Goal: Task Accomplishment & Management: Manage account settings

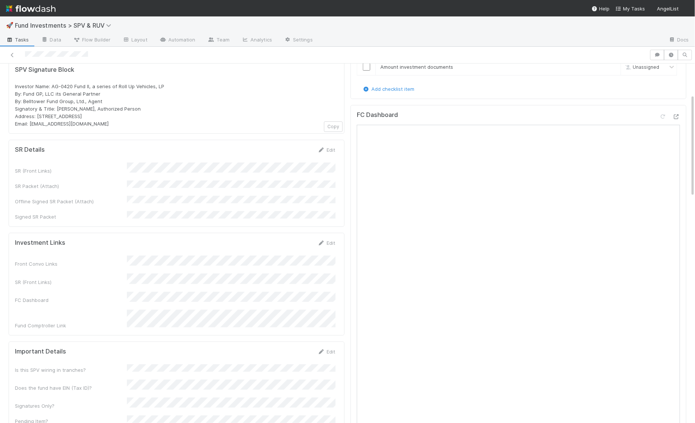
scroll to position [110, 0]
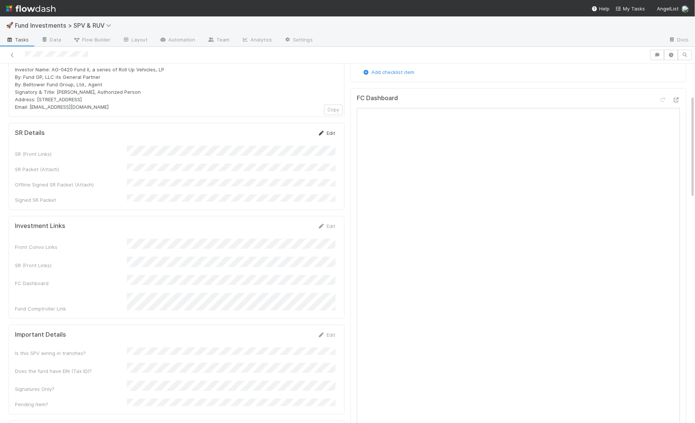
click at [331, 130] on link "Edit" at bounding box center [327, 133] width 18 height 6
click at [298, 136] on button "Save" at bounding box center [295, 135] width 21 height 13
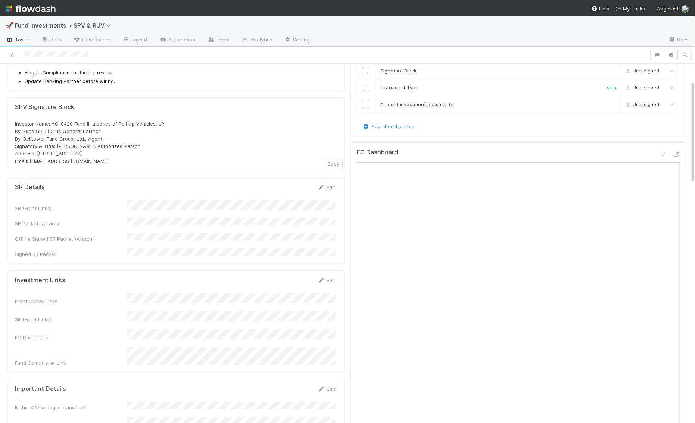
scroll to position [0, 0]
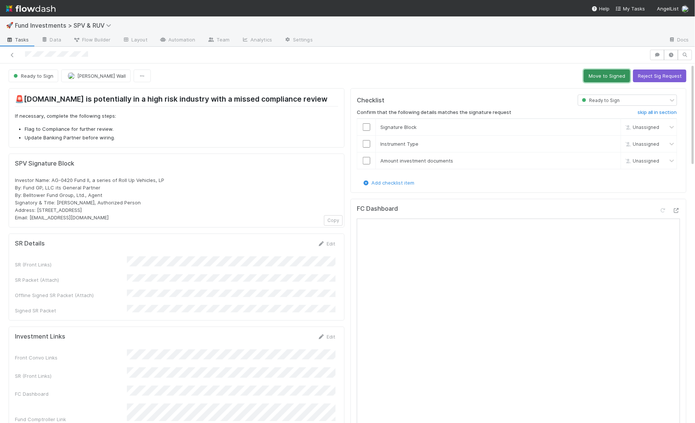
click at [586, 76] on button "Move to Signed" at bounding box center [607, 75] width 46 height 13
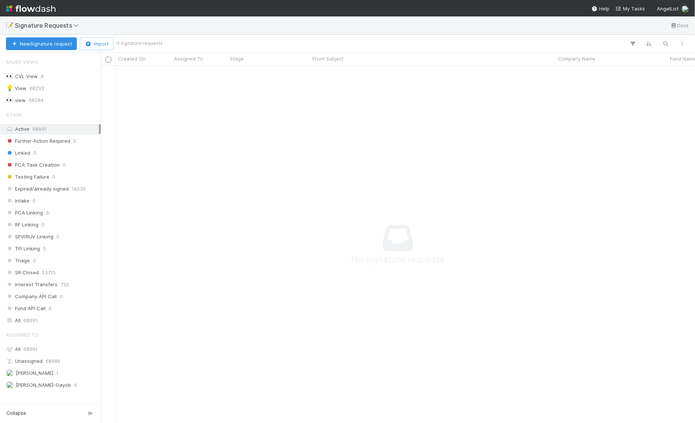
scroll to position [357, 594]
click at [35, 9] on img at bounding box center [31, 8] width 50 height 13
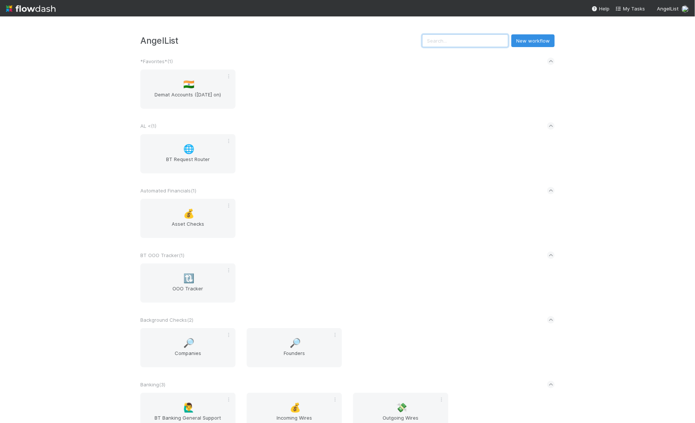
click at [465, 41] on input "text" at bounding box center [465, 40] width 86 height 13
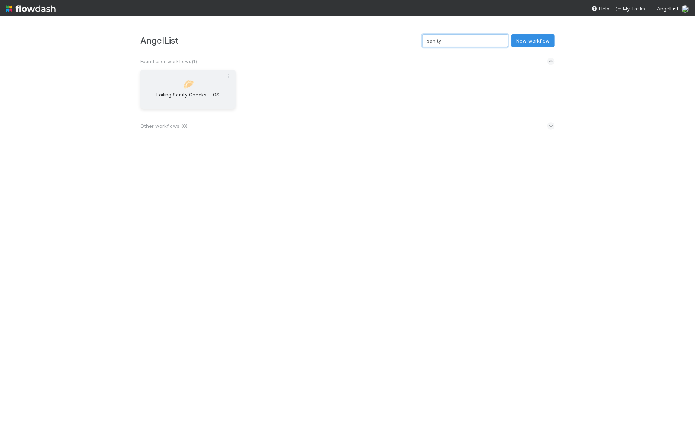
type input "sanity"
click at [179, 96] on span "Failing Sanity Checks - IOS" at bounding box center [187, 98] width 89 height 15
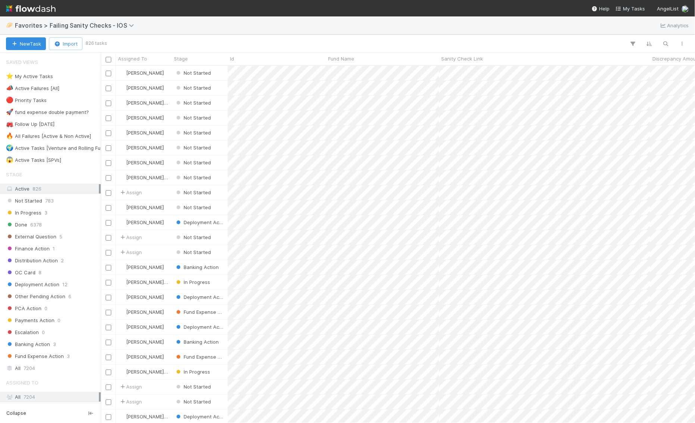
scroll to position [357, 594]
click at [59, 77] on div "⭐ My Active Tasks 8" at bounding box center [52, 76] width 93 height 9
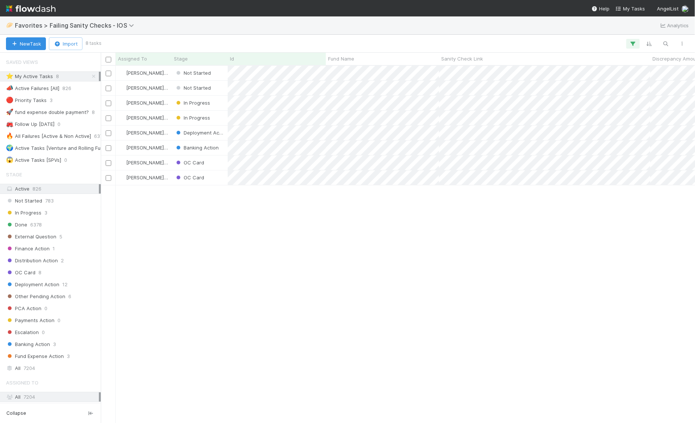
scroll to position [357, 594]
click at [108, 102] on input "checkbox" at bounding box center [109, 103] width 6 height 6
click at [111, 116] on div at bounding box center [108, 117] width 9 height 8
click at [109, 116] on input "checkbox" at bounding box center [109, 118] width 6 height 6
click at [125, 41] on span "Bulk Actions (2)" at bounding box center [110, 44] width 41 height 6
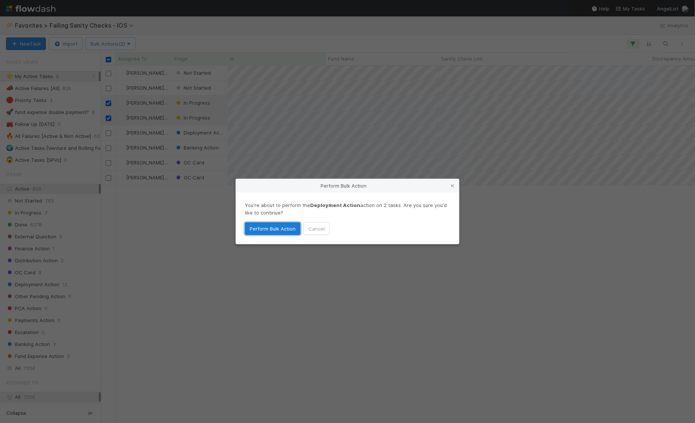
click at [283, 231] on button "Perform Bulk Action" at bounding box center [273, 228] width 56 height 13
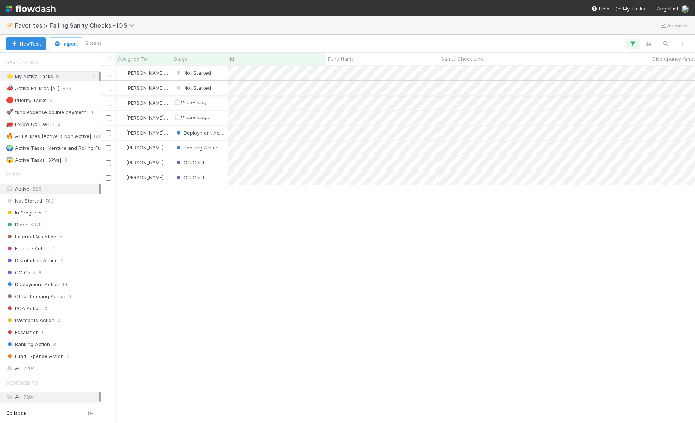
click at [107, 87] on input "checkbox" at bounding box center [109, 88] width 6 height 6
click at [108, 73] on input "checkbox" at bounding box center [109, 74] width 6 height 6
click at [110, 41] on span "Bulk Actions (2)" at bounding box center [110, 44] width 41 height 6
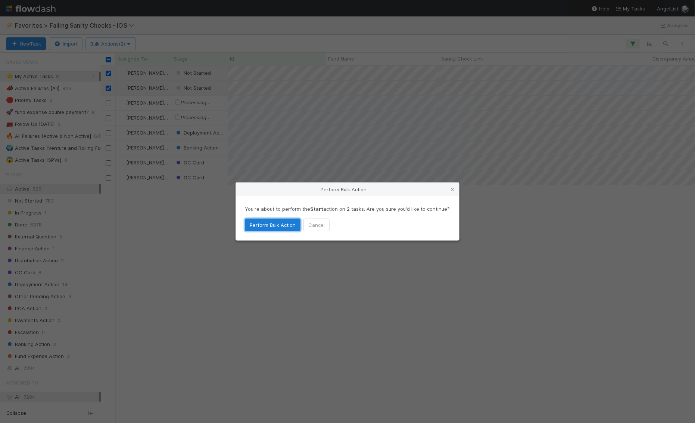
click at [267, 222] on button "Perform Bulk Action" at bounding box center [273, 224] width 56 height 13
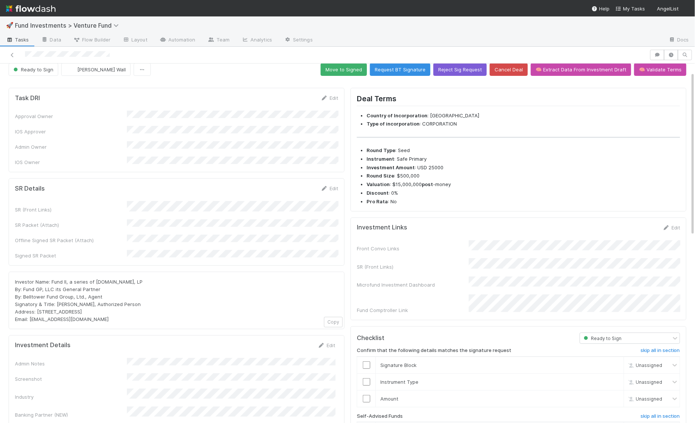
scroll to position [23, 0]
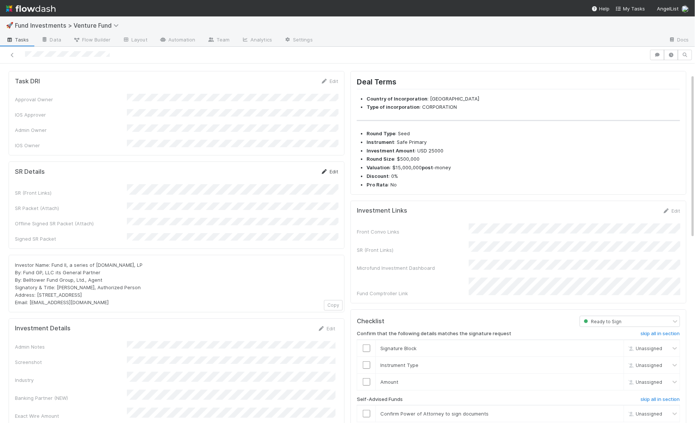
click at [331, 168] on link "Edit" at bounding box center [330, 171] width 18 height 6
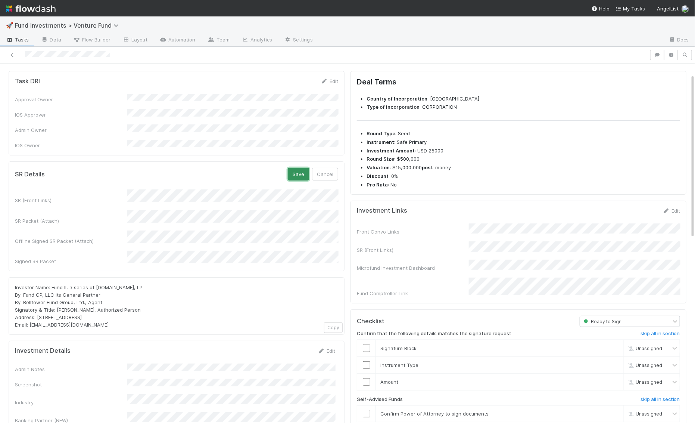
click at [302, 168] on button "Save" at bounding box center [298, 174] width 21 height 13
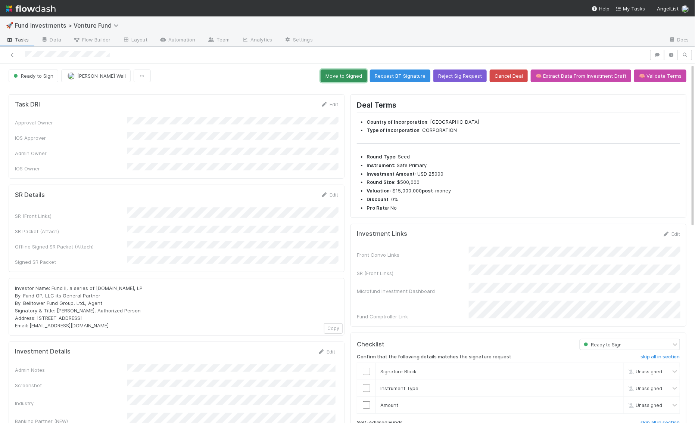
click at [363, 75] on button "Move to Signed" at bounding box center [344, 75] width 46 height 13
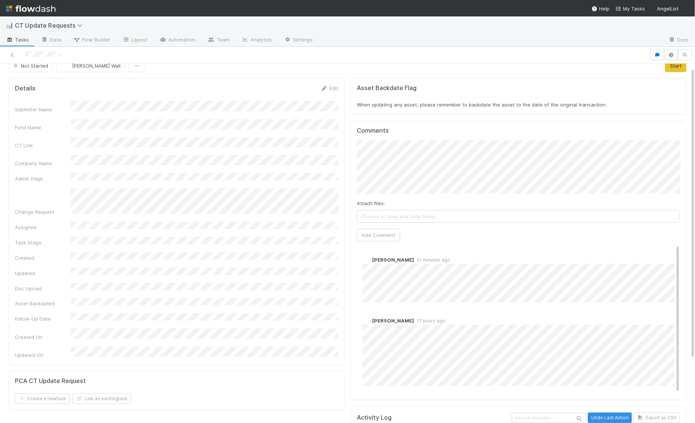
scroll to position [4, 0]
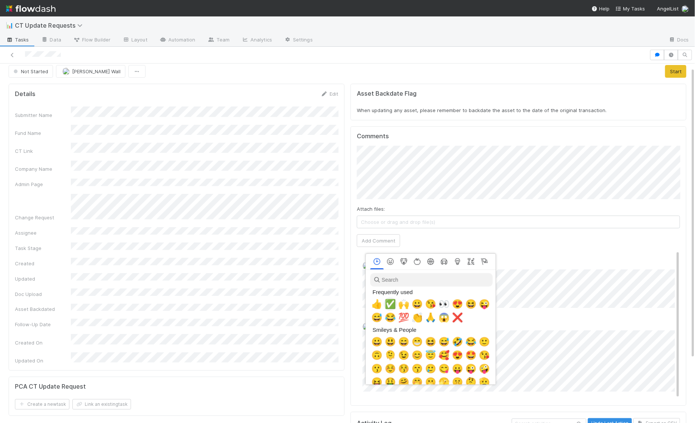
click at [389, 305] on span "✅" at bounding box center [390, 304] width 11 height 10
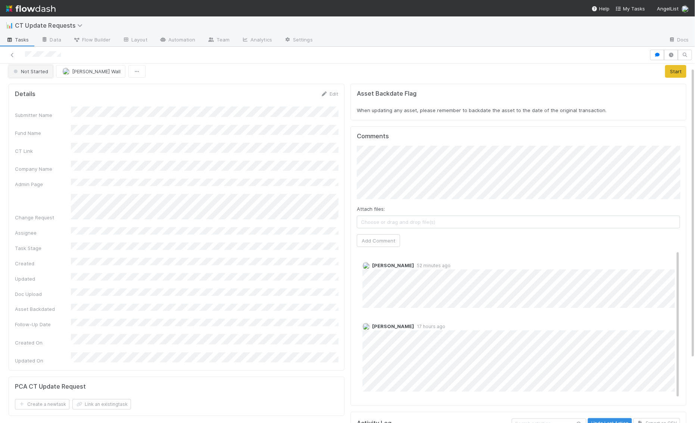
click at [37, 73] on span "Not Started" at bounding box center [30, 71] width 36 height 6
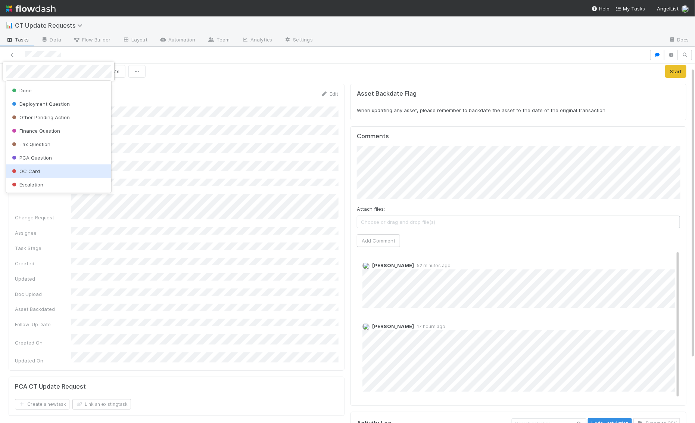
scroll to position [0, 0]
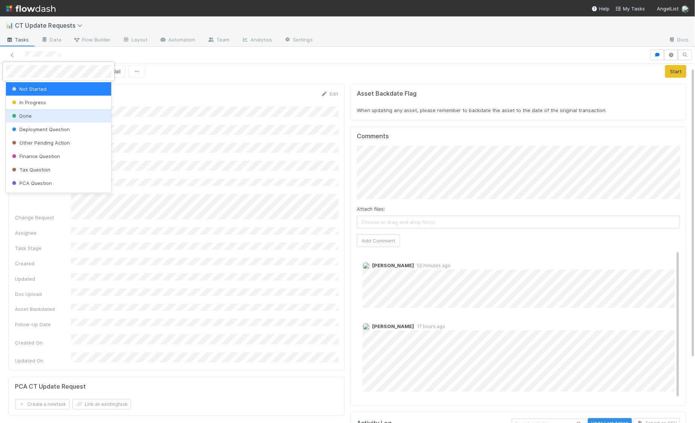
click at [39, 115] on div "Done" at bounding box center [59, 115] width 106 height 13
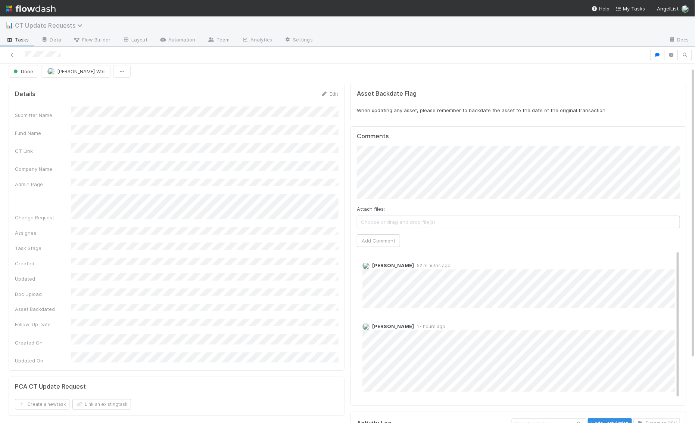
click at [32, 26] on span "CT Update Requests" at bounding box center [50, 25] width 71 height 7
click at [368, 19] on div "Search workflows" at bounding box center [347, 211] width 695 height 423
click at [22, 9] on img at bounding box center [31, 8] width 50 height 13
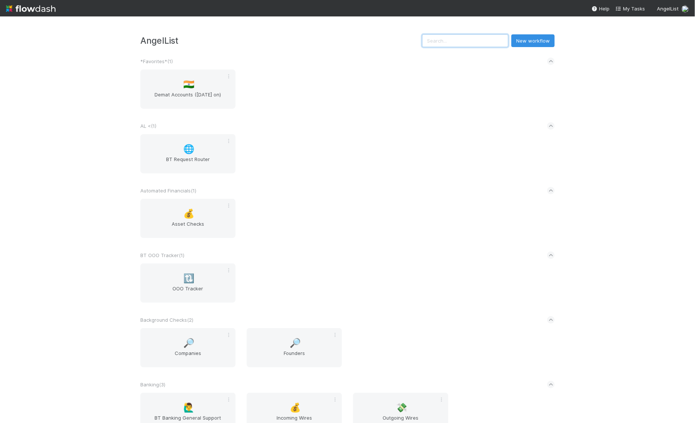
click at [465, 42] on input "text" at bounding box center [465, 40] width 86 height 13
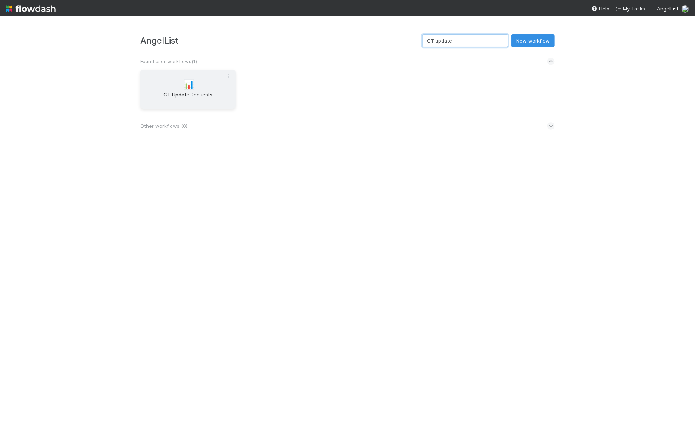
type input "CT update"
click at [181, 90] on div "📊 CT Update Requests" at bounding box center [187, 88] width 95 height 39
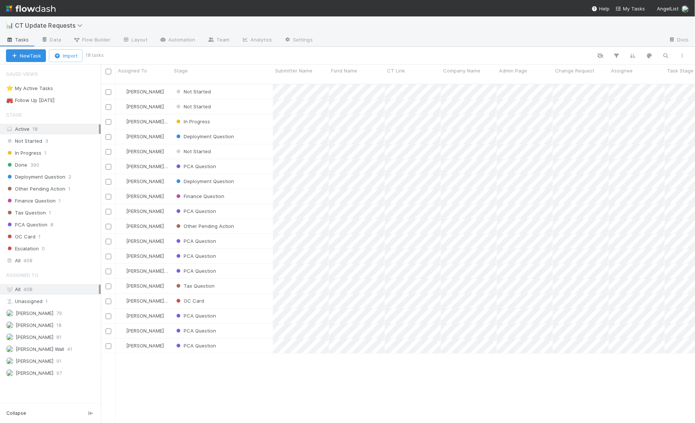
scroll to position [345, 594]
click at [27, 347] on span "[PERSON_NAME] Wall" at bounding box center [35, 348] width 58 height 9
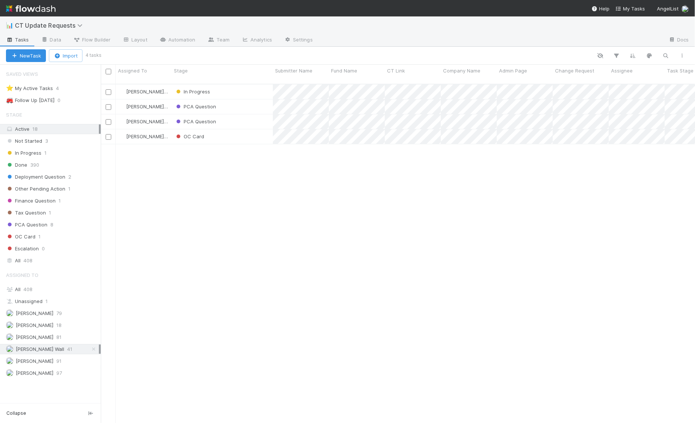
scroll to position [345, 594]
click at [30, 7] on img at bounding box center [31, 8] width 50 height 13
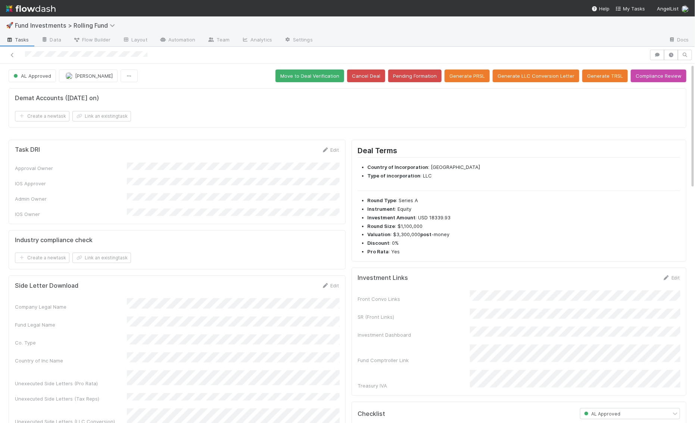
click at [610, 34] on div at bounding box center [491, 40] width 344 height 12
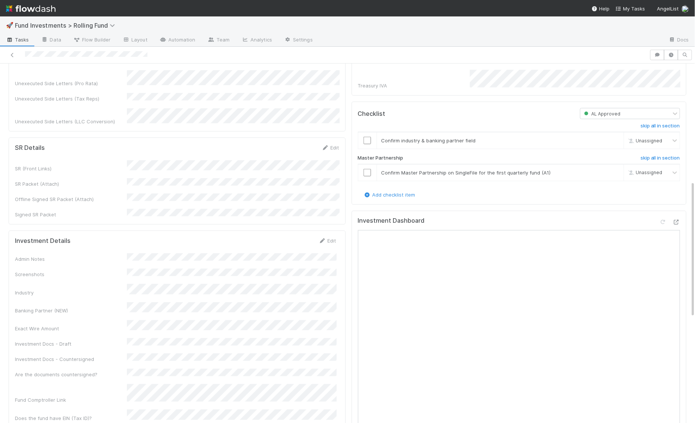
scroll to position [314, 0]
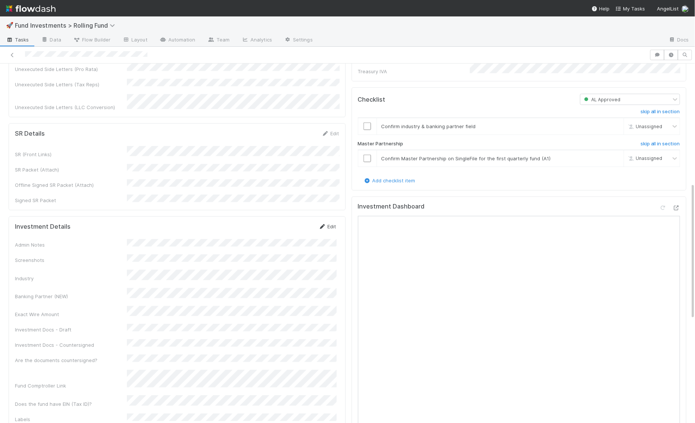
click at [325, 224] on icon at bounding box center [322, 226] width 7 height 5
click at [295, 222] on button "Save" at bounding box center [296, 228] width 21 height 13
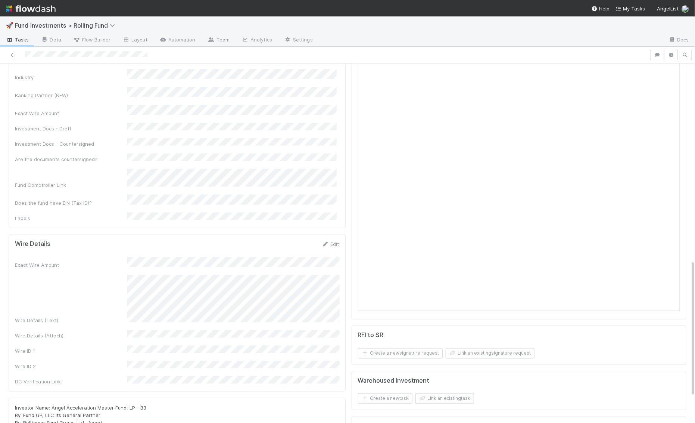
scroll to position [589, 0]
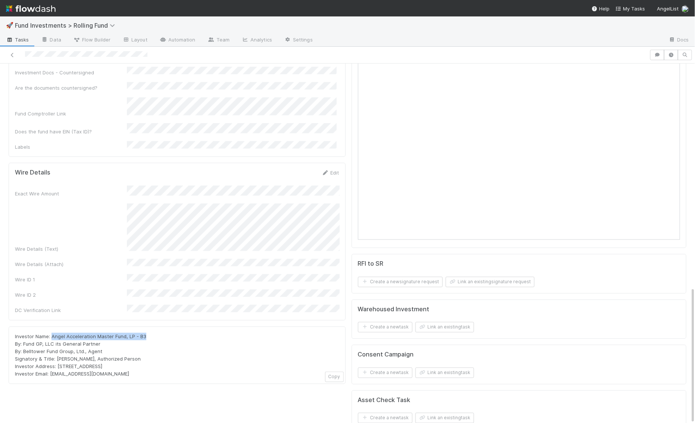
drag, startPoint x: 148, startPoint y: 273, endPoint x: 51, endPoint y: 272, distance: 97.1
click at [51, 333] on div "Investor Name: Angel Acceleration Master Fund, LP - B3 By: Fund GP, LLC its Gen…" at bounding box center [177, 355] width 324 height 45
copy span "Angel Acceleration Master Fund, LP - B3"
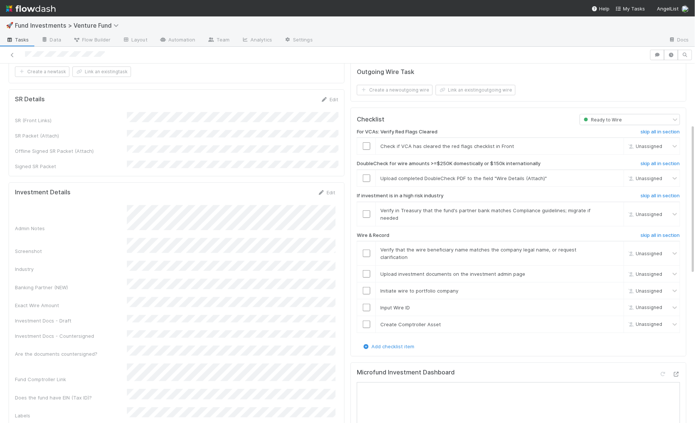
scroll to position [167, 0]
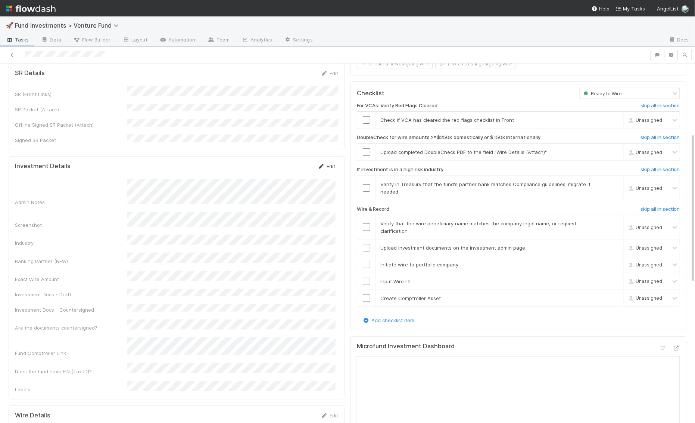
click at [329, 163] on link "Edit" at bounding box center [327, 166] width 18 height 6
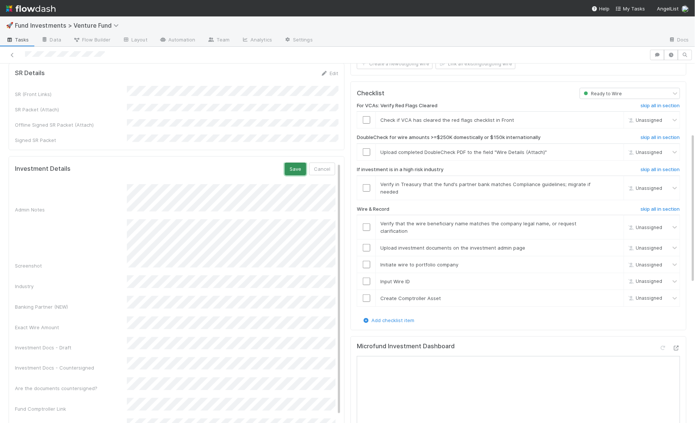
click at [302, 162] on button "Save" at bounding box center [295, 168] width 21 height 13
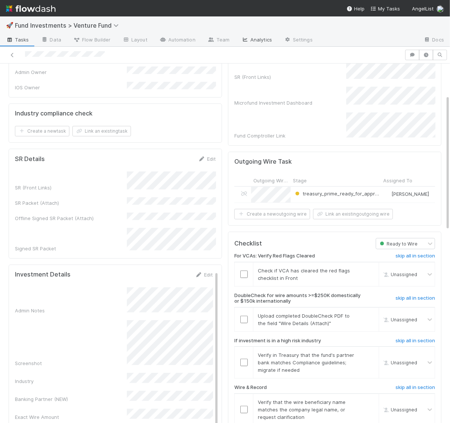
scroll to position [0, 0]
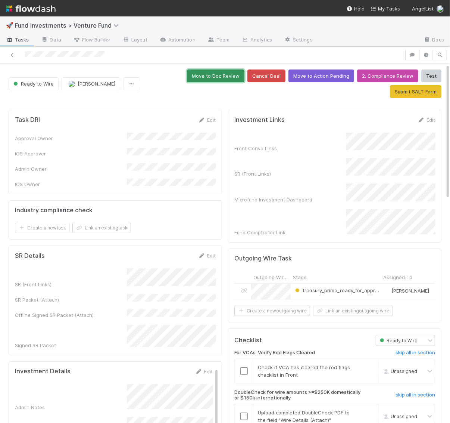
click at [187, 74] on button "Move to Doc Review" at bounding box center [215, 75] width 57 height 13
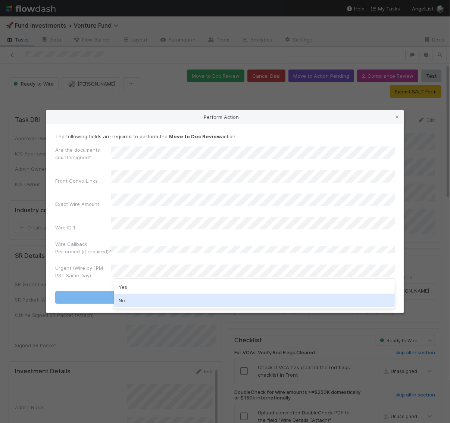
click at [119, 300] on div "No" at bounding box center [254, 299] width 281 height 13
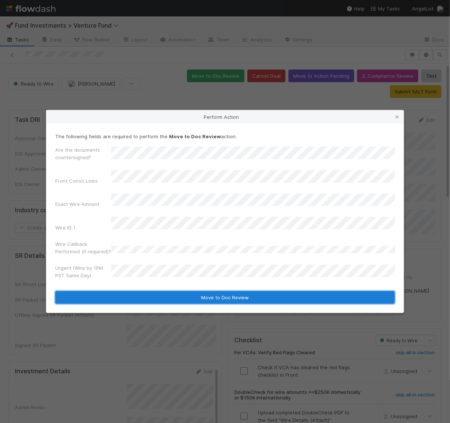
click at [122, 291] on button "Move to Doc Review" at bounding box center [225, 297] width 340 height 13
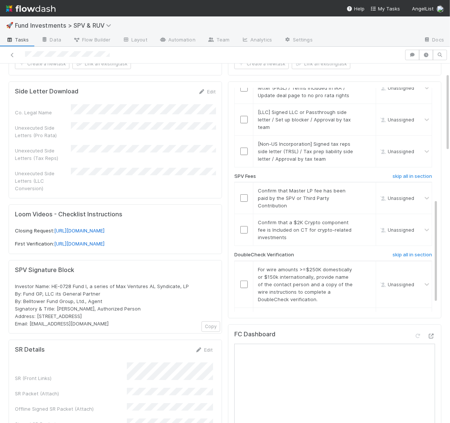
scroll to position [114, 0]
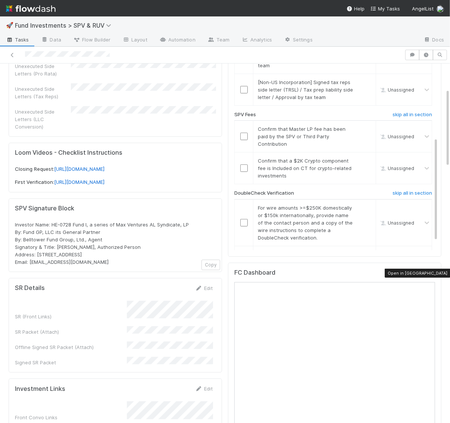
click at [433, 274] on div at bounding box center [431, 273] width 7 height 7
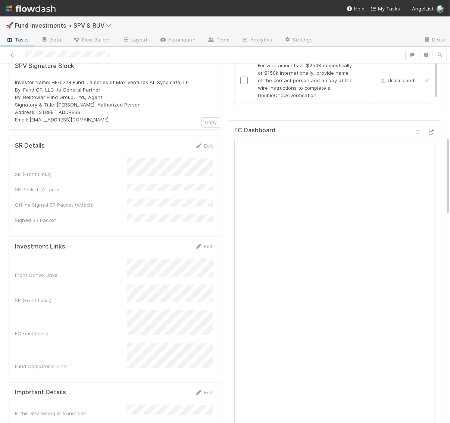
scroll to position [0, 0]
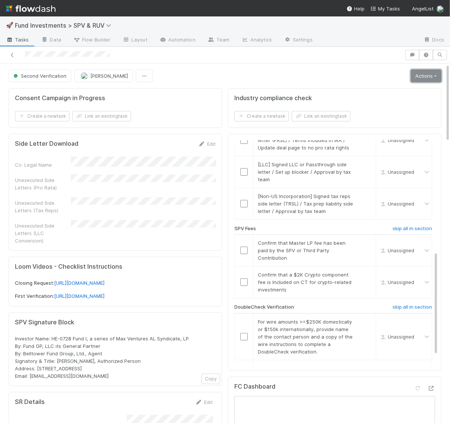
click at [434, 75] on link "Actions" at bounding box center [426, 75] width 31 height 13
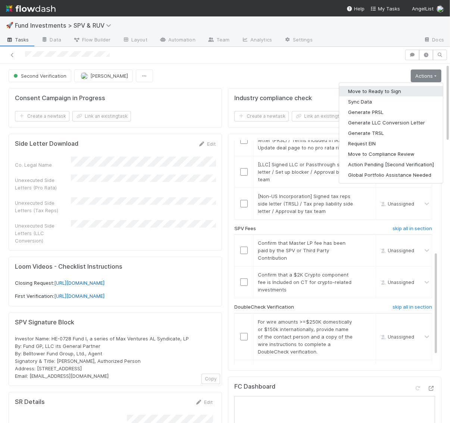
click at [421, 89] on button "Move to Ready to Sign" at bounding box center [391, 91] width 104 height 10
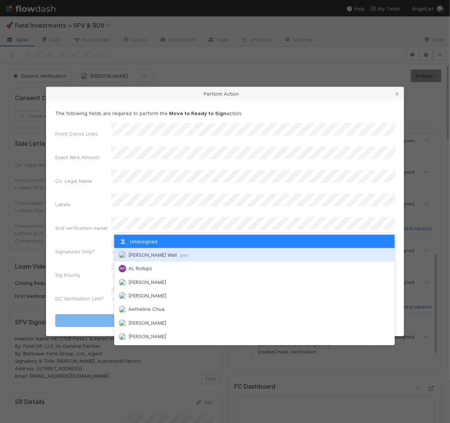
click at [132, 252] on span "Kennedy Wall you" at bounding box center [158, 255] width 60 height 6
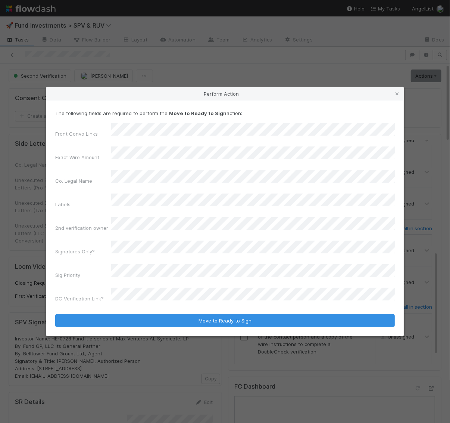
click at [132, 250] on div "Front Convo Links Exact Wire Amount Co. Legal Name Labels 2nd verification owne…" at bounding box center [225, 214] width 340 height 182
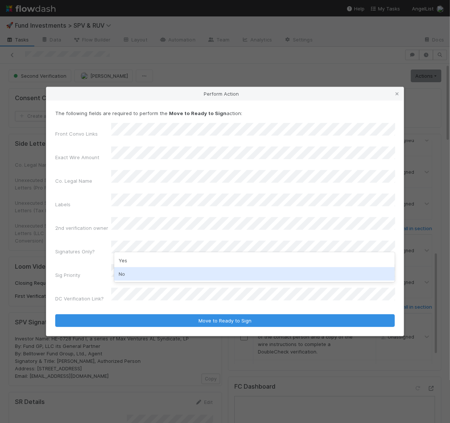
click at [129, 273] on div "No" at bounding box center [254, 273] width 281 height 13
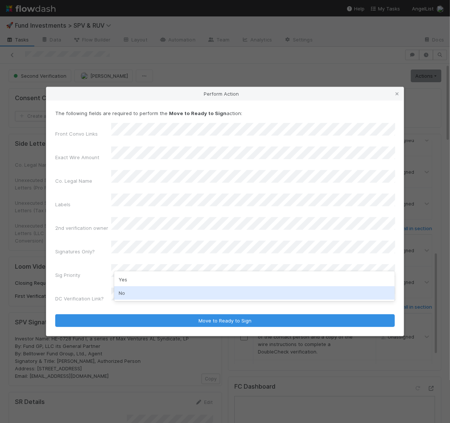
click at [129, 292] on div "No" at bounding box center [254, 292] width 281 height 13
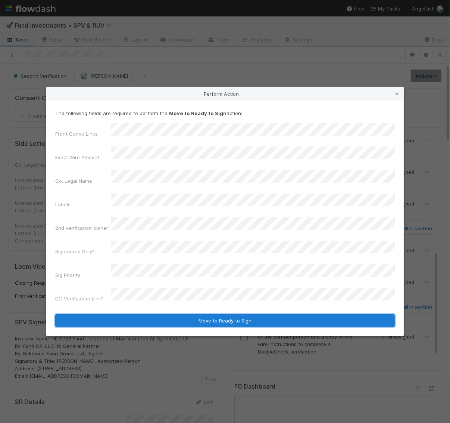
click at [196, 314] on button "Move to Ready to Sign" at bounding box center [225, 320] width 340 height 13
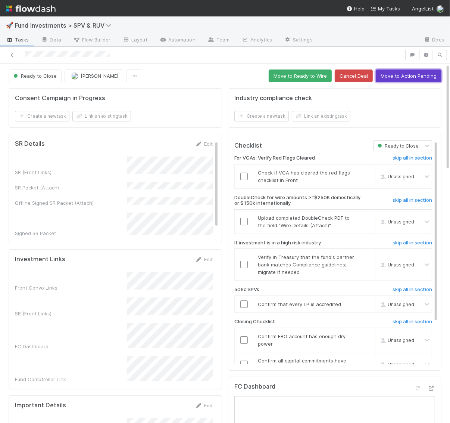
click at [402, 80] on button "Move to Action Pending" at bounding box center [409, 75] width 66 height 13
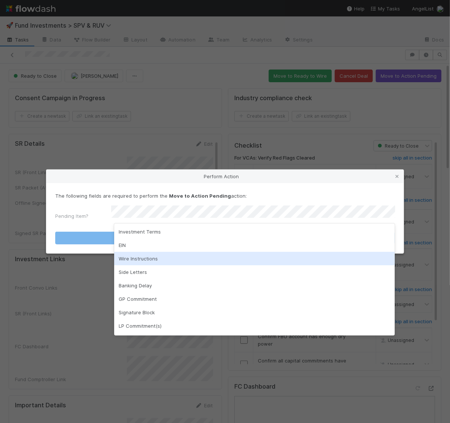
click at [150, 260] on div "Wire Instructions" at bounding box center [254, 258] width 281 height 13
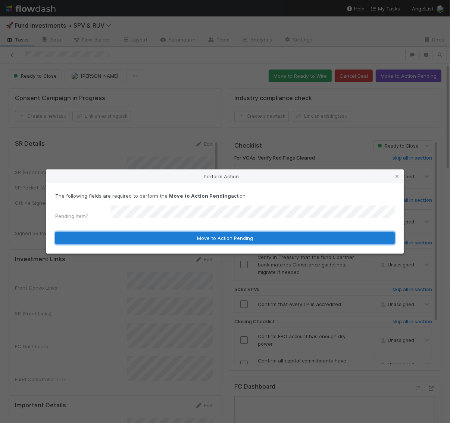
click at [154, 231] on button "Move to Action Pending" at bounding box center [225, 237] width 340 height 13
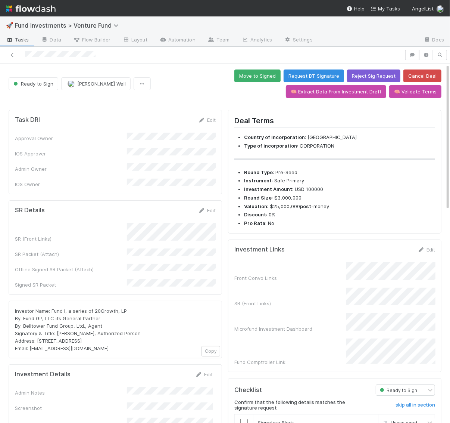
click at [380, 283] on div "Front Convo Links SR (Front Links) Microfund Investment Dashboard Fund Comptrol…" at bounding box center [334, 313] width 201 height 103
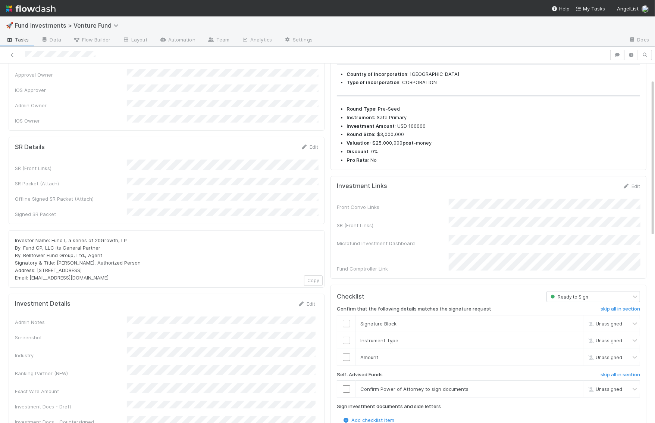
scroll to position [36, 0]
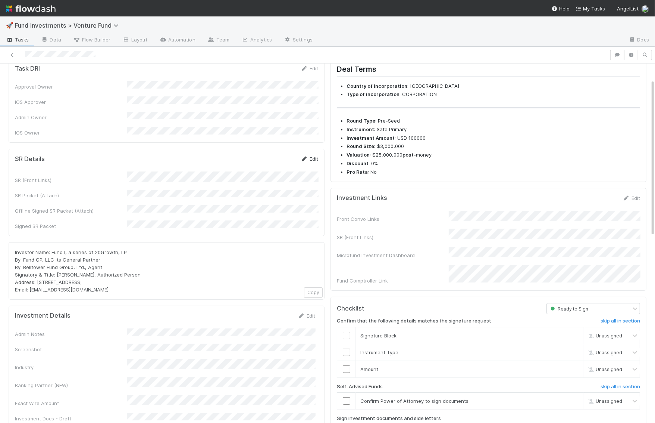
click at [313, 156] on link "Edit" at bounding box center [310, 159] width 18 height 6
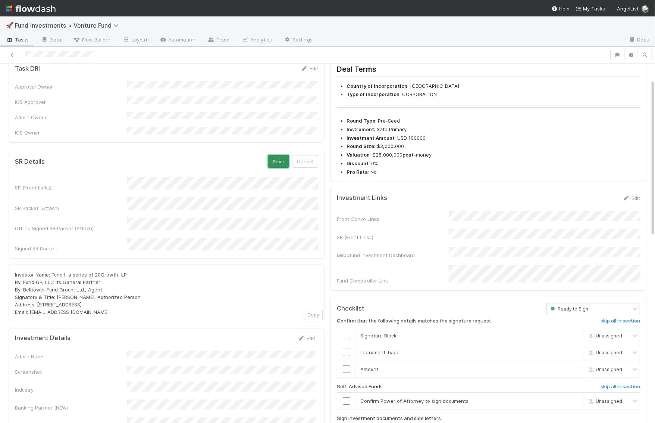
click at [284, 155] on button "Save" at bounding box center [278, 161] width 21 height 13
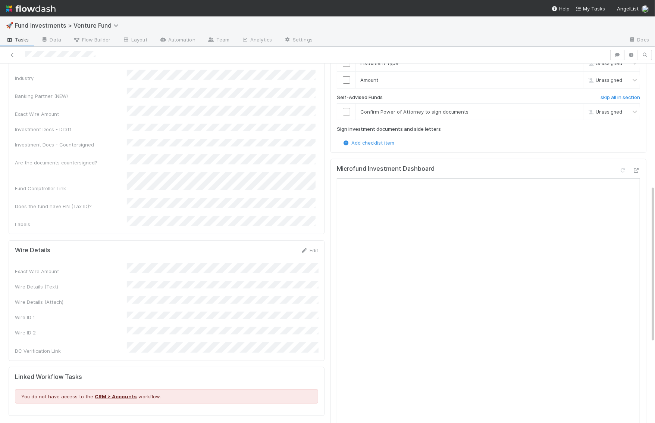
scroll to position [373, 0]
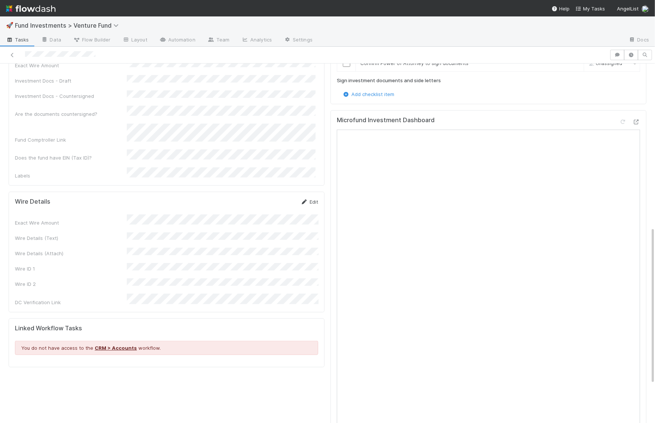
click at [304, 199] on icon at bounding box center [304, 201] width 7 height 5
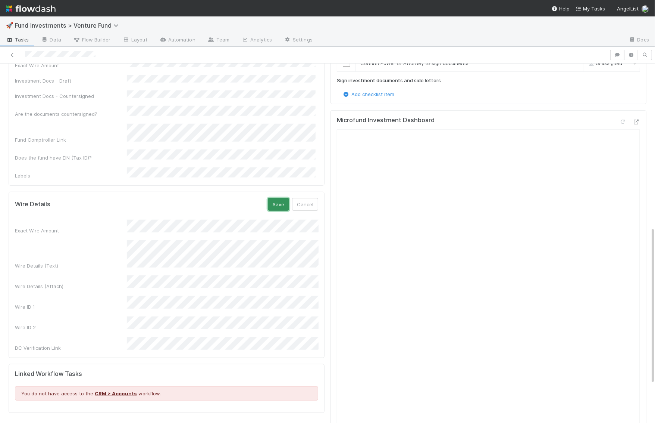
click at [275, 198] on button "Save" at bounding box center [278, 204] width 21 height 13
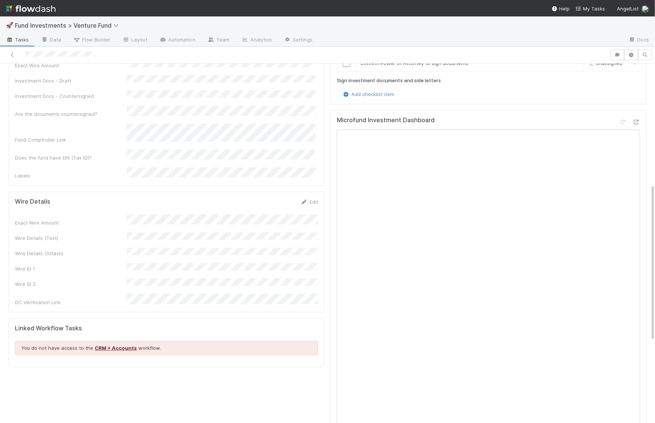
scroll to position [0, 0]
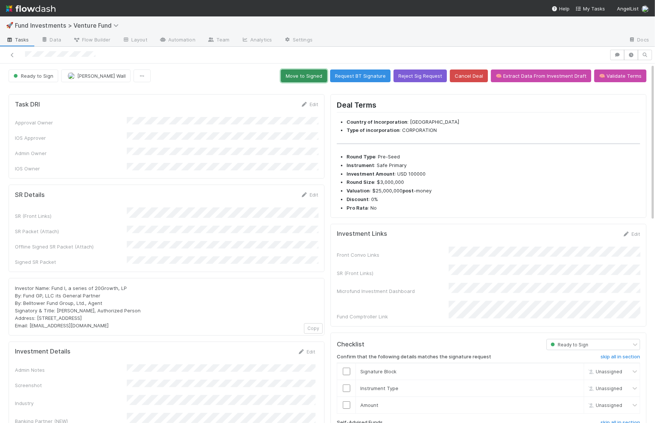
click at [319, 74] on button "Move to Signed" at bounding box center [304, 75] width 46 height 13
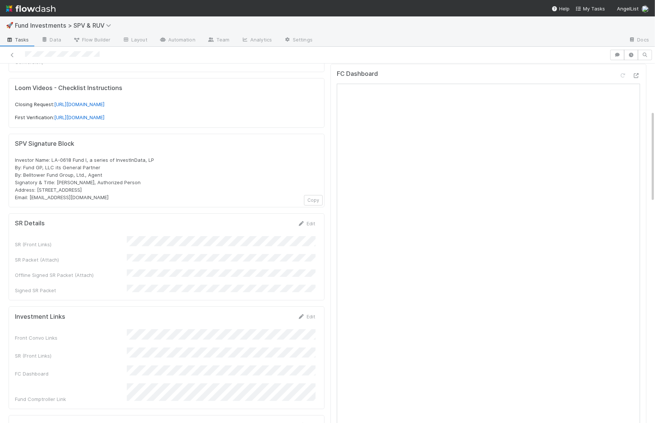
scroll to position [184, 0]
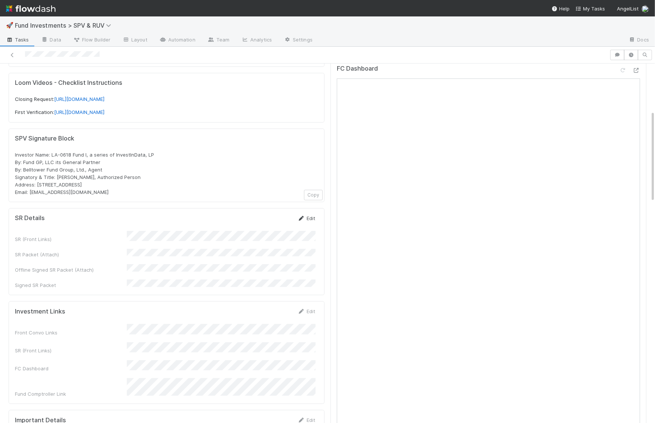
click at [309, 215] on link "Edit" at bounding box center [307, 218] width 18 height 6
click at [107, 214] on form "SR Details Save Cancel SR (Front Links) SR Packet (Attach) Offline Signed SR Pa…" at bounding box center [165, 262] width 300 height 97
click at [278, 214] on button "Save" at bounding box center [275, 220] width 21 height 13
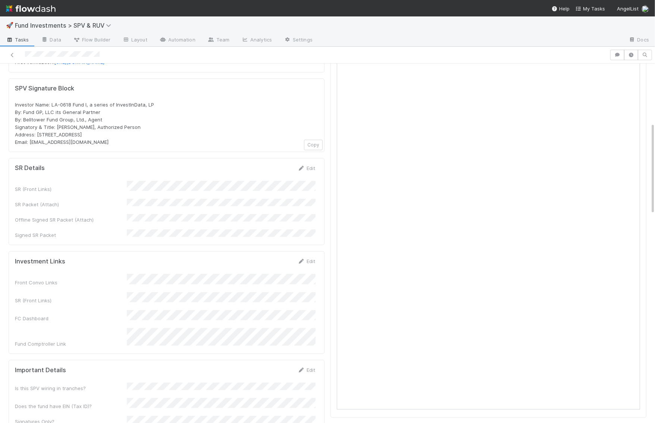
scroll to position [234, 0]
click at [300, 258] on icon at bounding box center [301, 260] width 7 height 5
click at [126, 278] on div "Front Convo Links" at bounding box center [165, 285] width 300 height 15
click at [274, 256] on button "Save" at bounding box center [275, 262] width 21 height 13
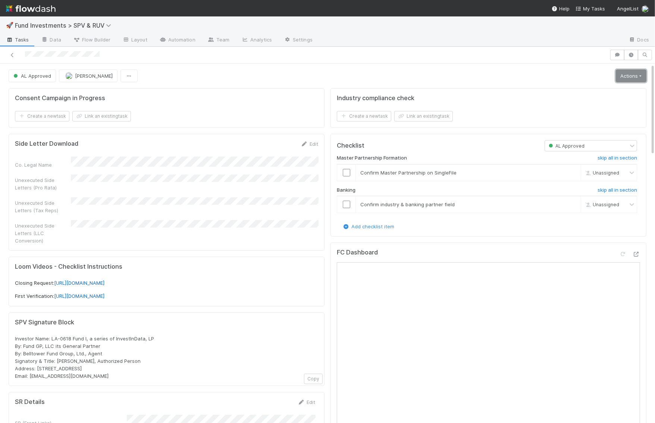
click at [623, 75] on link "Actions" at bounding box center [631, 75] width 31 height 13
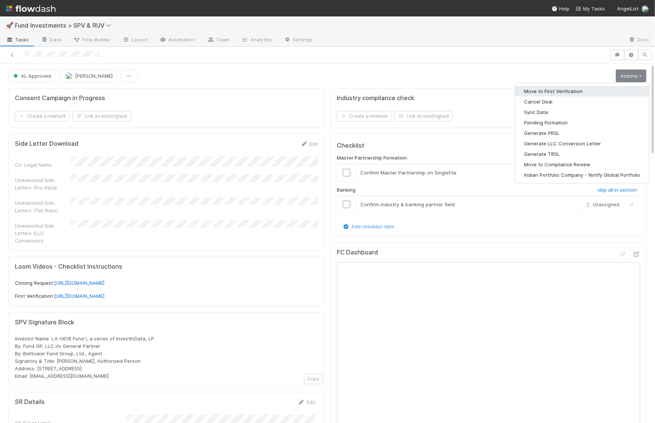
click at [599, 88] on button "Move to First Verification" at bounding box center [583, 91] width 134 height 10
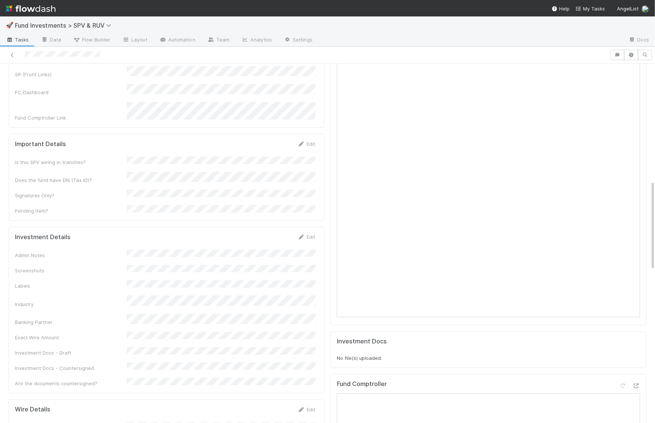
scroll to position [467, 0]
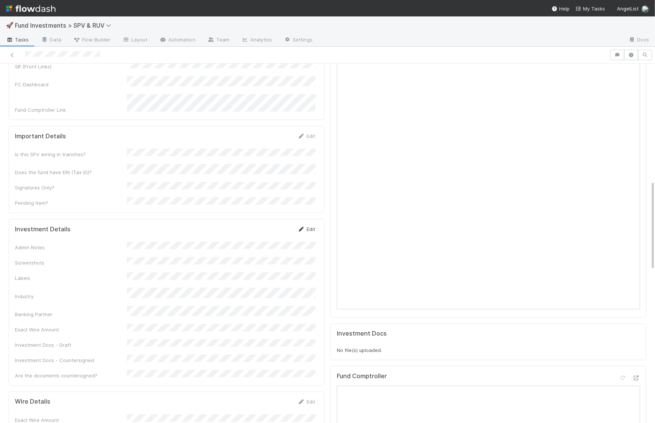
click at [312, 226] on link "Edit" at bounding box center [307, 229] width 18 height 6
click at [277, 225] on button "Save" at bounding box center [275, 231] width 21 height 13
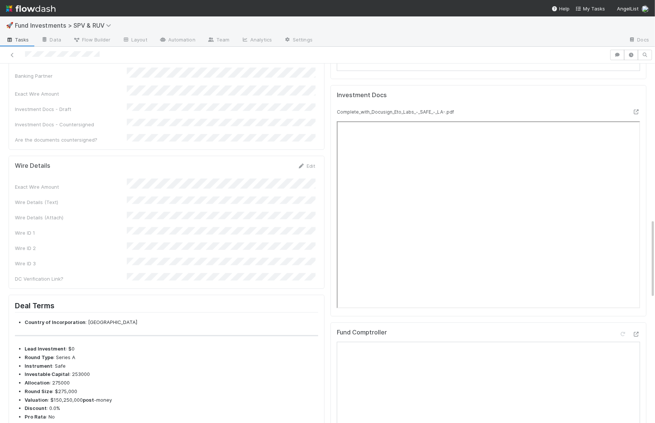
scroll to position [693, 0]
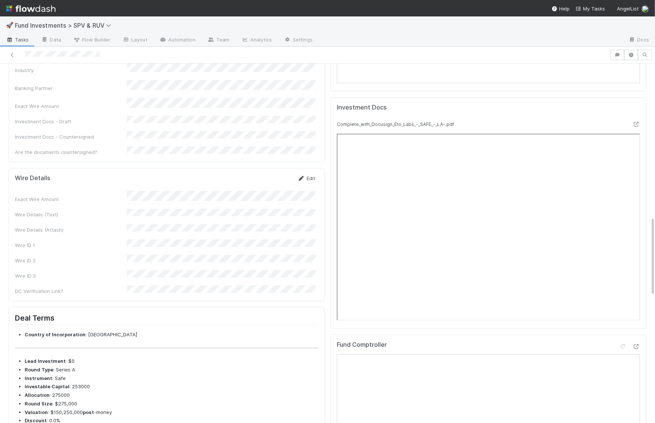
click at [299, 176] on icon at bounding box center [301, 178] width 7 height 5
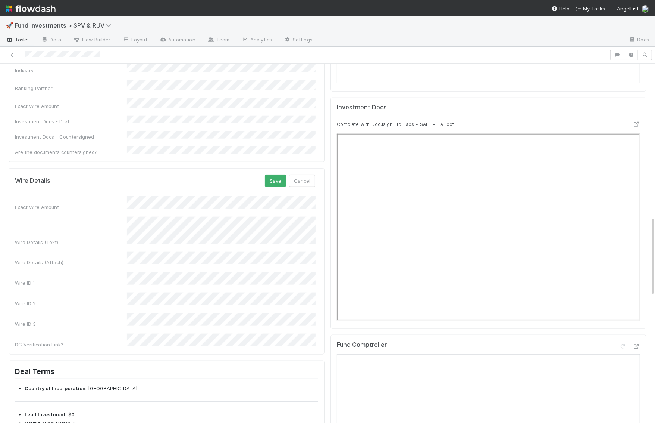
click at [105, 217] on div "Wire Details (Text)" at bounding box center [165, 231] width 300 height 29
click at [275, 174] on button "Save" at bounding box center [275, 180] width 21 height 13
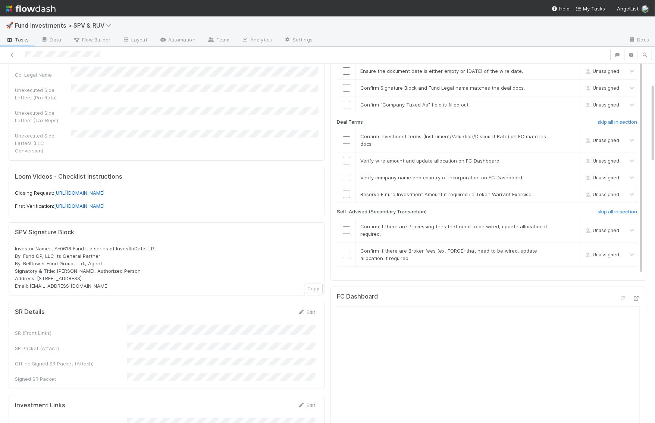
scroll to position [0, 0]
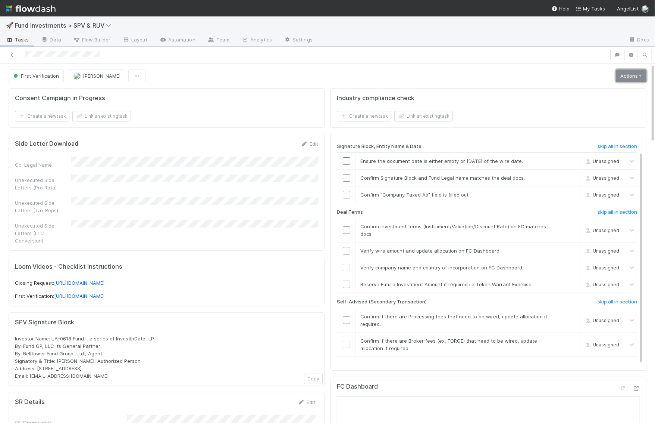
click at [643, 72] on link "Actions" at bounding box center [631, 75] width 31 height 13
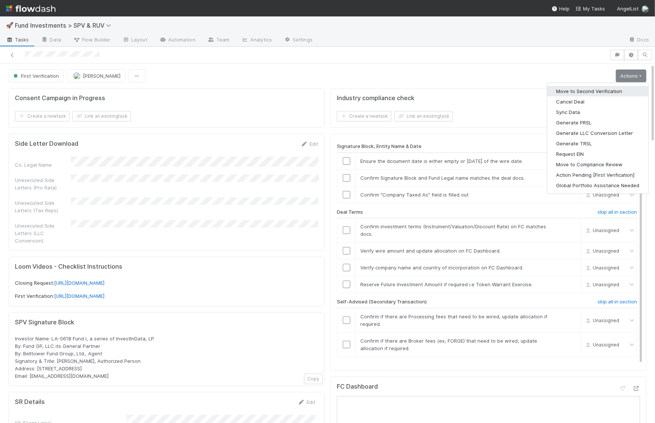
click at [615, 93] on button "Move to Second Verification" at bounding box center [598, 91] width 101 height 10
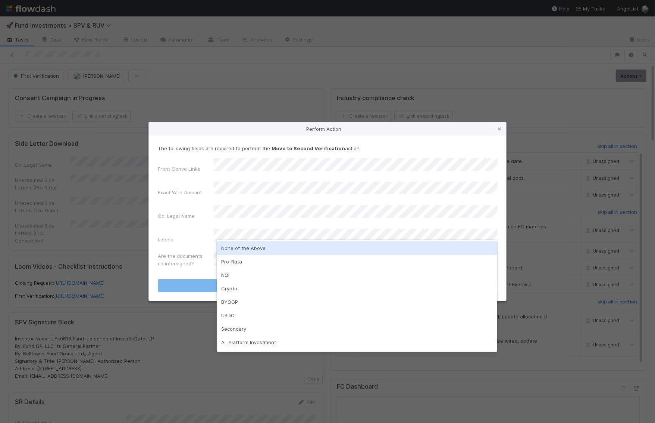
click at [247, 249] on div "None of the Above" at bounding box center [357, 247] width 281 height 13
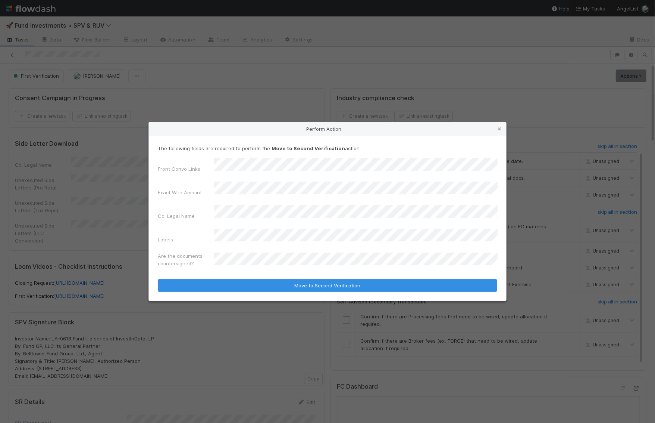
click at [237, 262] on form "The following fields are required to perform the Move to Second Verification ac…" at bounding box center [328, 217] width 340 height 147
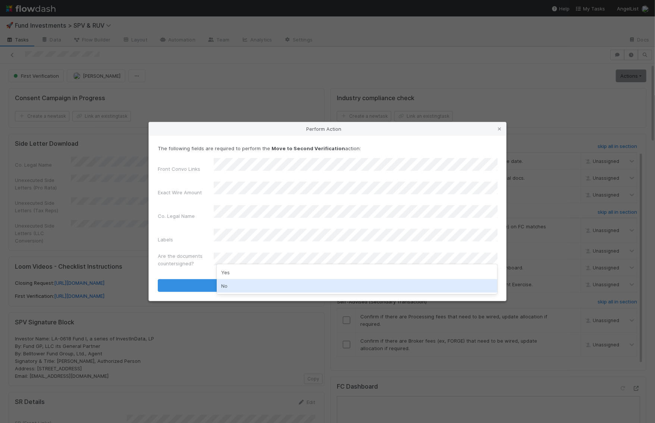
click at [234, 287] on div "No" at bounding box center [357, 285] width 281 height 13
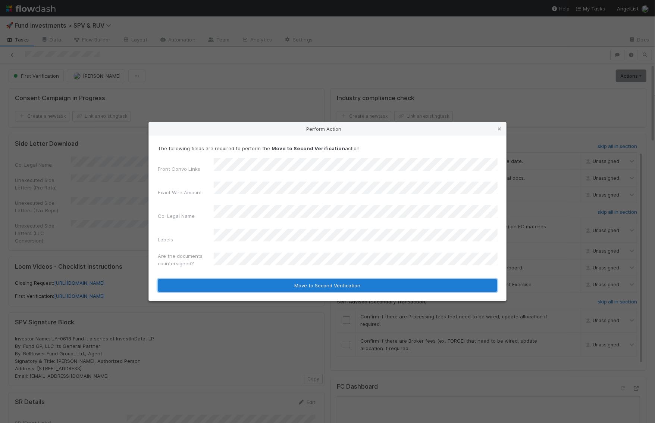
click at [238, 279] on button "Move to Second Verification" at bounding box center [328, 285] width 340 height 13
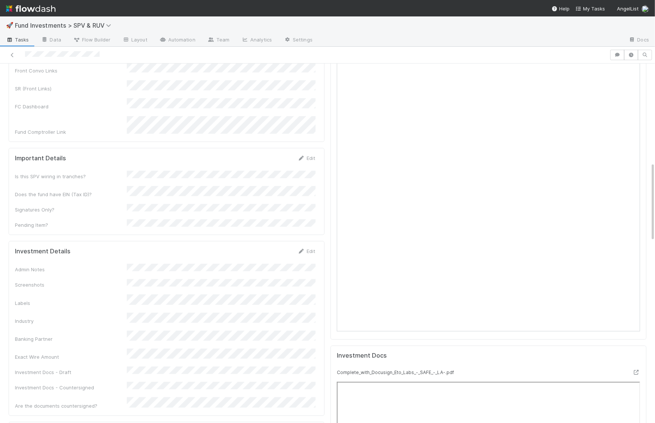
scroll to position [447, 0]
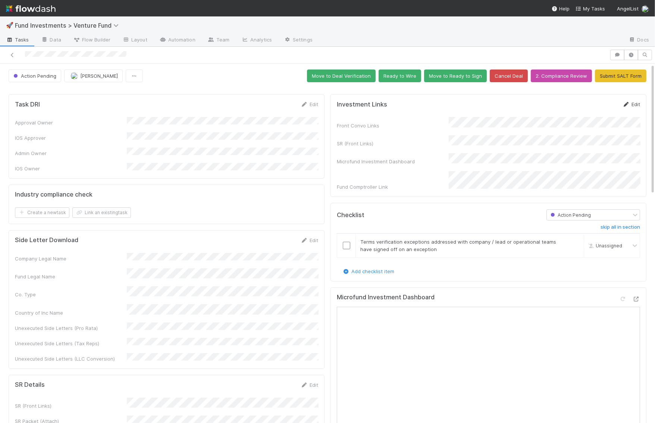
click at [630, 103] on icon at bounding box center [626, 104] width 7 height 5
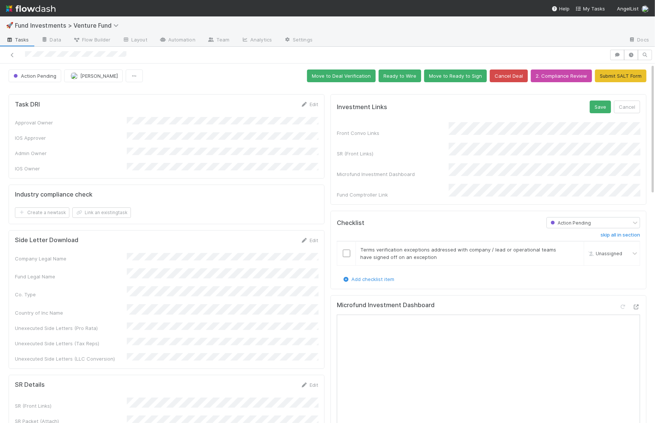
click at [393, 154] on div "Front Convo Links SR (Front Links) Microfund Investment Dashboard Fund Comptrol…" at bounding box center [488, 160] width 303 height 76
click at [598, 109] on button "Save" at bounding box center [600, 106] width 21 height 13
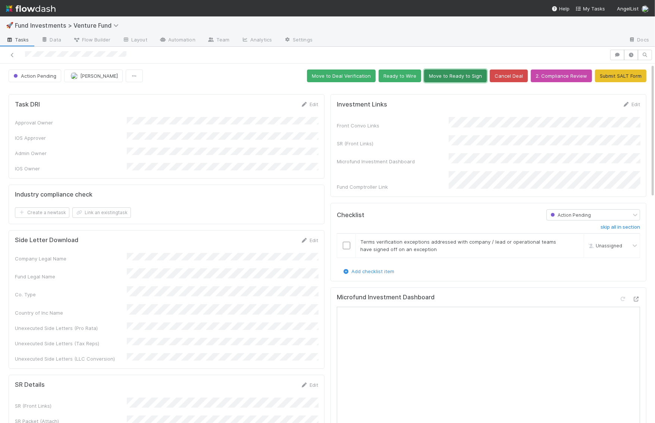
click at [468, 74] on button "Move to Ready to Sign" at bounding box center [455, 75] width 63 height 13
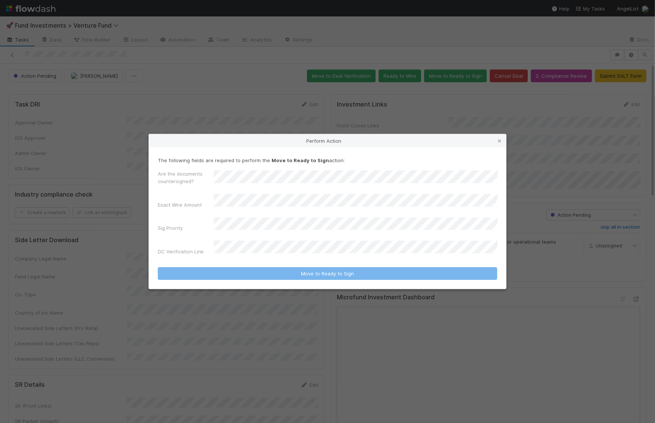
click at [295, 232] on div "Sig Priority" at bounding box center [328, 226] width 340 height 18
click at [295, 219] on div "Are the documents countersigned? Exact Wire Amount Sig Priority DC Verification…" at bounding box center [328, 214] width 340 height 88
click at [287, 259] on div "No" at bounding box center [357, 256] width 281 height 13
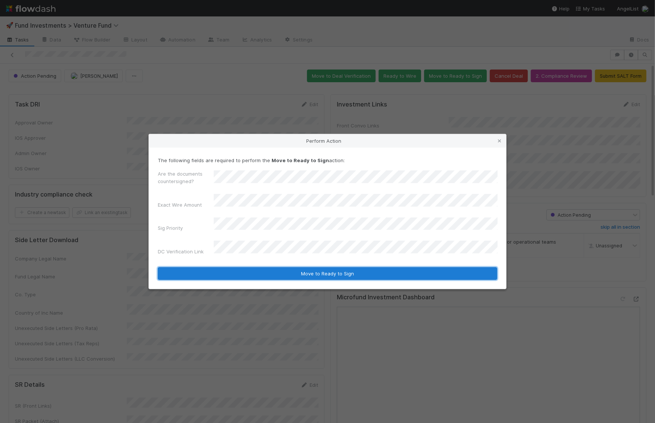
click at [287, 267] on button "Move to Ready to Sign" at bounding box center [328, 273] width 340 height 13
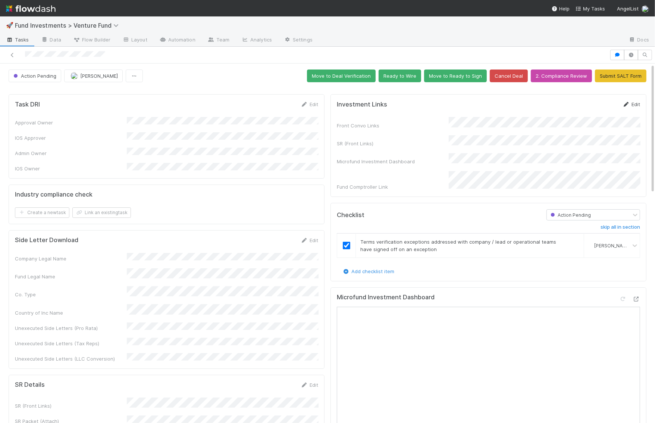
click at [632, 102] on link "Edit" at bounding box center [632, 104] width 18 height 6
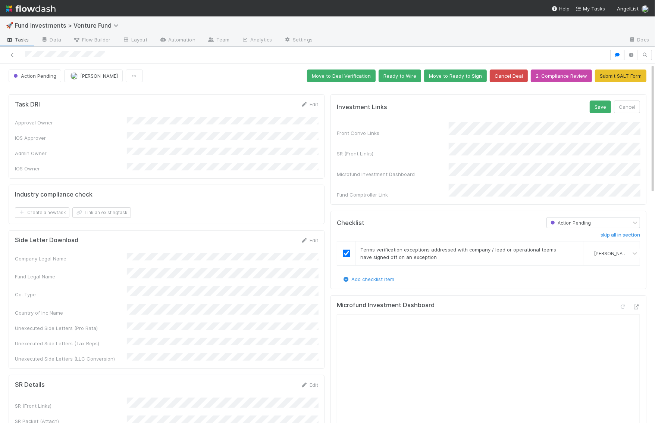
click at [398, 143] on div "SR (Front Links)" at bounding box center [488, 150] width 303 height 15
click at [605, 112] on form "Investment Links Save Cancel Front Convo Links SR (Front Links) Microfund Inves…" at bounding box center [488, 149] width 303 height 98
click at [604, 105] on button "Save" at bounding box center [600, 106] width 21 height 13
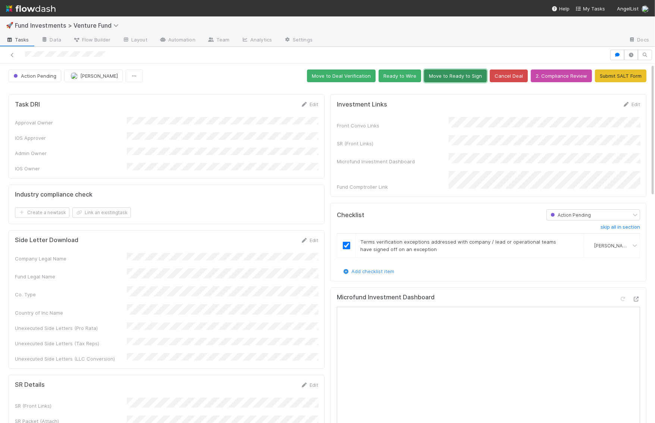
click at [447, 78] on button "Move to Ready to Sign" at bounding box center [455, 75] width 63 height 13
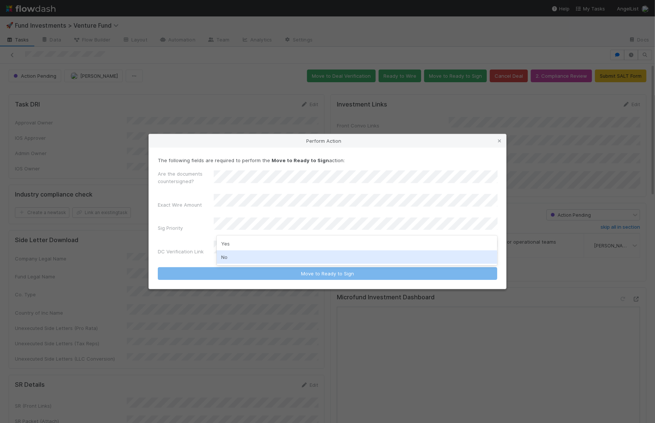
click at [266, 255] on div "No" at bounding box center [357, 256] width 281 height 13
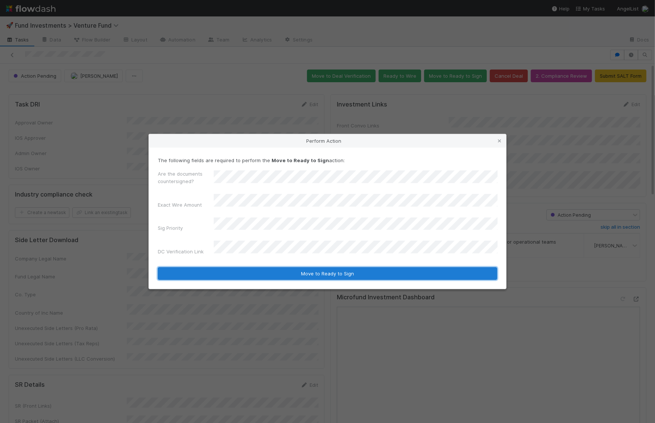
click at [270, 267] on button "Move to Ready to Sign" at bounding box center [328, 273] width 340 height 13
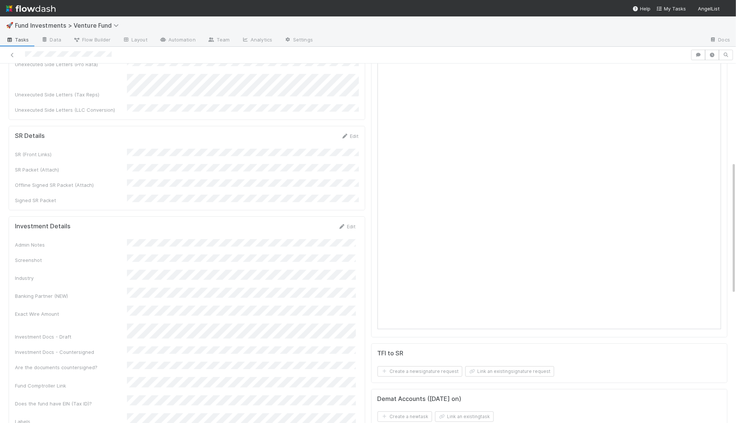
scroll to position [277, 0]
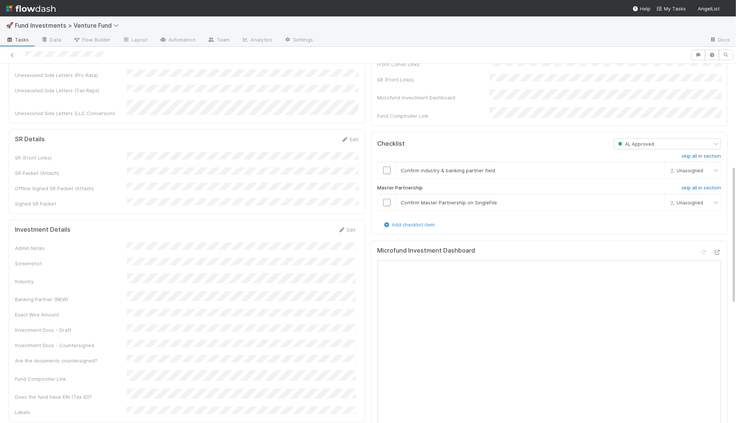
scroll to position [354, 0]
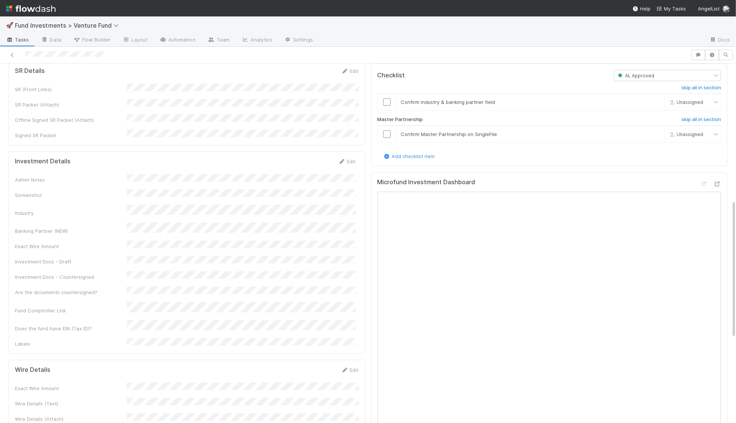
click at [348, 158] on form "Investment Details Edit Admin Notes Screenshot Industry Banking Partner (NEW) E…" at bounding box center [185, 253] width 341 height 190
click at [348, 158] on link "Edit" at bounding box center [347, 161] width 18 height 6
click at [189, 179] on div "Admin Notes Screenshot Industry Banking Partner (NEW) Exact Wire Amount Investm…" at bounding box center [185, 295] width 341 height 233
click at [313, 158] on button "Save" at bounding box center [315, 164] width 21 height 13
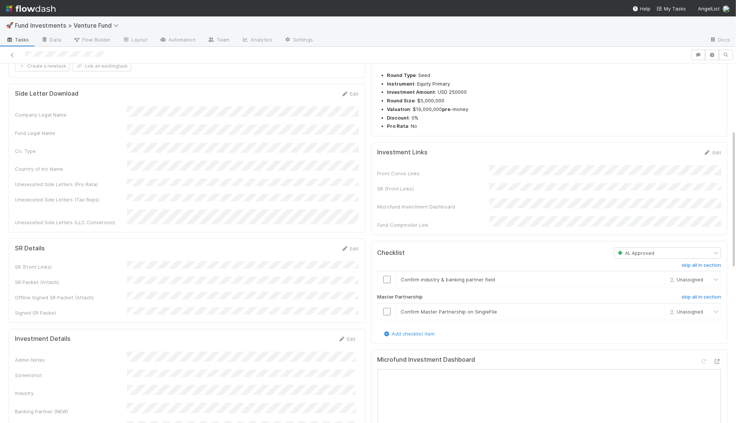
scroll to position [170, 0]
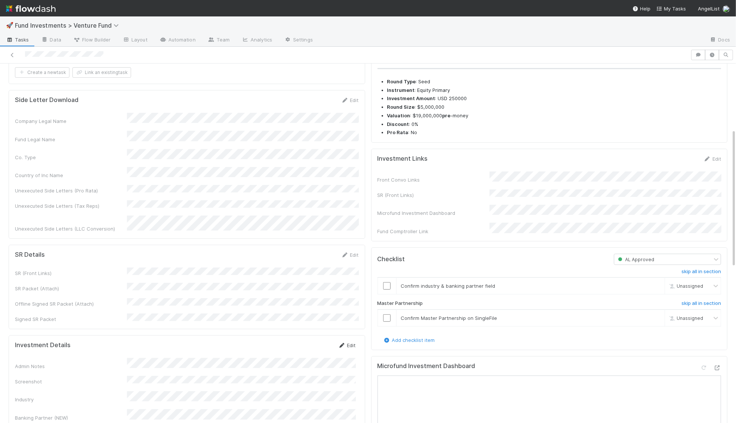
click at [353, 342] on link "Edit" at bounding box center [347, 345] width 18 height 6
click at [323, 341] on button "Save" at bounding box center [315, 347] width 21 height 13
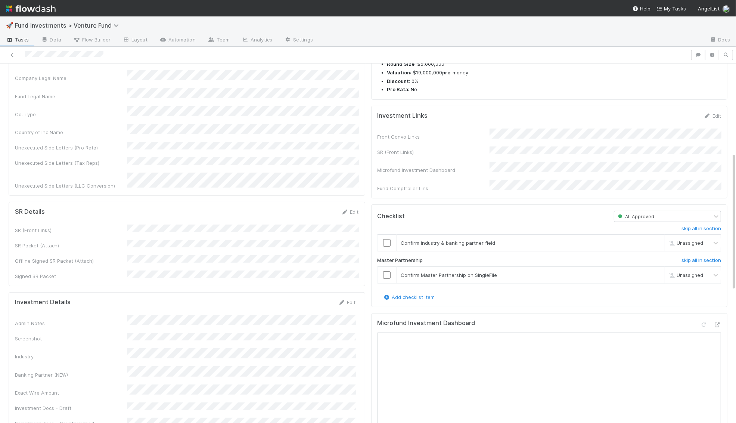
scroll to position [200, 0]
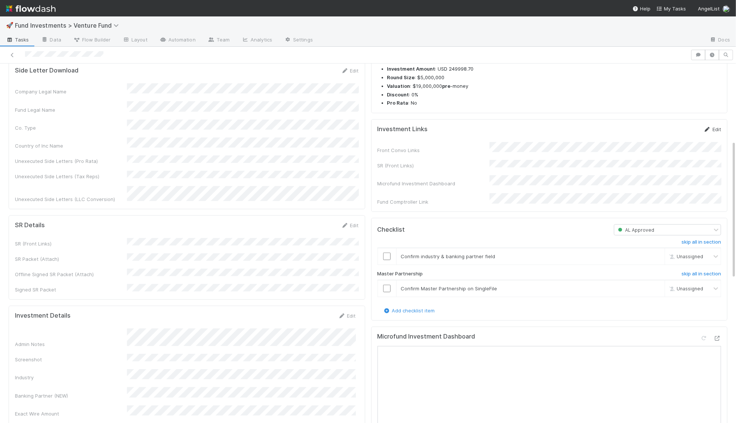
click at [717, 132] on link "Edit" at bounding box center [712, 129] width 18 height 6
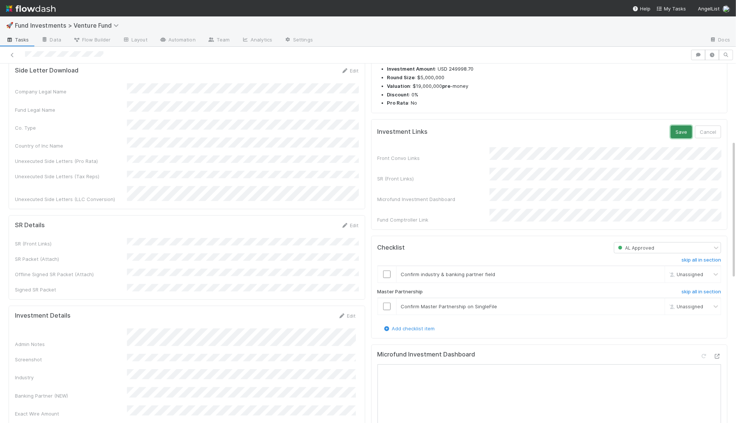
click at [680, 138] on button "Save" at bounding box center [680, 131] width 21 height 13
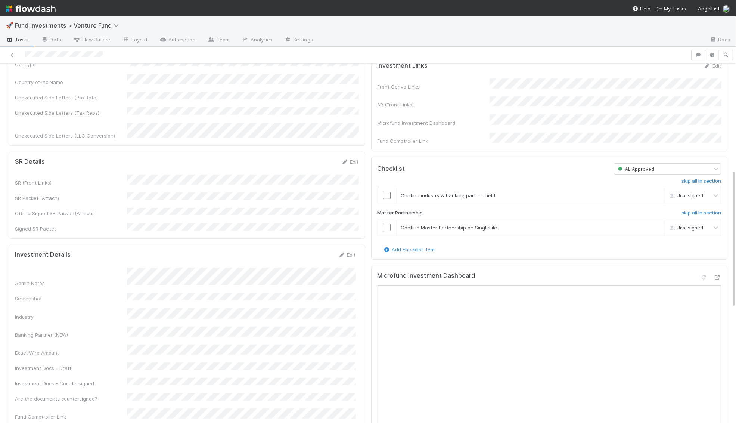
scroll to position [319, 0]
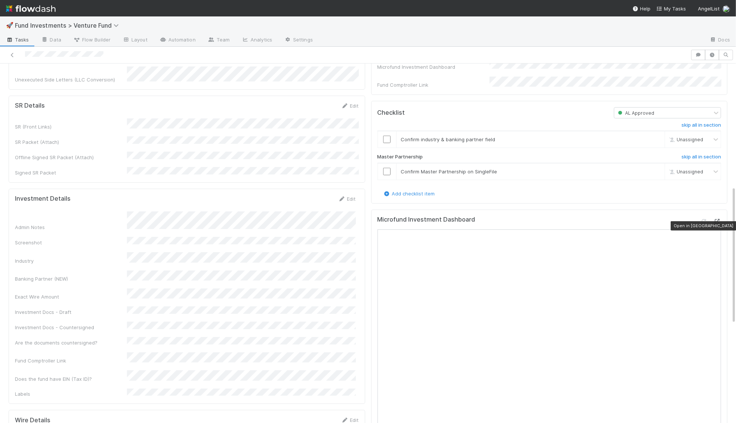
click at [717, 224] on icon at bounding box center [716, 221] width 7 height 5
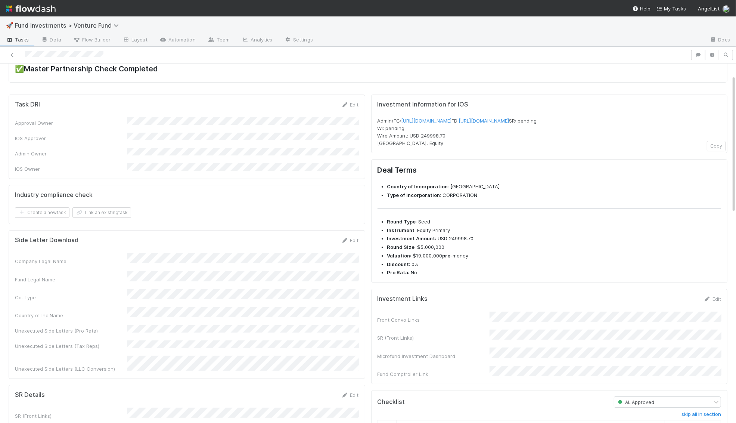
scroll to position [0, 0]
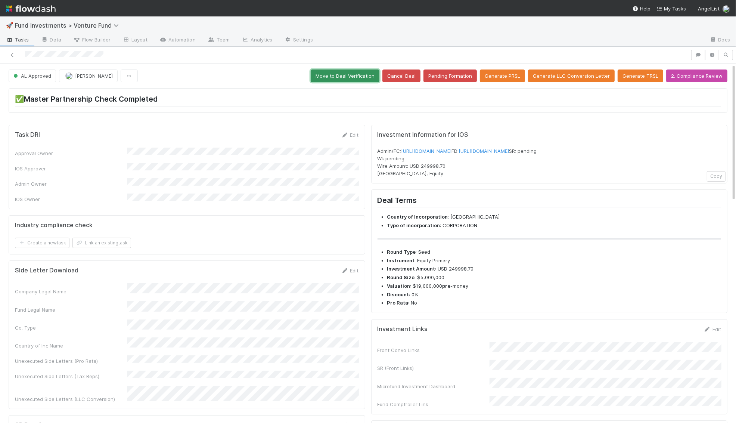
click at [362, 71] on button "Move to Deal Verification" at bounding box center [345, 75] width 69 height 13
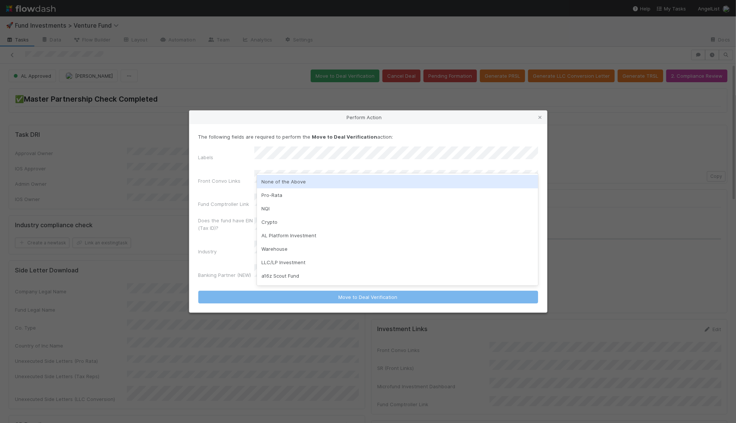
click at [300, 181] on div "None of the Above" at bounding box center [397, 181] width 281 height 13
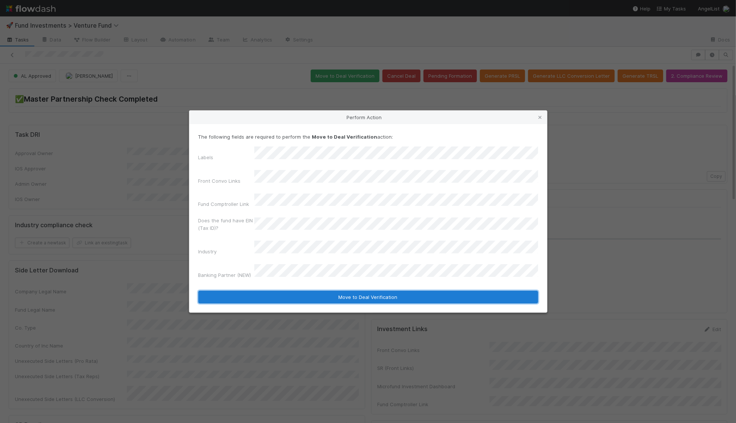
click at [312, 290] on button "Move to Deal Verification" at bounding box center [368, 296] width 340 height 13
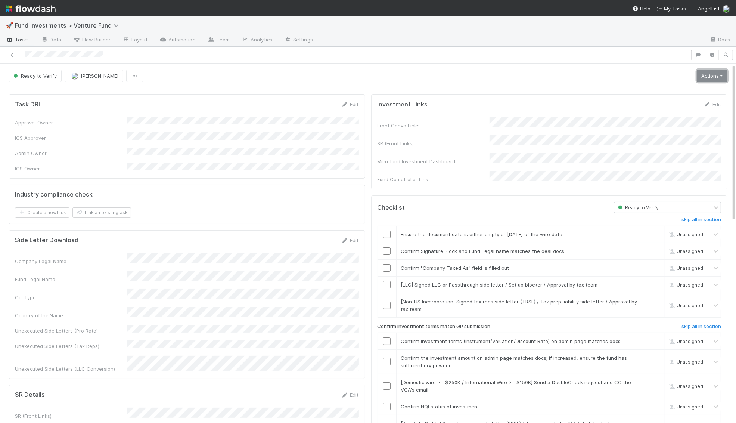
click at [703, 78] on link "Actions" at bounding box center [712, 75] width 31 height 13
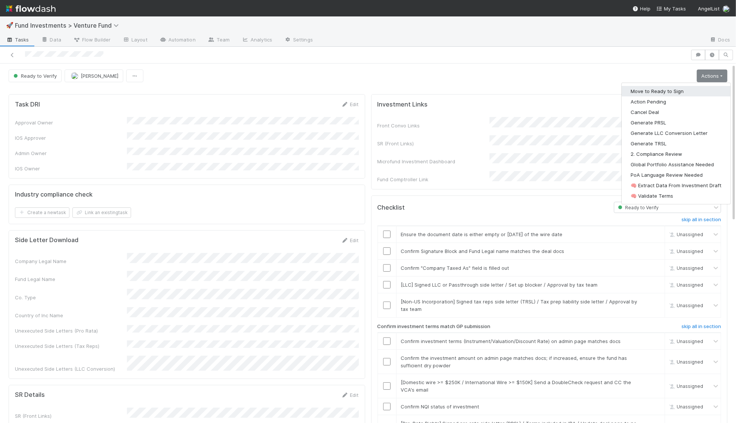
click at [692, 93] on button "Move to Ready to Sign" at bounding box center [676, 91] width 109 height 10
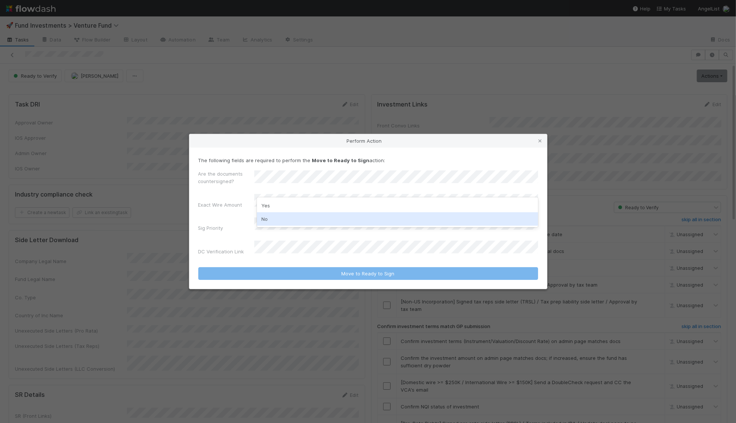
click at [293, 218] on div "No" at bounding box center [397, 218] width 281 height 13
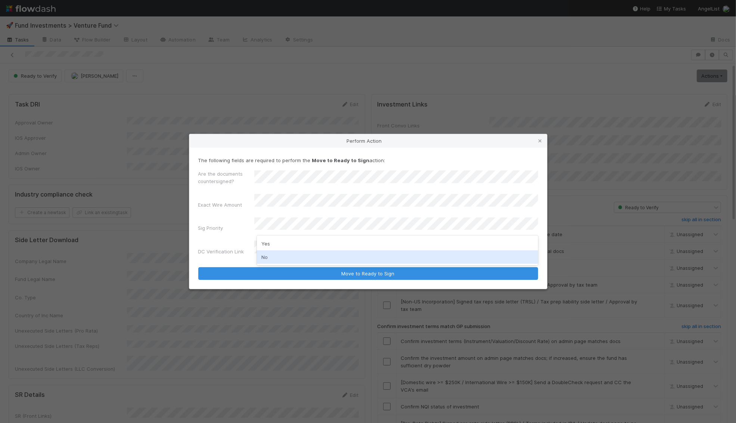
click at [289, 255] on div "No" at bounding box center [397, 256] width 281 height 13
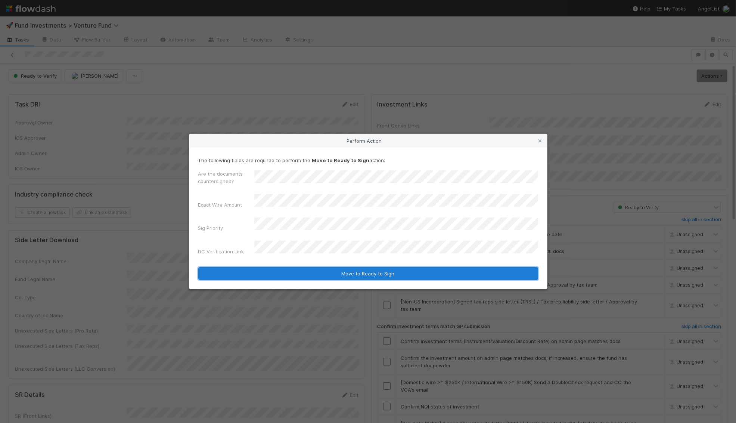
click at [293, 267] on button "Move to Ready to Sign" at bounding box center [368, 273] width 340 height 13
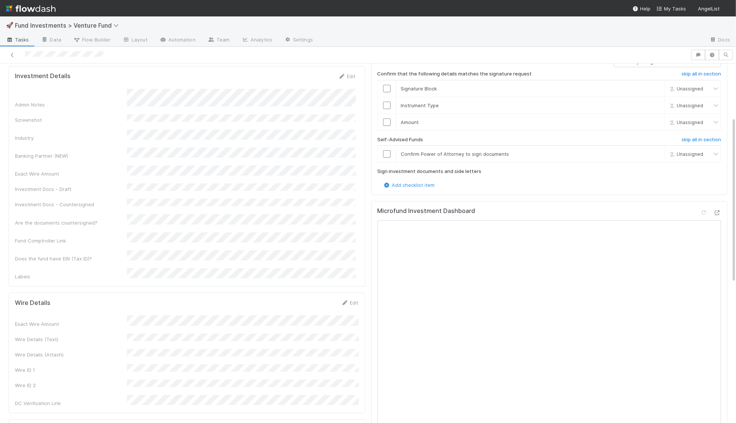
scroll to position [423, 0]
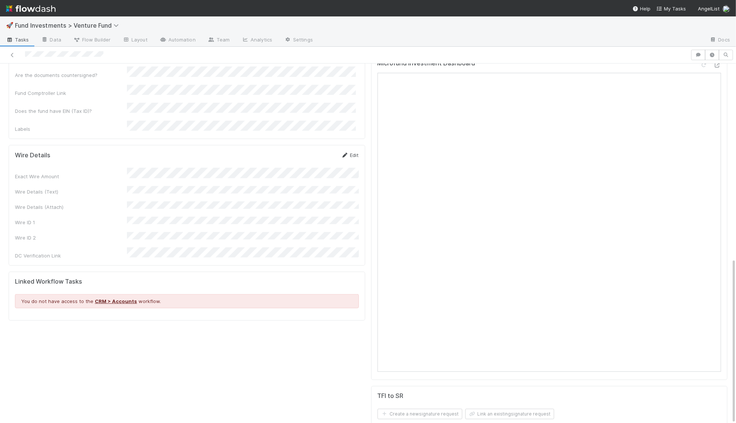
click at [352, 152] on link "Edit" at bounding box center [350, 155] width 18 height 6
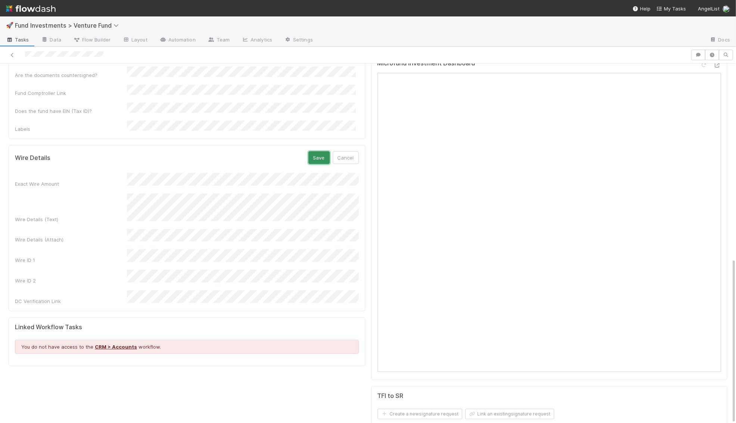
click at [320, 151] on button "Save" at bounding box center [318, 157] width 21 height 13
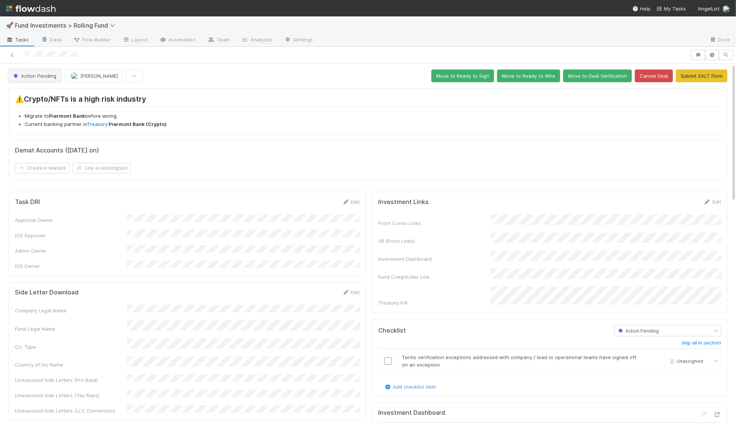
click at [44, 74] on span "Action Pending" at bounding box center [34, 76] width 44 height 6
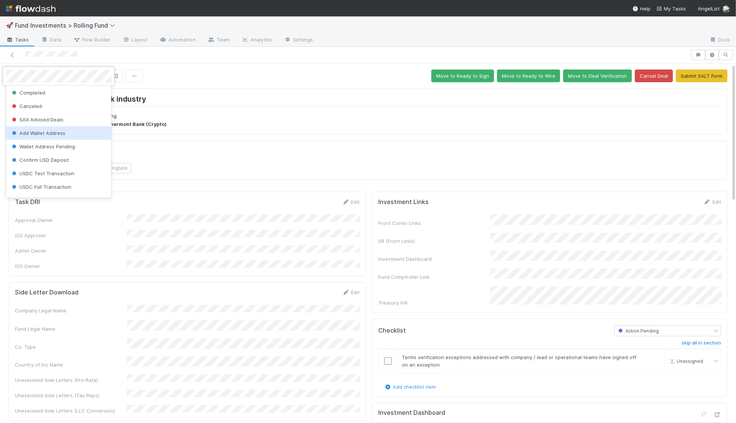
scroll to position [174, 0]
click at [71, 136] on div "Add Wallet Address" at bounding box center [59, 134] width 106 height 13
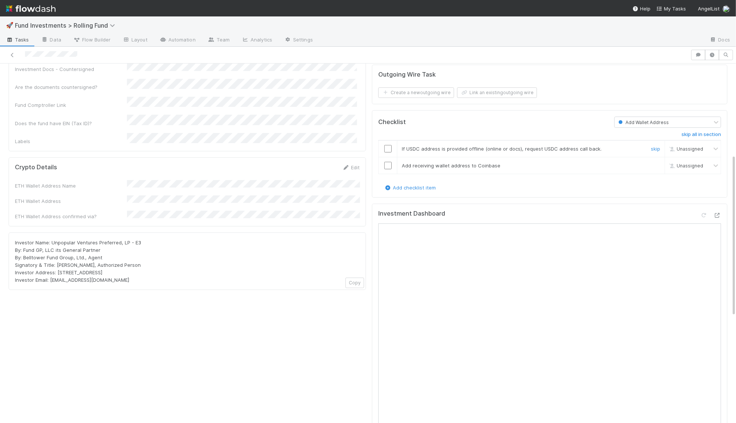
scroll to position [0, 0]
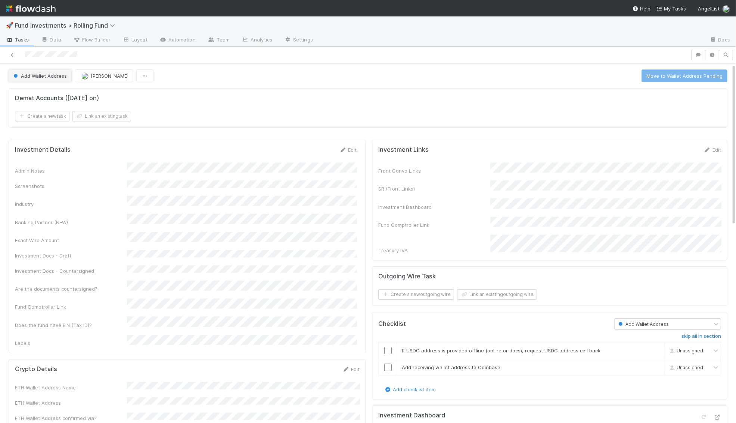
click at [53, 80] on button "Add Wallet Address" at bounding box center [40, 75] width 63 height 13
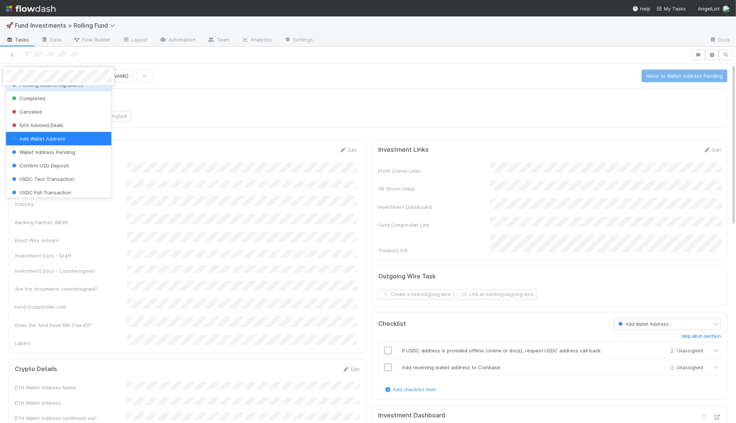
scroll to position [187, 0]
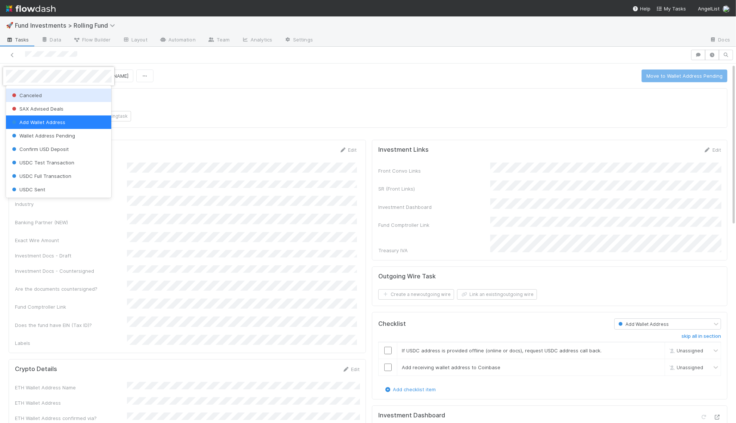
click at [165, 107] on div at bounding box center [368, 211] width 736 height 423
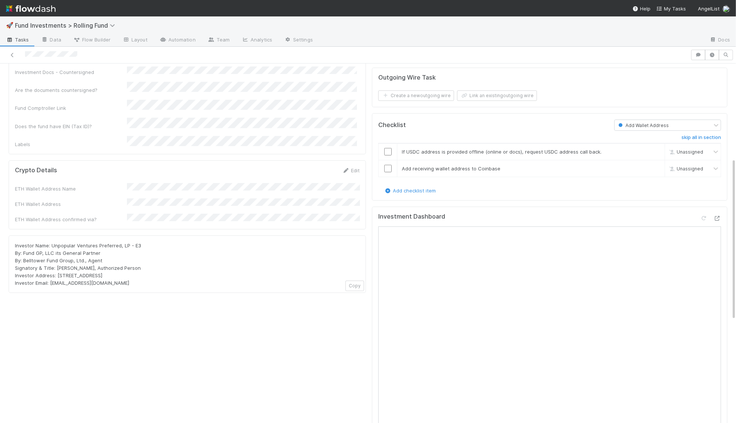
scroll to position [209, 0]
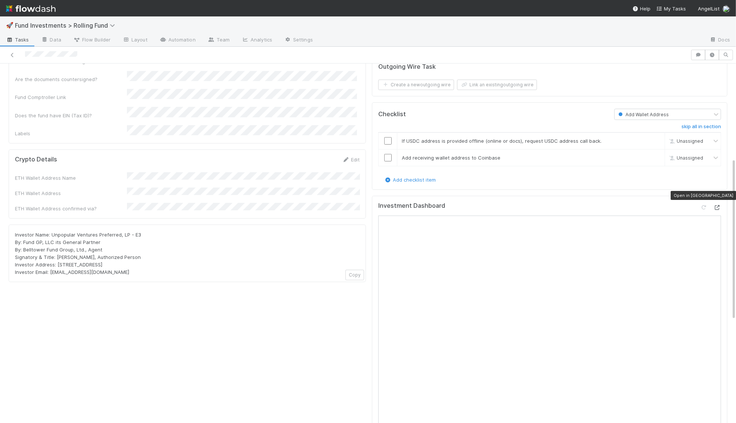
click at [720, 205] on icon at bounding box center [716, 207] width 7 height 5
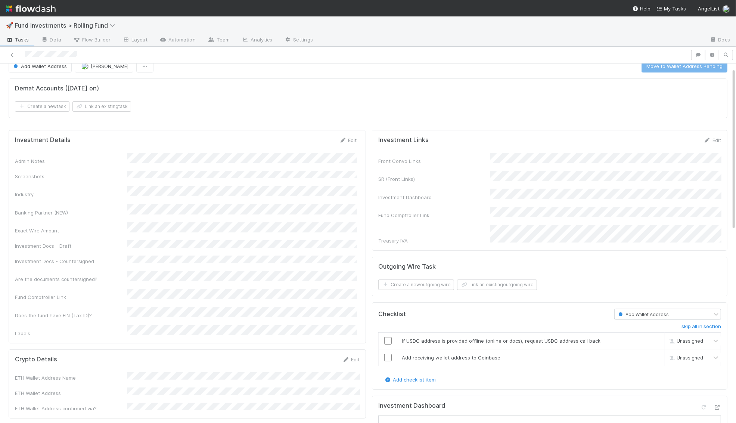
scroll to position [7, 0]
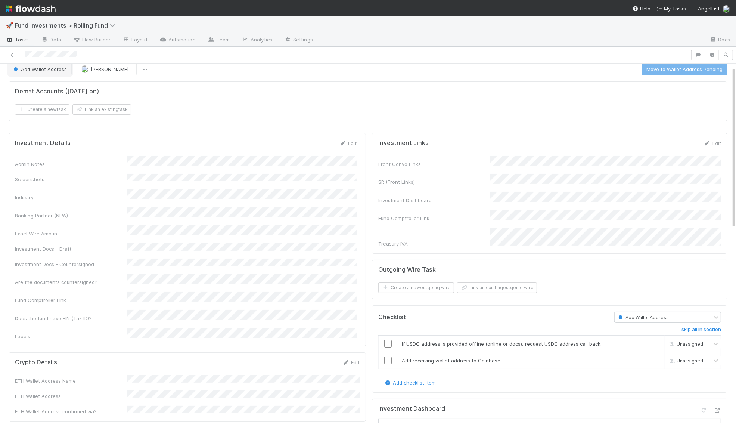
click at [40, 68] on span "Add Wallet Address" at bounding box center [39, 69] width 55 height 6
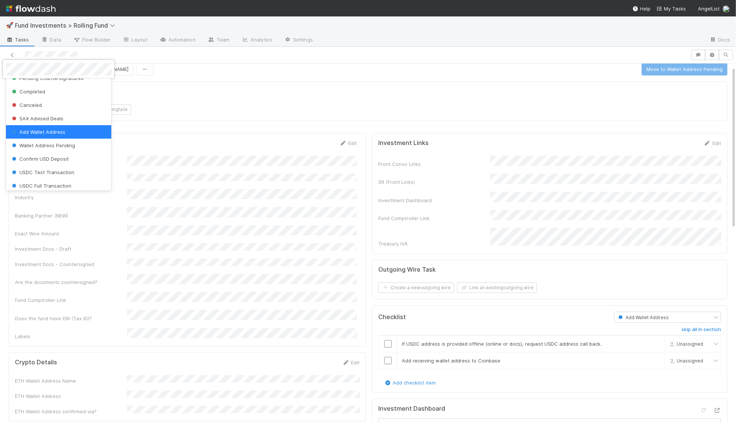
scroll to position [153, 0]
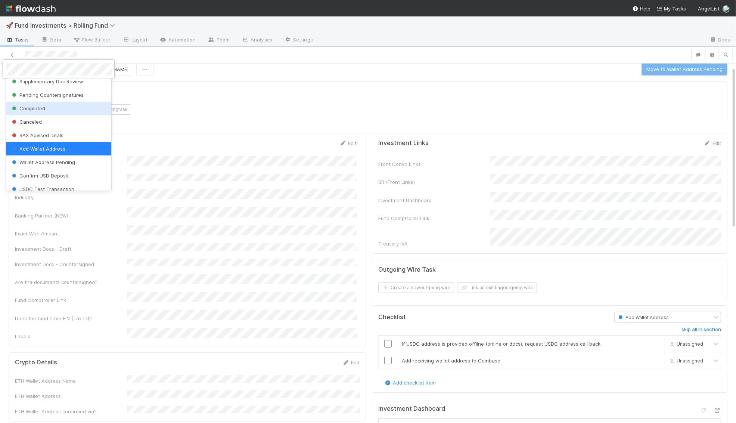
click at [191, 96] on div at bounding box center [368, 211] width 736 height 423
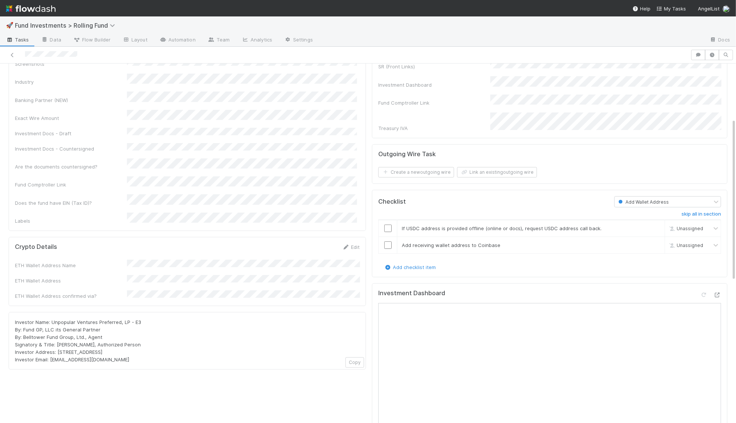
scroll to position [157, 0]
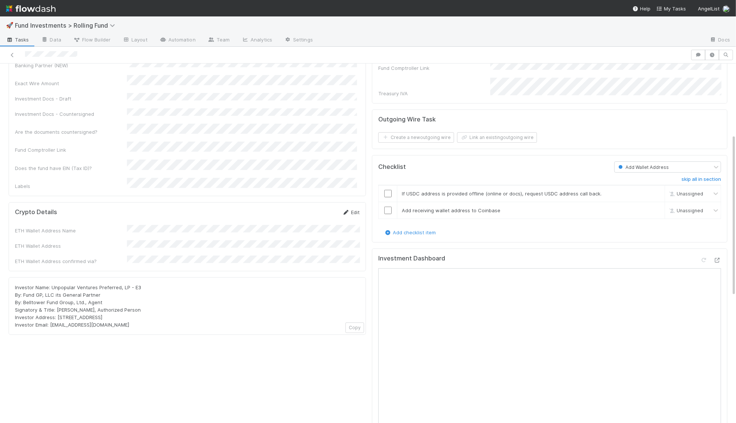
click at [348, 210] on icon at bounding box center [345, 212] width 7 height 5
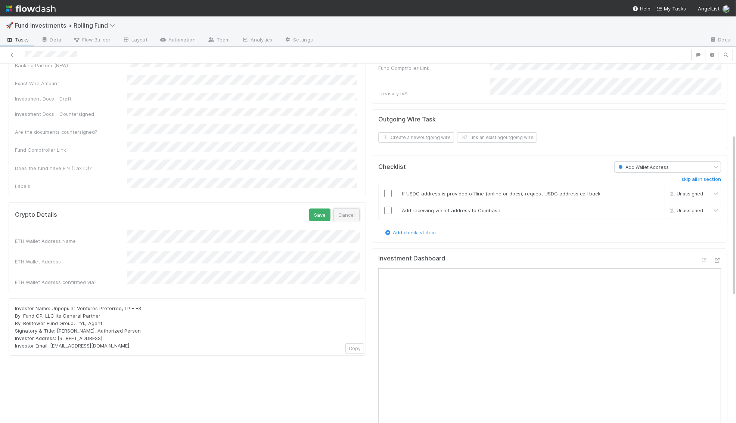
click at [352, 208] on button "Cancel" at bounding box center [346, 214] width 26 height 13
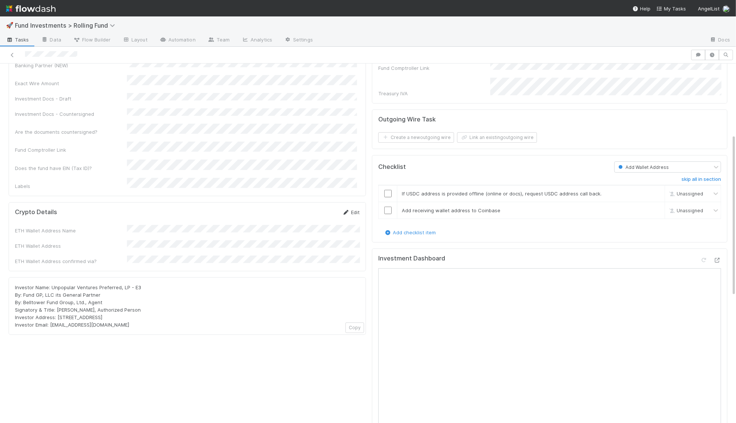
click at [352, 209] on link "Edit" at bounding box center [351, 212] width 18 height 6
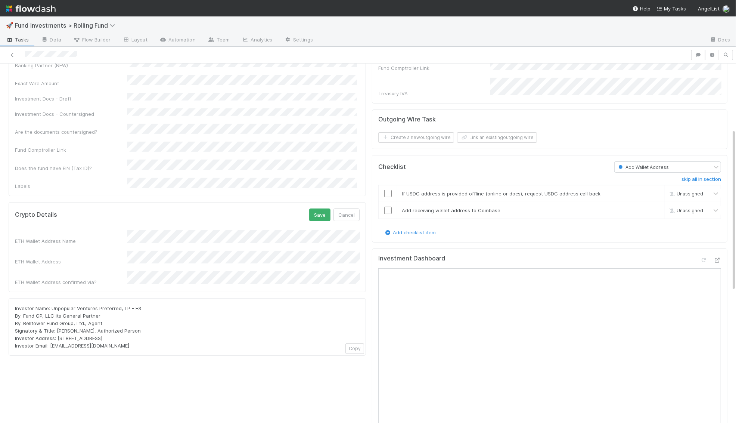
scroll to position [0, 0]
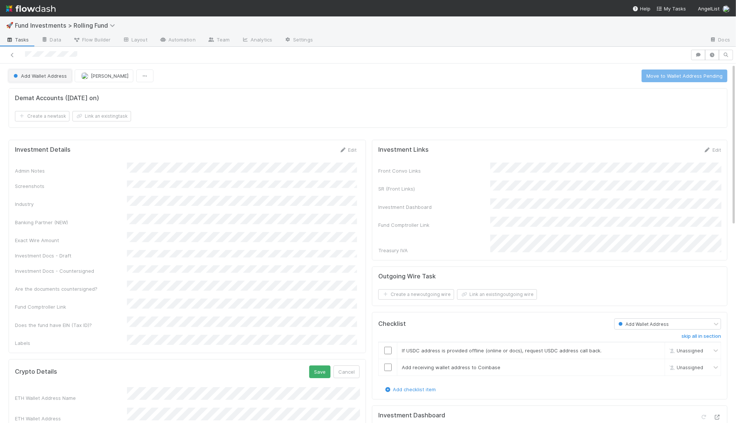
click at [43, 80] on button "Add Wallet Address" at bounding box center [40, 75] width 63 height 13
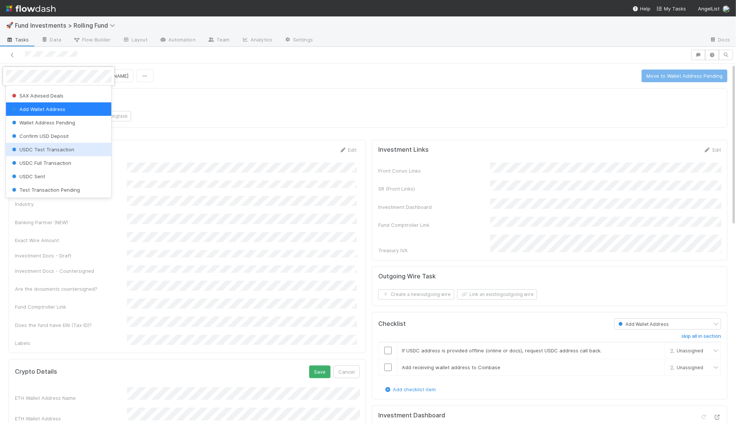
scroll to position [203, 0]
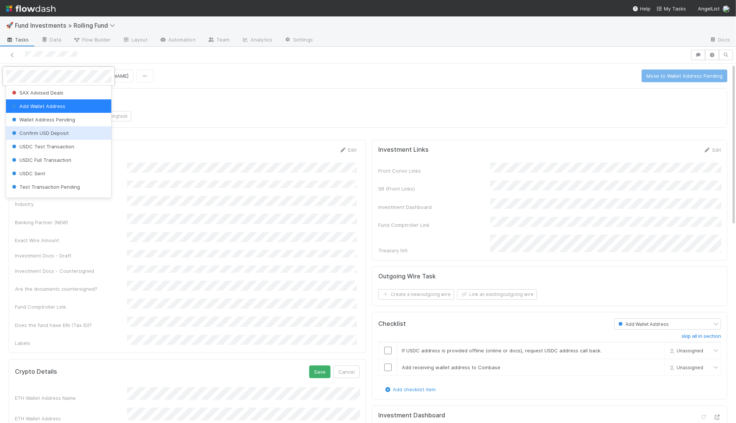
click at [60, 130] on span "Confirm USD Deposit" at bounding box center [39, 133] width 58 height 6
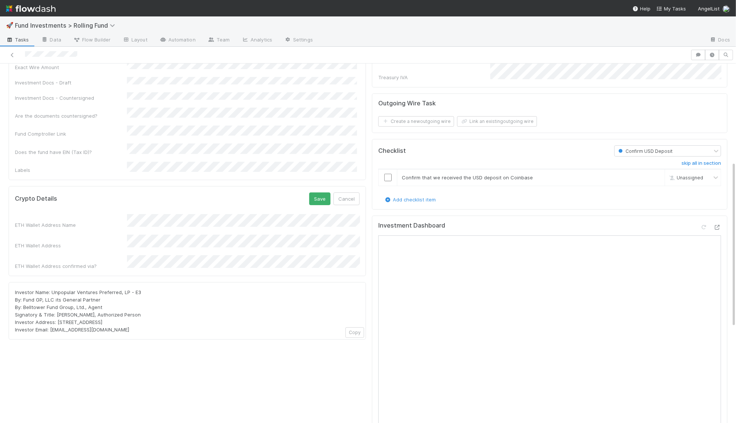
scroll to position [223, 0]
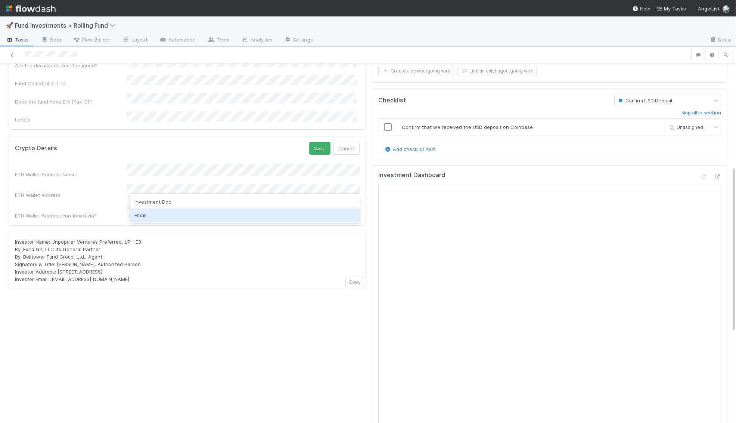
click at [151, 215] on div "Email" at bounding box center [245, 214] width 230 height 13
click at [83, 184] on div "ETH Wallet Address" at bounding box center [187, 191] width 345 height 15
click at [319, 142] on button "Save" at bounding box center [319, 148] width 21 height 13
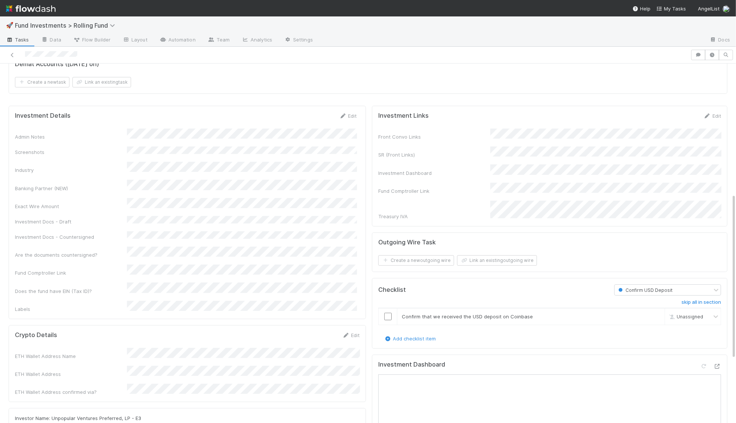
scroll to position [0, 0]
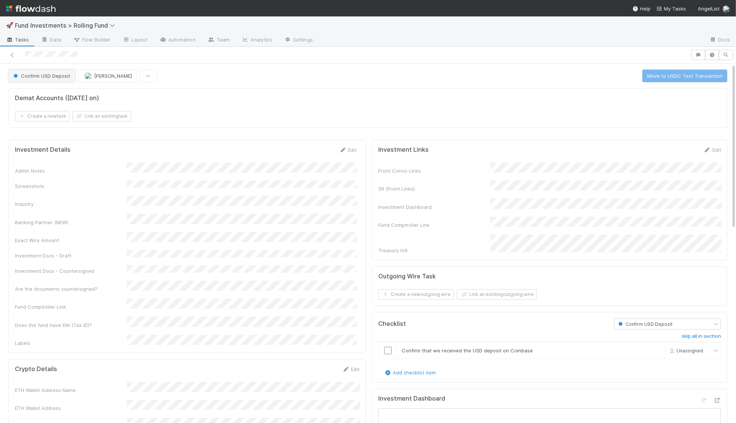
click at [56, 77] on span "Confirm USD Deposit" at bounding box center [41, 76] width 58 height 6
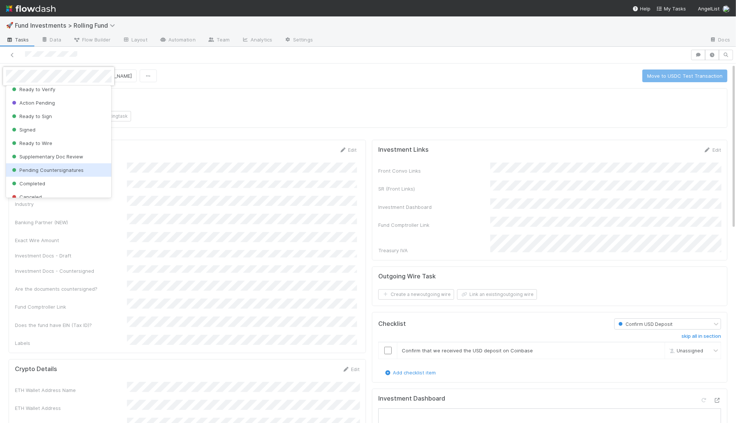
scroll to position [52, 0]
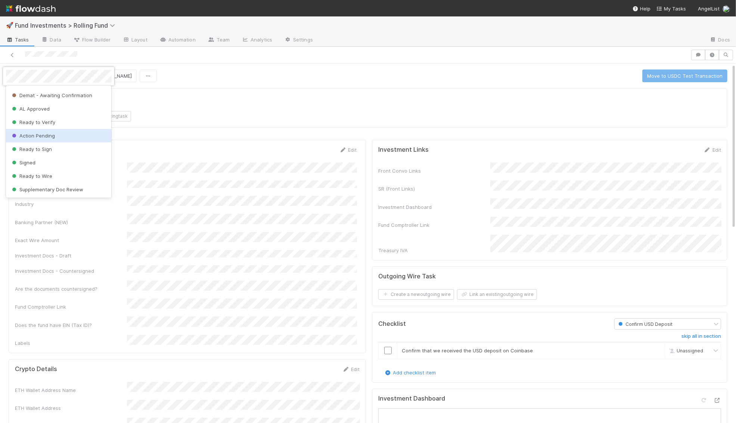
click at [54, 131] on div "Action Pending" at bounding box center [59, 135] width 106 height 13
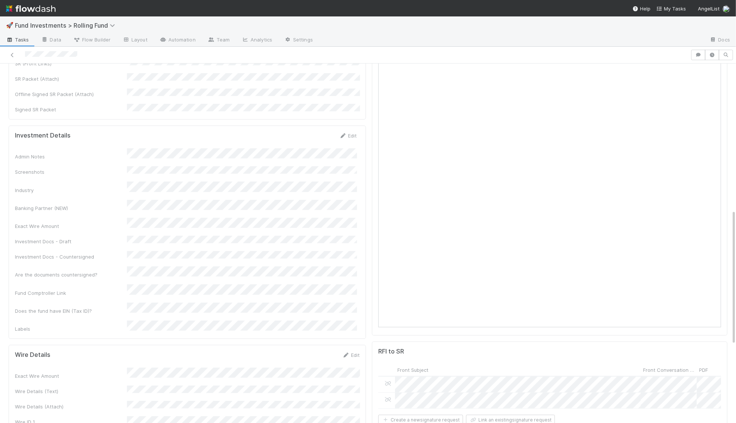
scroll to position [400, 0]
click at [349, 346] on icon at bounding box center [345, 348] width 7 height 5
click at [324, 345] on button "Save" at bounding box center [319, 351] width 21 height 13
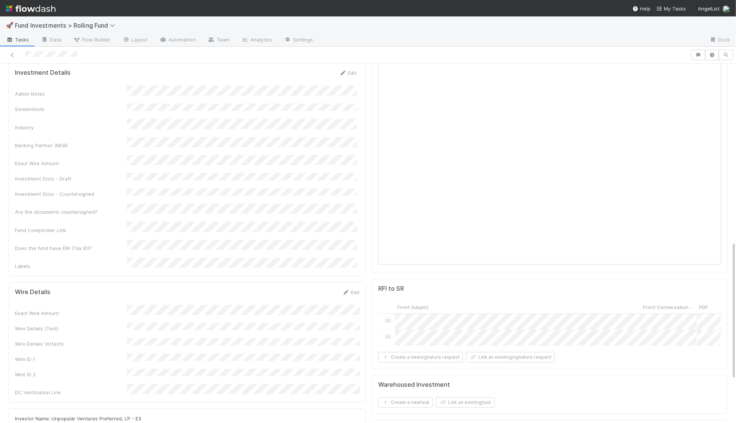
scroll to position [465, 0]
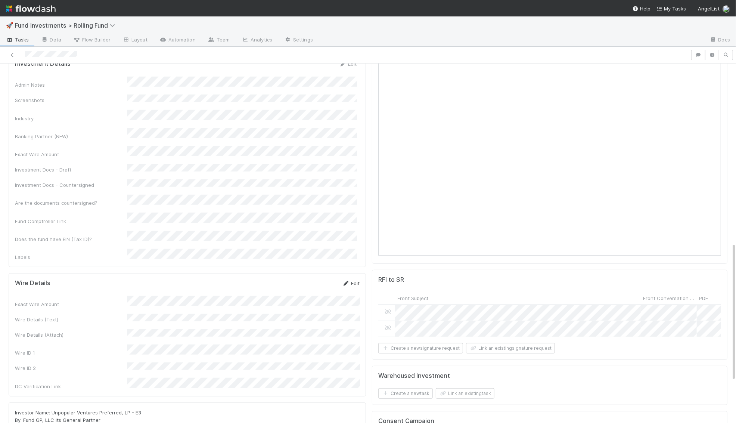
click at [355, 280] on link "Edit" at bounding box center [351, 283] width 18 height 6
click at [324, 279] on button "Save" at bounding box center [319, 285] width 21 height 13
drag, startPoint x: 321, startPoint y: 193, endPoint x: 336, endPoint y: 103, distance: 91.2
click at [335, 119] on div "Admin Notes Screenshots Industry Banking Partner (NEW) Exact Wire Amount Invest…" at bounding box center [186, 169] width 342 height 184
click at [311, 105] on div "Admin Notes Screenshots Industry Banking Partner (NEW) Exact Wire Amount Invest…" at bounding box center [186, 169] width 342 height 184
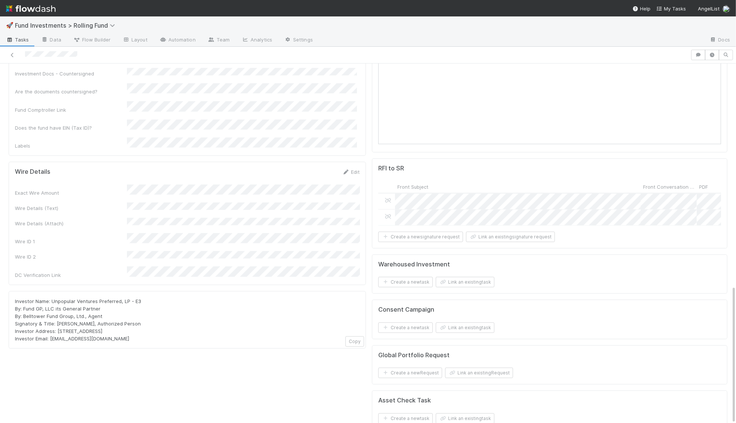
scroll to position [569, 0]
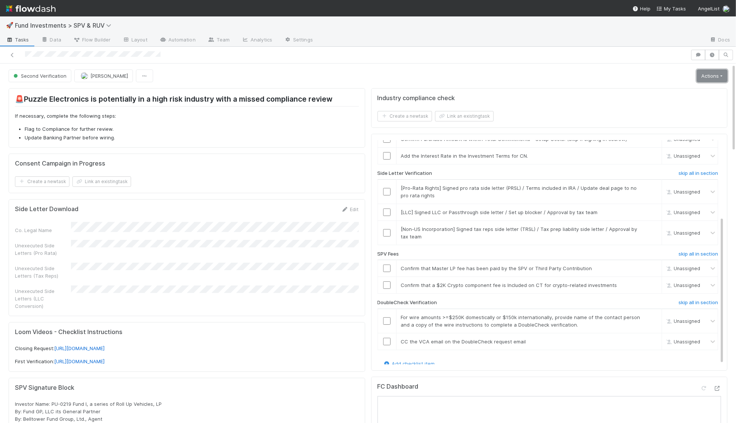
click at [701, 77] on link "Actions" at bounding box center [712, 75] width 31 height 13
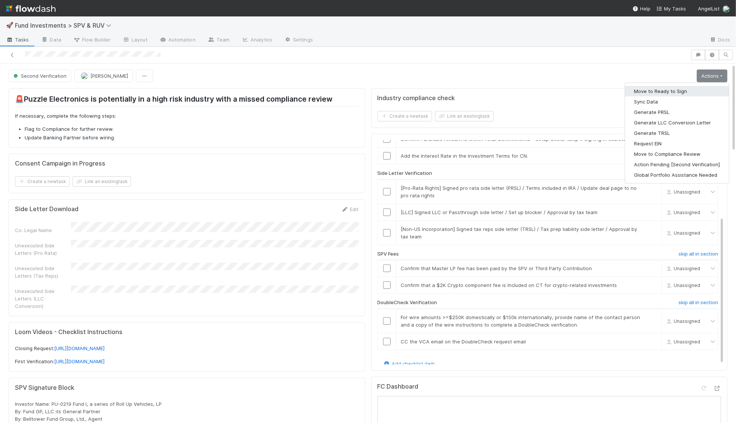
click at [688, 93] on button "Move to Ready to Sign" at bounding box center [677, 91] width 104 height 10
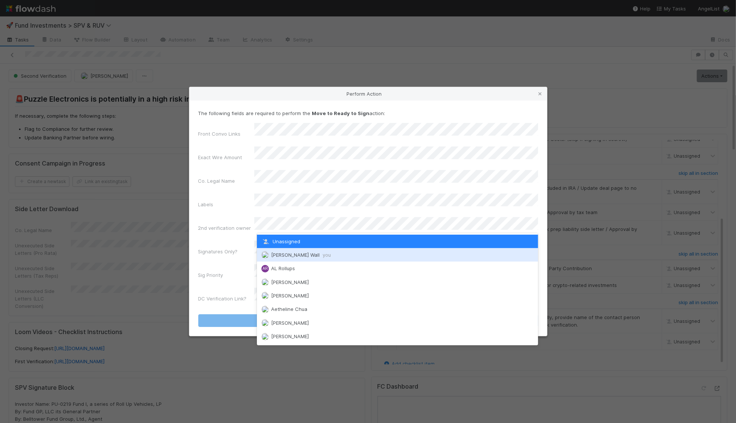
click at [280, 253] on span "[PERSON_NAME] Wall you" at bounding box center [301, 255] width 60 height 6
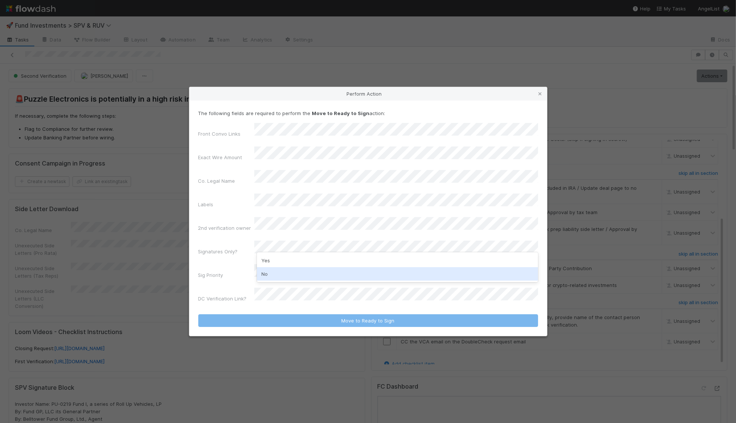
click at [273, 275] on div "No" at bounding box center [397, 273] width 281 height 13
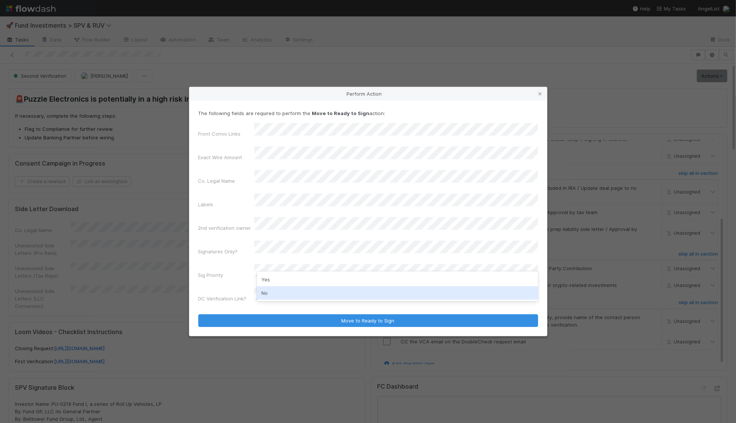
click at [272, 292] on div "No" at bounding box center [397, 292] width 281 height 13
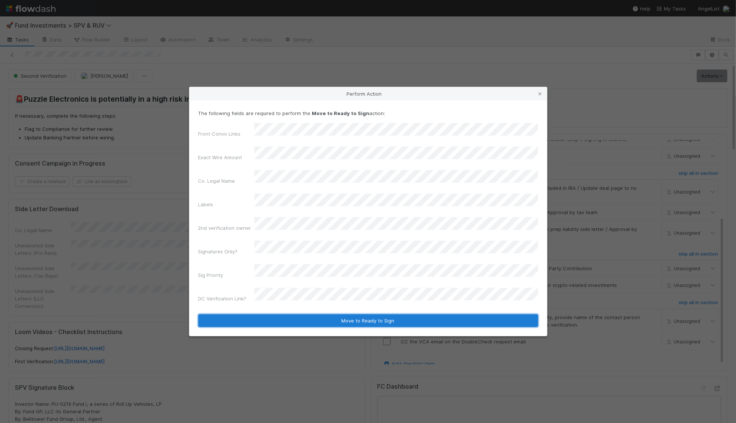
click at [275, 314] on button "Move to Ready to Sign" at bounding box center [368, 320] width 340 height 13
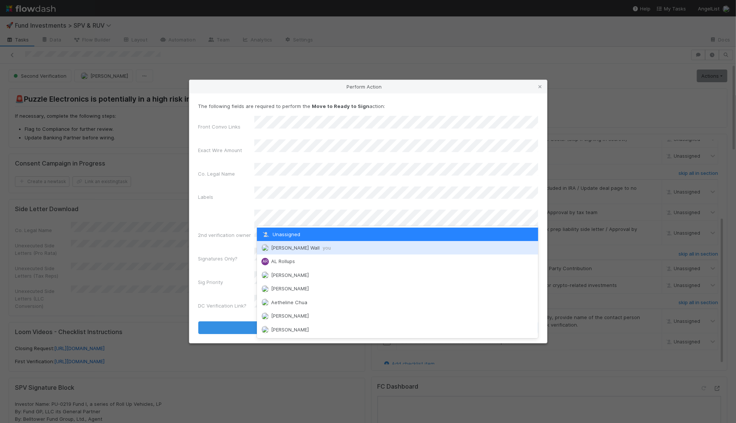
click at [291, 249] on span "[PERSON_NAME] Wall you" at bounding box center [301, 248] width 60 height 6
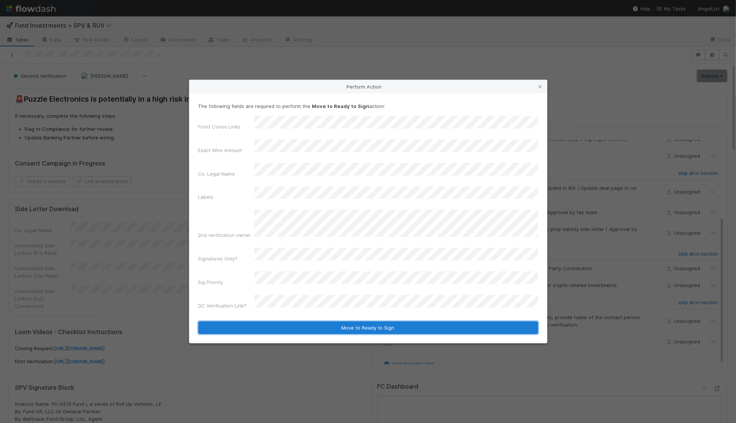
click at [293, 321] on button "Move to Ready to Sign" at bounding box center [368, 327] width 340 height 13
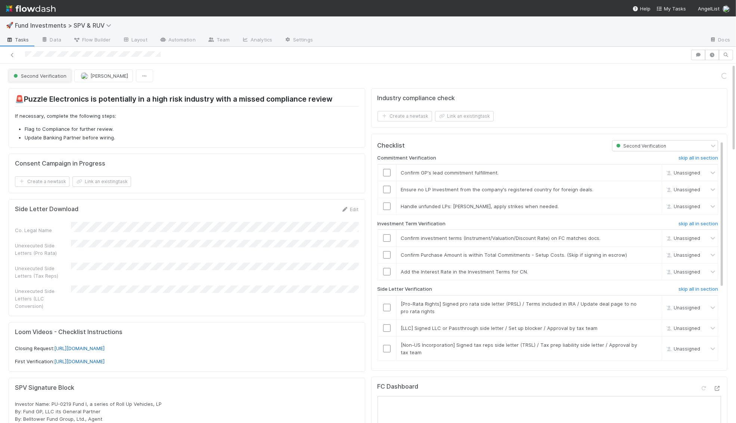
click at [48, 73] on span "Second Verification" at bounding box center [39, 76] width 54 height 6
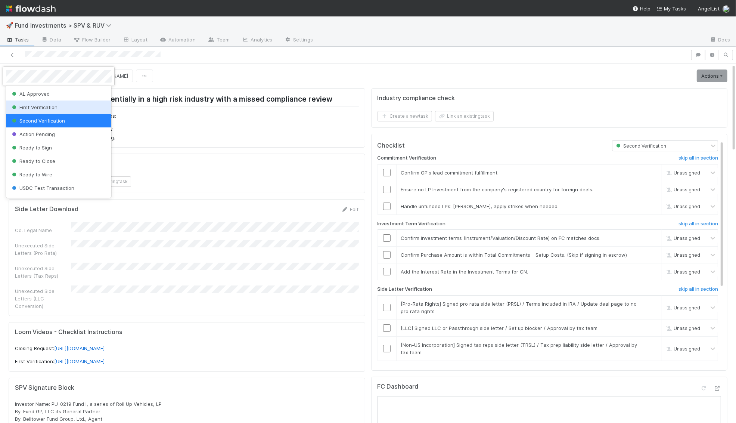
click at [351, 79] on div at bounding box center [368, 211] width 736 height 423
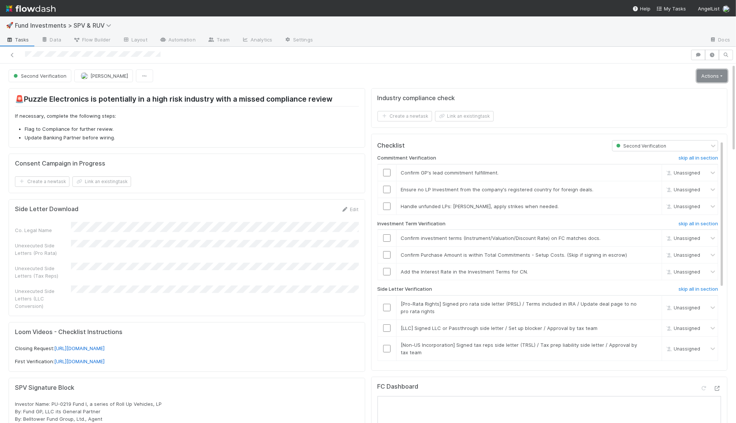
click at [720, 75] on link "Actions" at bounding box center [712, 75] width 31 height 13
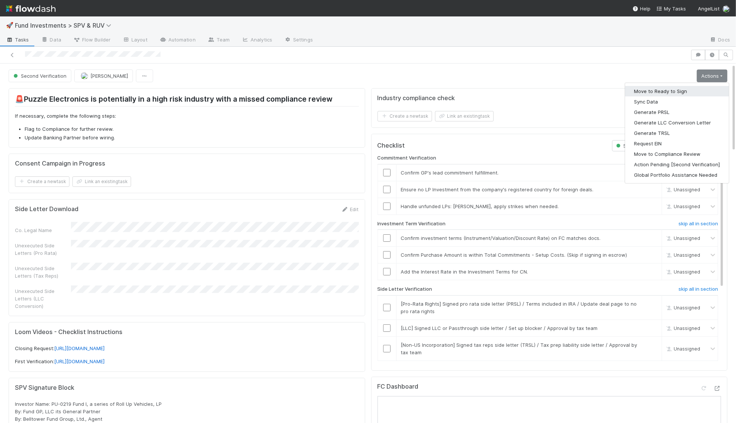
click at [686, 91] on button "Move to Ready to Sign" at bounding box center [677, 91] width 104 height 10
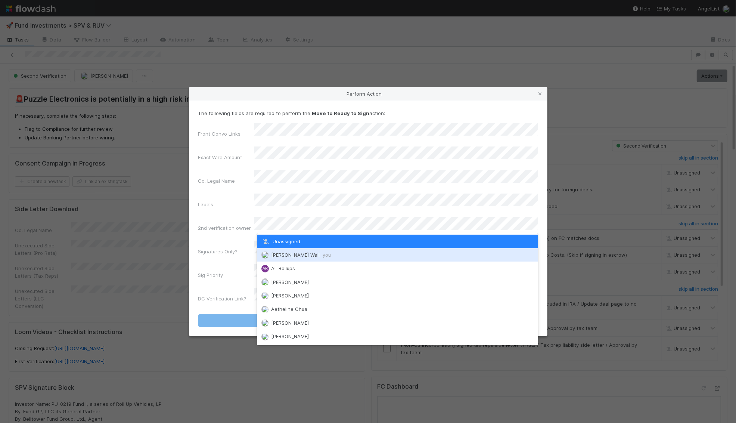
click at [278, 254] on span "Kennedy Wall you" at bounding box center [301, 255] width 60 height 6
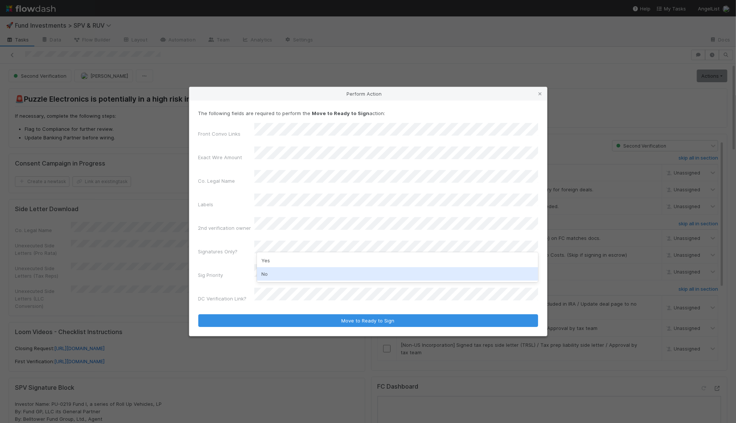
click at [275, 270] on div "No" at bounding box center [397, 273] width 281 height 13
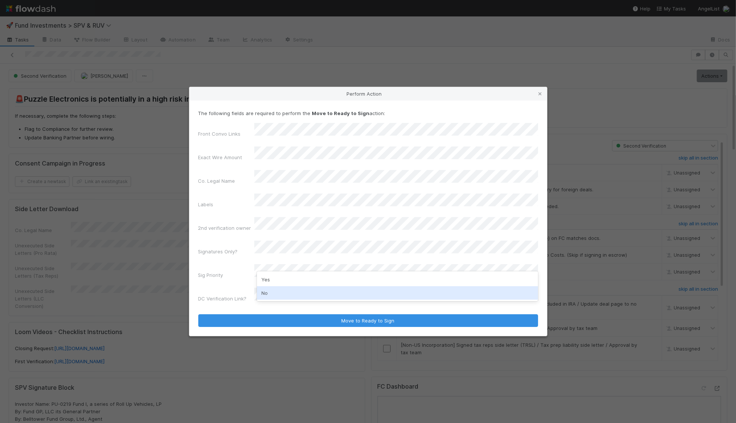
click at [275, 289] on div "No" at bounding box center [397, 292] width 281 height 13
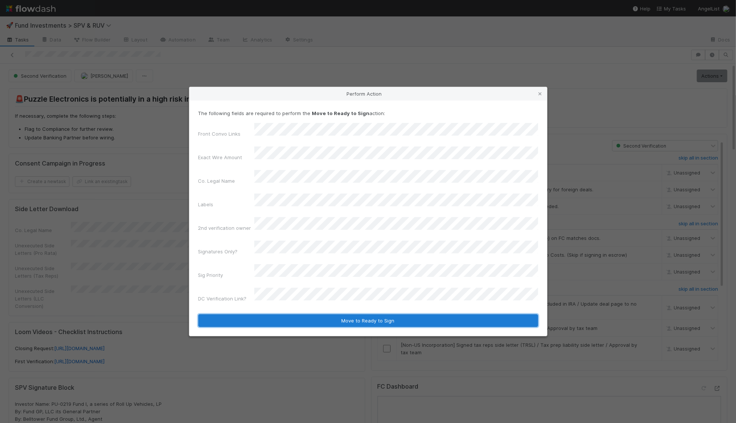
click at [285, 314] on button "Move to Ready to Sign" at bounding box center [368, 320] width 340 height 13
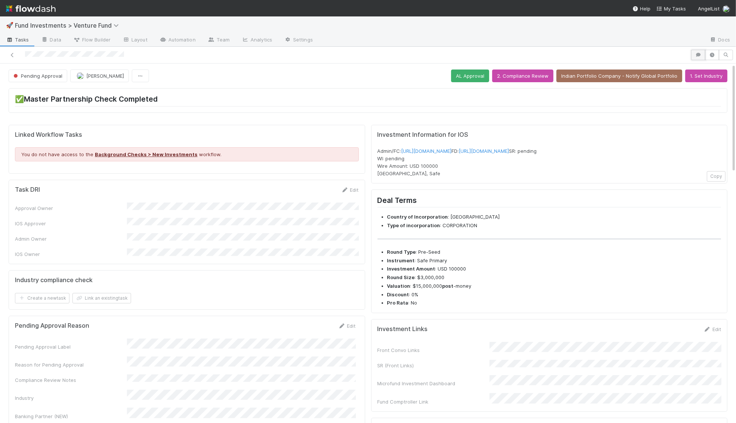
click at [698, 58] on button "button" at bounding box center [698, 55] width 14 height 10
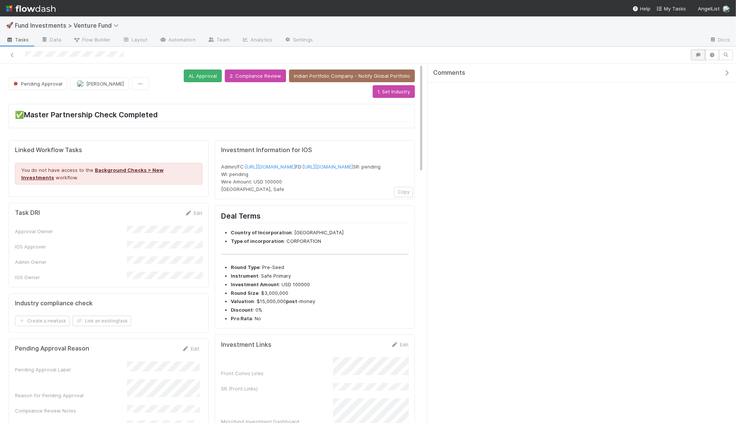
click at [698, 58] on button "button" at bounding box center [698, 55] width 14 height 10
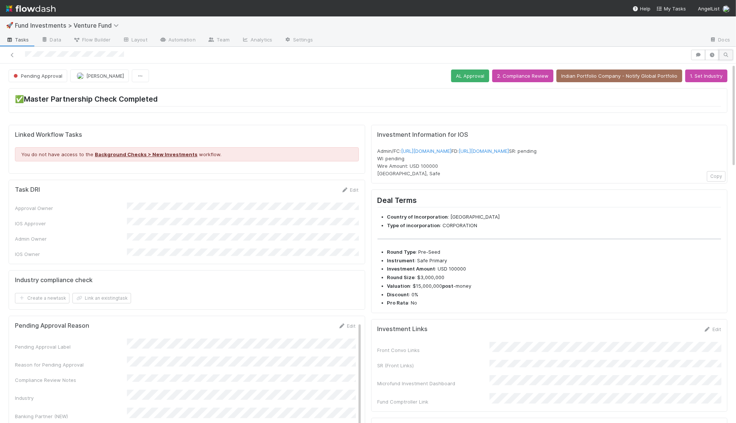
click at [724, 54] on icon "button" at bounding box center [725, 55] width 7 height 4
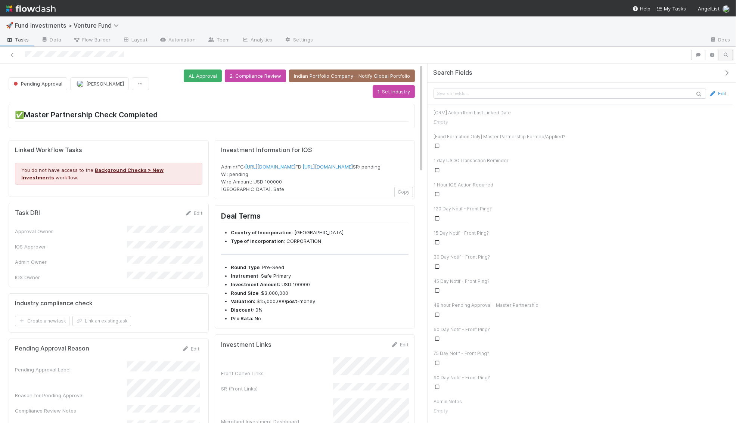
click at [727, 58] on button "button" at bounding box center [726, 55] width 14 height 10
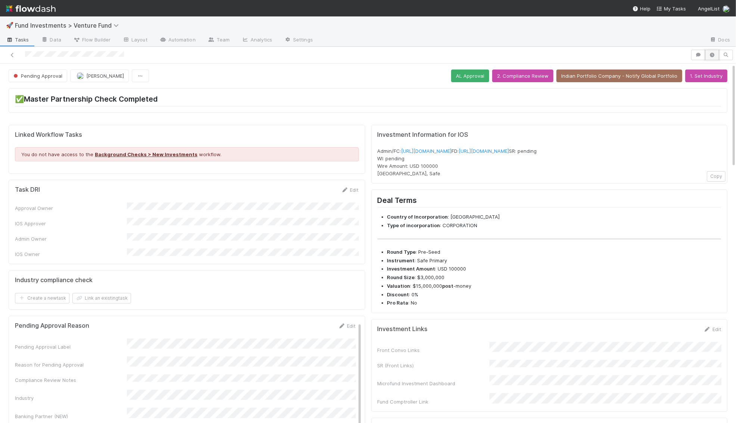
click at [711, 55] on icon "button" at bounding box center [711, 55] width 7 height 4
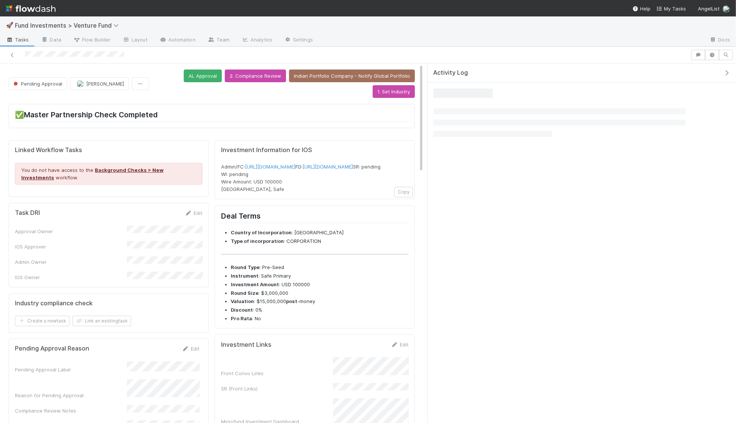
click at [726, 71] on icon "button" at bounding box center [726, 73] width 7 height 6
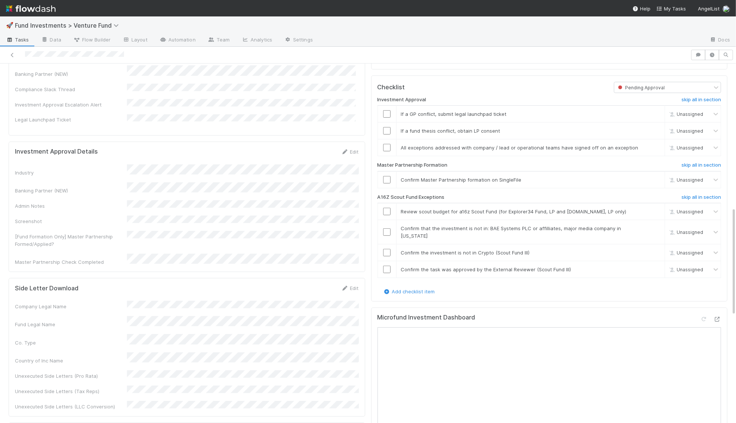
scroll to position [550, 0]
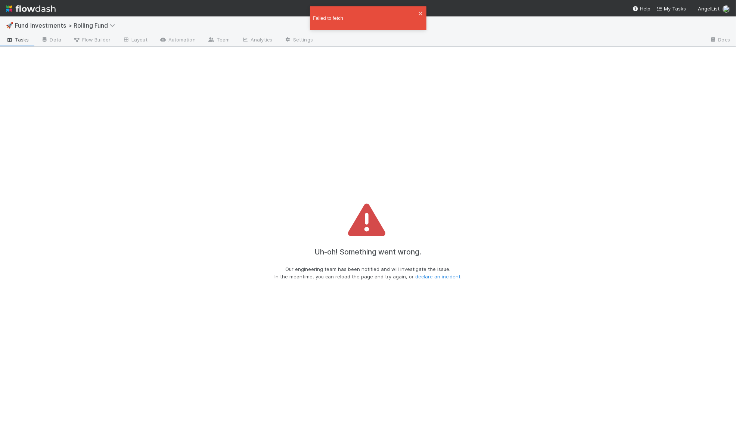
click at [512, 171] on div "Uh-oh! Something went wrong. Our engineering team has been notified and will in…" at bounding box center [368, 244] width 736 height 358
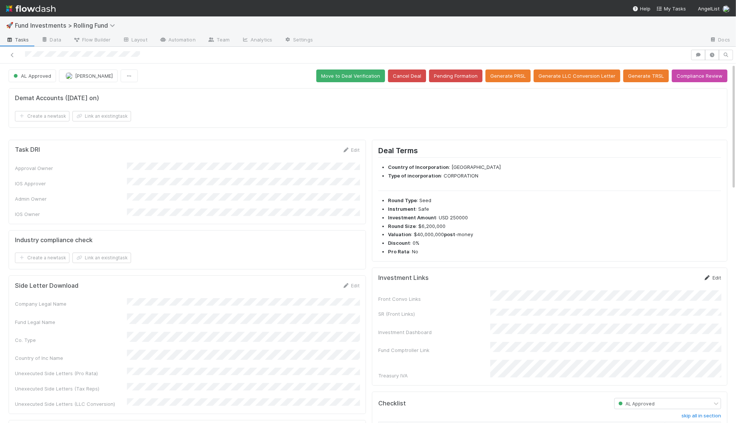
click at [714, 275] on link "Edit" at bounding box center [712, 277] width 18 height 6
click at [686, 274] on button "Save" at bounding box center [680, 280] width 21 height 13
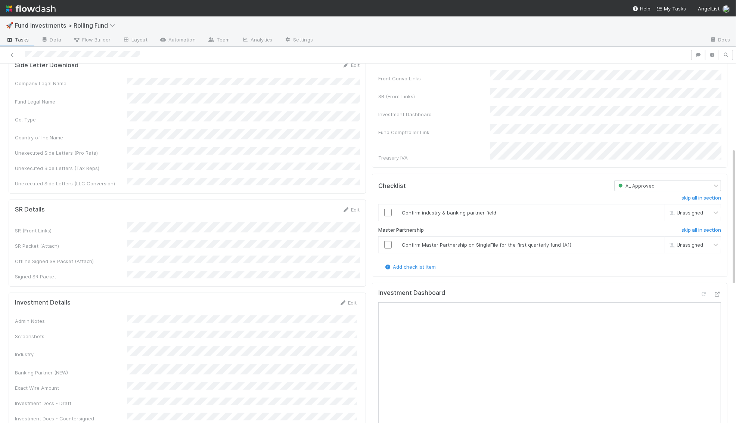
scroll to position [221, 0]
click at [354, 206] on link "Edit" at bounding box center [351, 209] width 18 height 6
click at [428, 40] on div at bounding box center [511, 40] width 384 height 12
click at [341, 205] on button "Cancel" at bounding box center [346, 211] width 26 height 13
click at [352, 299] on link "Edit" at bounding box center [348, 302] width 18 height 6
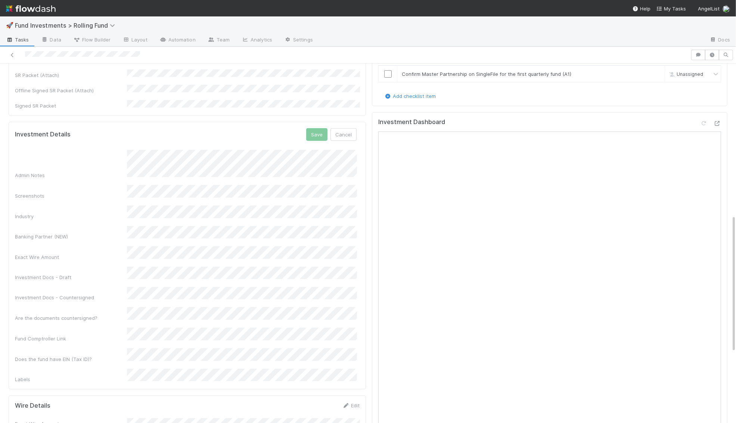
scroll to position [399, 0]
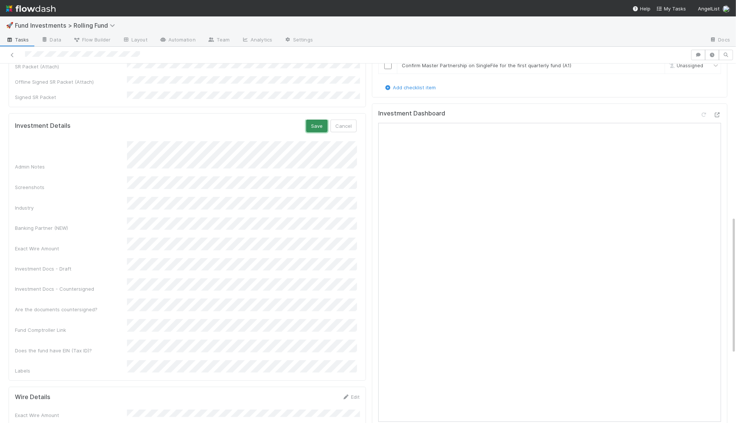
click at [316, 119] on button "Save" at bounding box center [316, 125] width 21 height 13
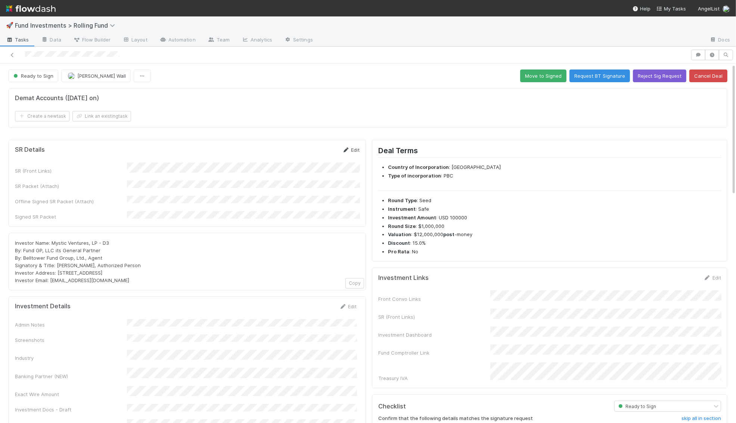
click at [353, 148] on link "Edit" at bounding box center [351, 150] width 18 height 6
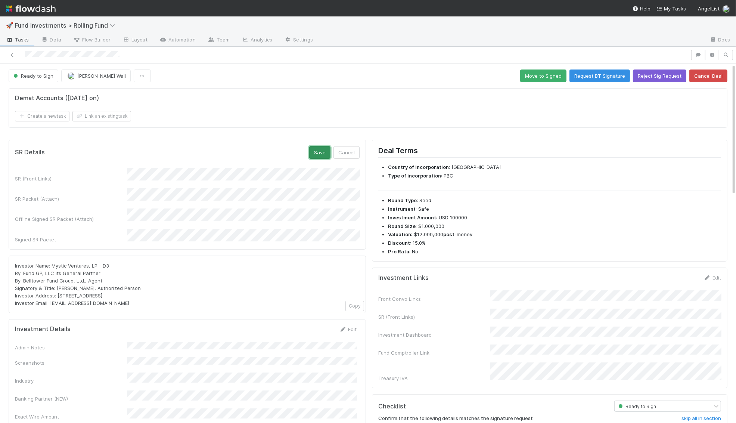
click at [319, 153] on button "Save" at bounding box center [319, 152] width 21 height 13
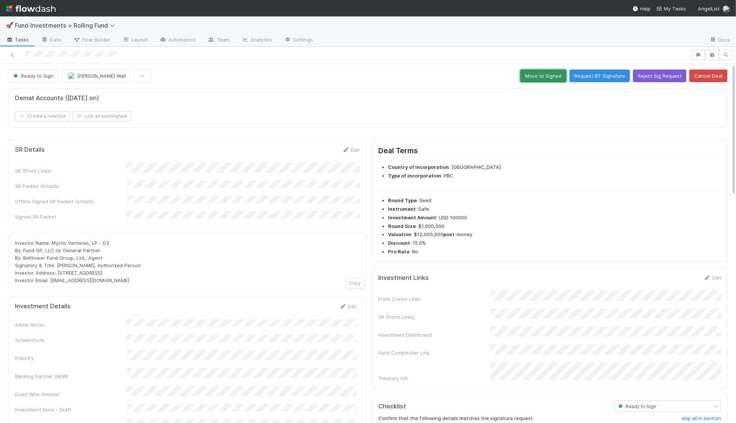
click at [547, 78] on button "Move to Signed" at bounding box center [543, 75] width 46 height 13
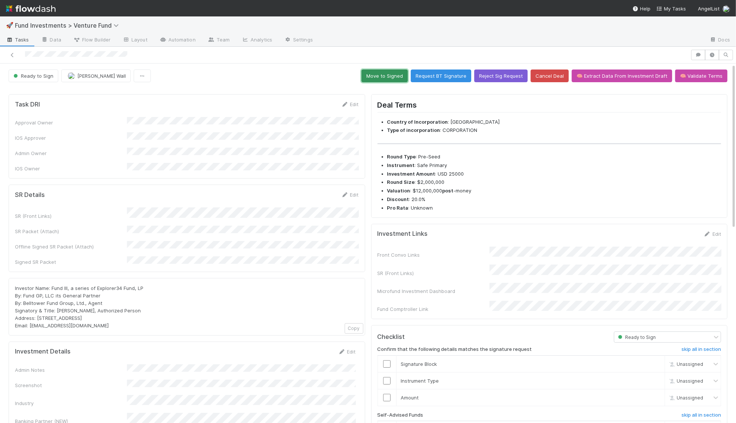
click at [399, 76] on button "Move to Signed" at bounding box center [384, 75] width 46 height 13
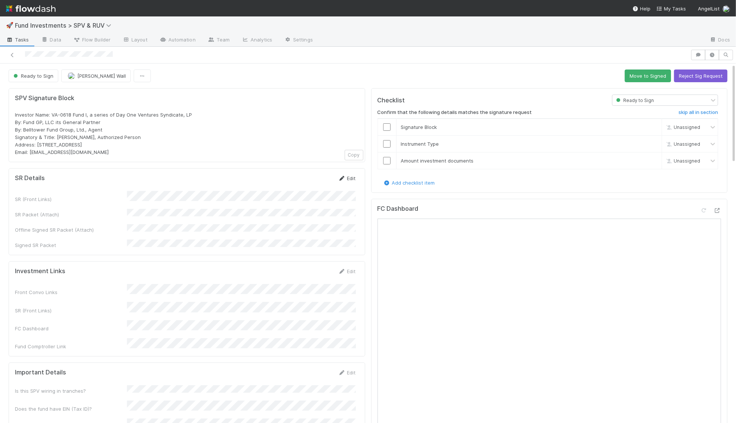
click at [352, 175] on link "Edit" at bounding box center [347, 178] width 18 height 6
click at [314, 179] on button "Save" at bounding box center [315, 180] width 21 height 13
click at [638, 78] on button "Move to Signed" at bounding box center [648, 75] width 46 height 13
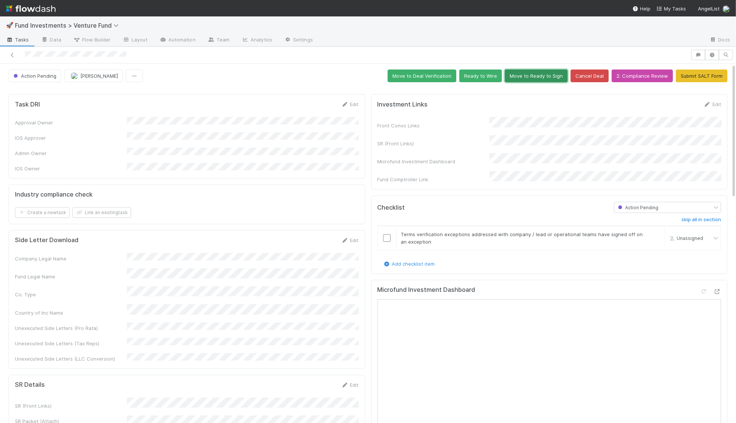
click at [536, 74] on button "Move to Ready to Sign" at bounding box center [536, 75] width 63 height 13
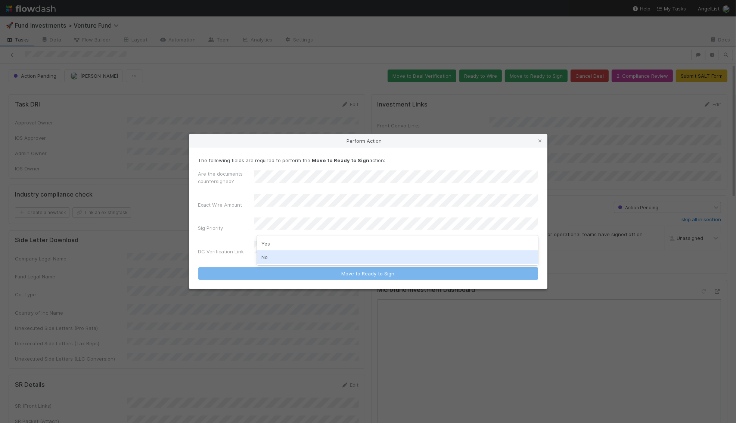
click at [294, 255] on div "No" at bounding box center [397, 256] width 281 height 13
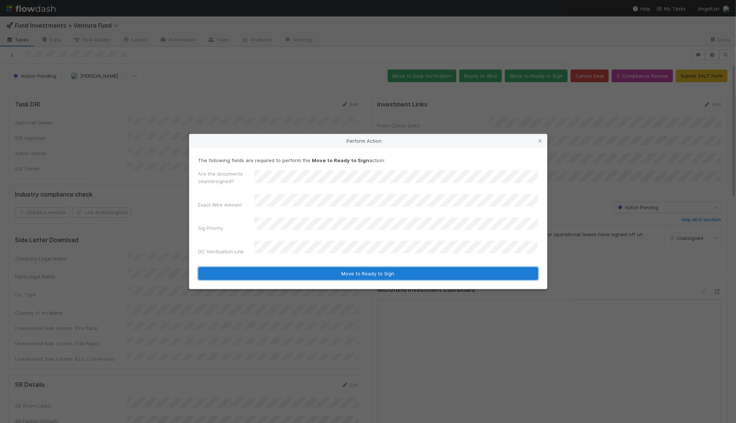
click at [300, 268] on button "Move to Ready to Sign" at bounding box center [368, 273] width 340 height 13
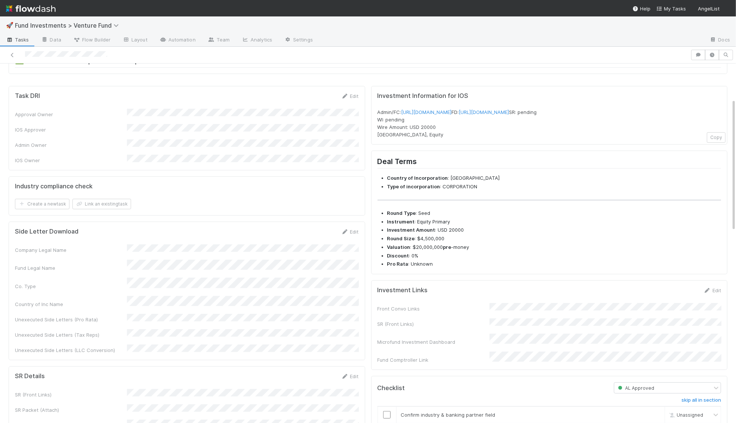
scroll to position [94, 0]
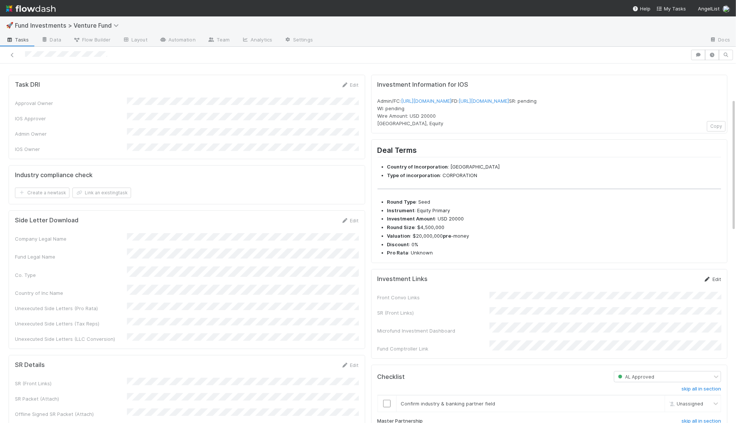
click at [715, 282] on link "Edit" at bounding box center [712, 279] width 18 height 6
click at [414, 327] on div "SR (Front Links)" at bounding box center [549, 324] width 344 height 15
click at [681, 288] on button "Save" at bounding box center [680, 281] width 21 height 13
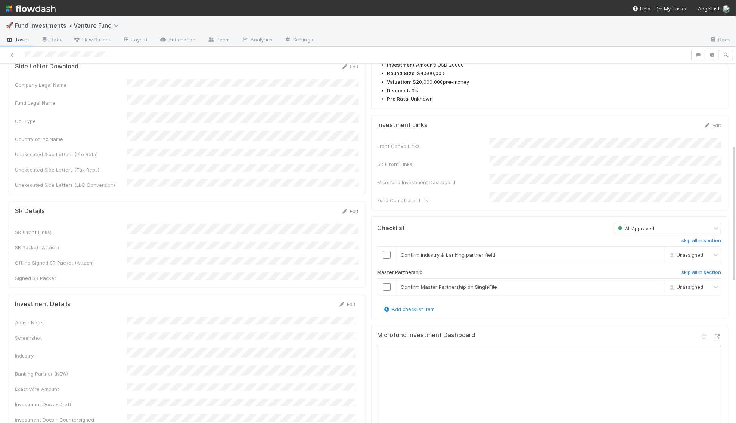
scroll to position [222, 0]
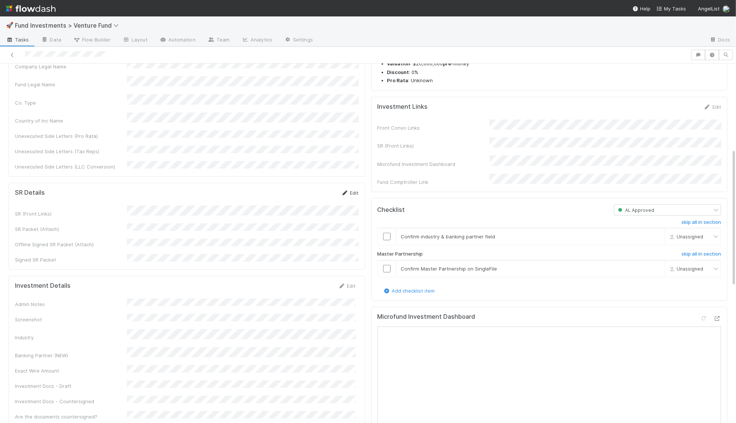
click at [351, 190] on link "Edit" at bounding box center [350, 193] width 18 height 6
click at [346, 189] on button "Cancel" at bounding box center [346, 195] width 26 height 13
click at [350, 275] on div "Investment Details Edit Admin Notes Screenshot Industry Banking Partner (NEW) E…" at bounding box center [187, 377] width 356 height 205
click at [350, 283] on link "Edit" at bounding box center [347, 286] width 18 height 6
click at [315, 282] on button "Save" at bounding box center [315, 288] width 21 height 13
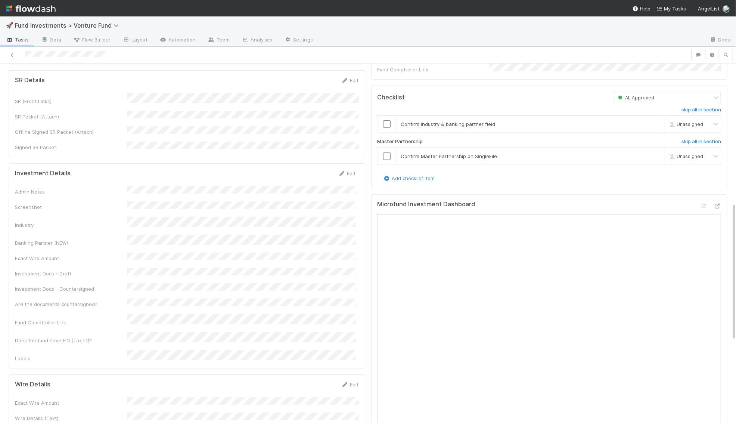
scroll to position [324, 0]
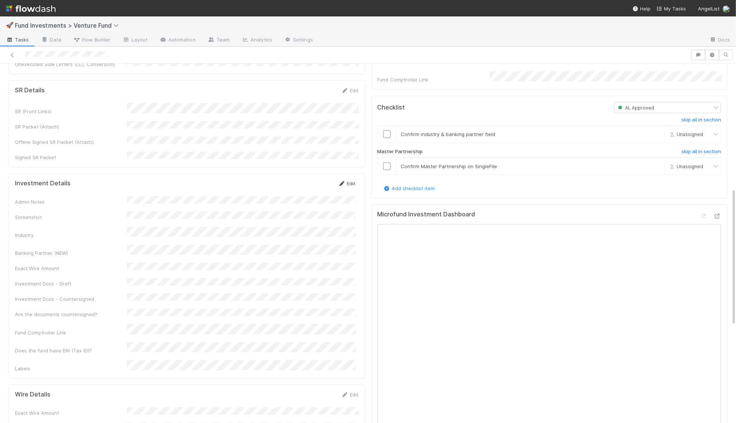
click at [344, 181] on icon at bounding box center [341, 183] width 7 height 5
click at [317, 180] on button "Save" at bounding box center [315, 186] width 21 height 13
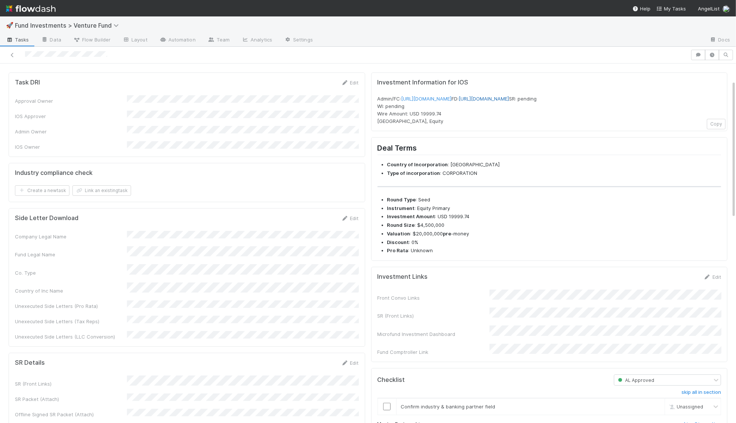
scroll to position [0, 0]
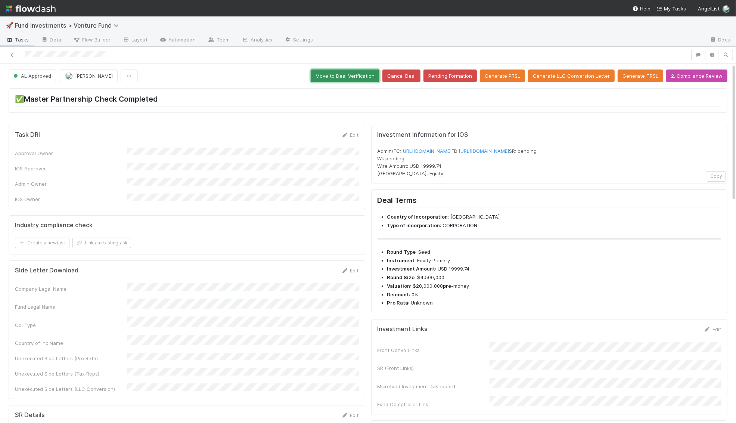
click at [362, 75] on button "Move to Deal Verification" at bounding box center [345, 75] width 69 height 13
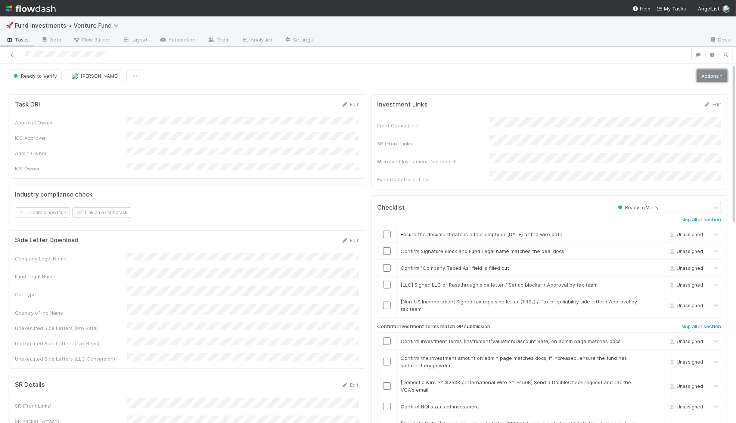
click at [707, 70] on link "Actions" at bounding box center [712, 75] width 31 height 13
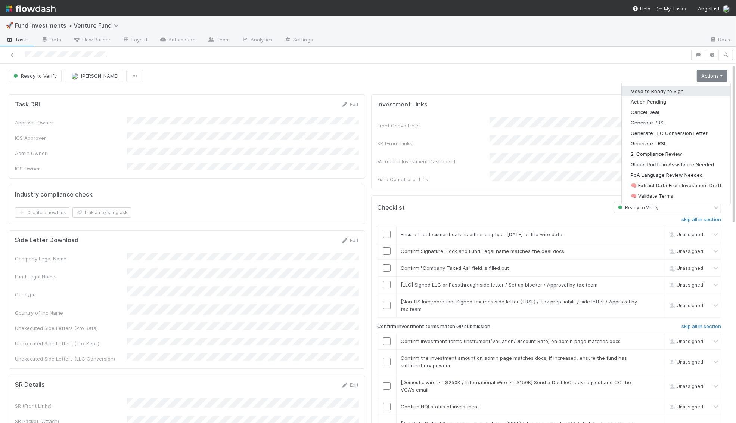
click at [687, 89] on button "Move to Ready to Sign" at bounding box center [676, 91] width 109 height 10
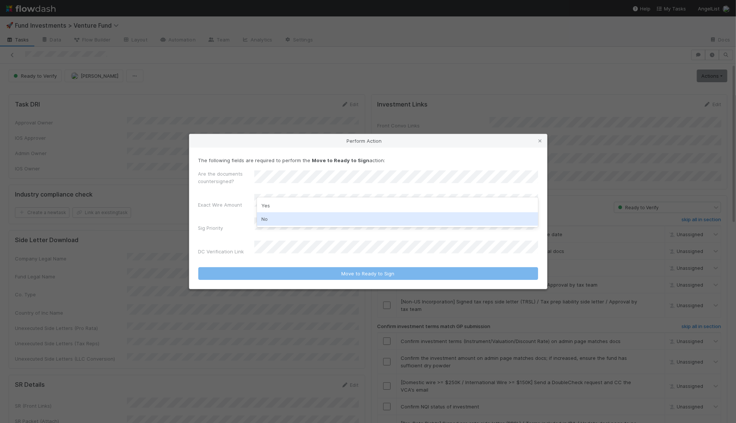
click at [290, 217] on div "No" at bounding box center [397, 218] width 281 height 13
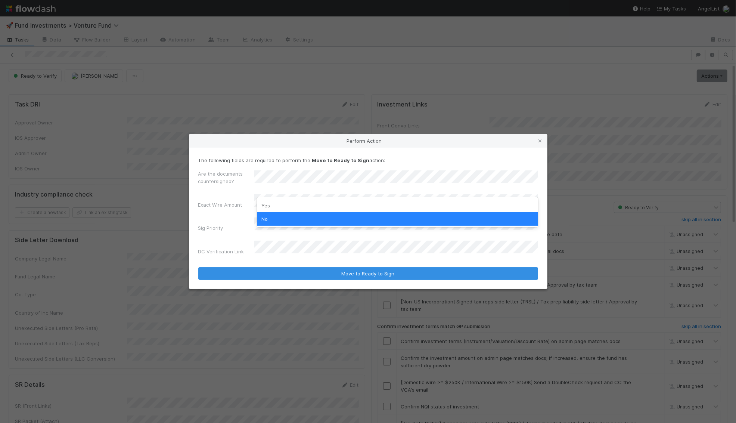
click at [280, 205] on div "Yes" at bounding box center [397, 205] width 281 height 13
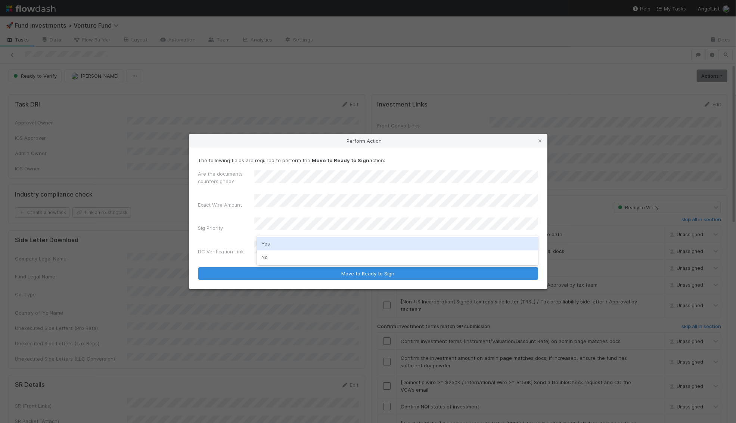
click at [271, 244] on div "Yes" at bounding box center [397, 243] width 281 height 13
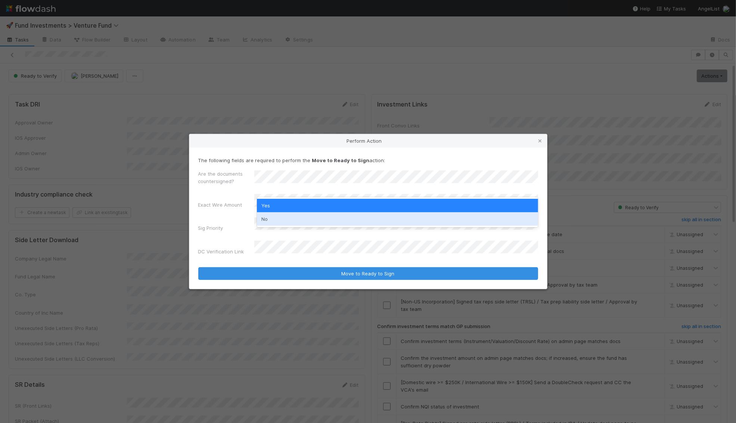
click at [286, 221] on div "No" at bounding box center [397, 218] width 281 height 13
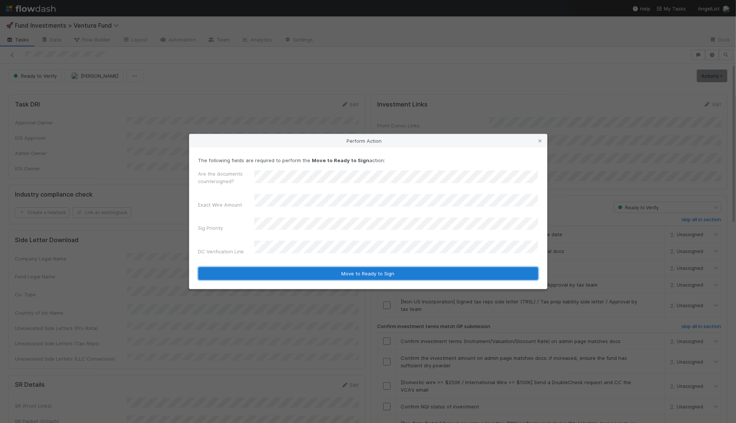
click at [293, 270] on button "Move to Ready to Sign" at bounding box center [368, 273] width 340 height 13
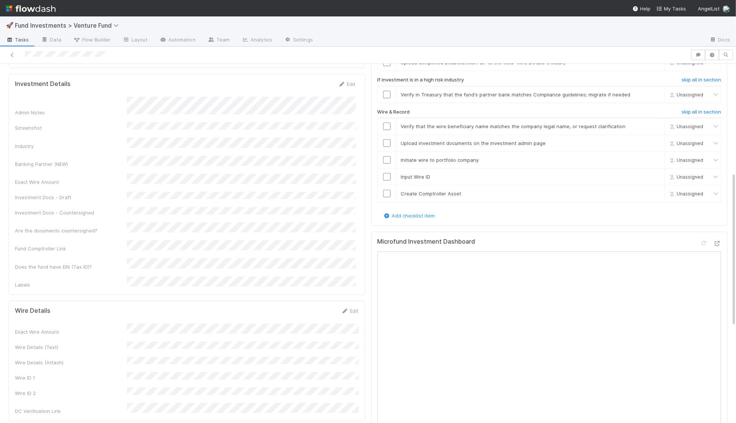
scroll to position [269, 0]
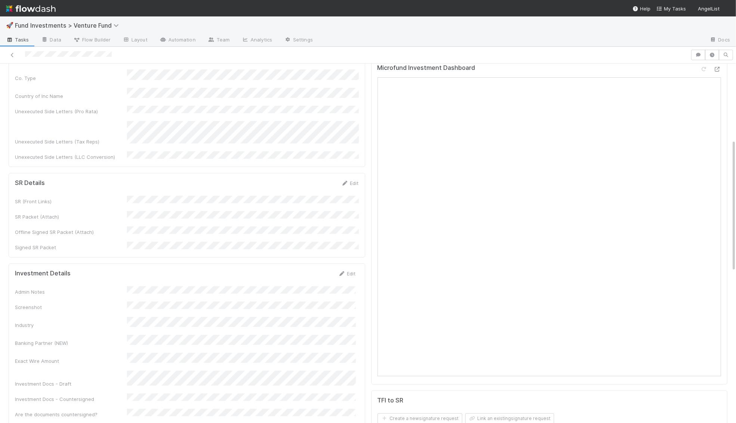
scroll to position [221, 0]
click at [342, 178] on icon at bounding box center [344, 180] width 7 height 5
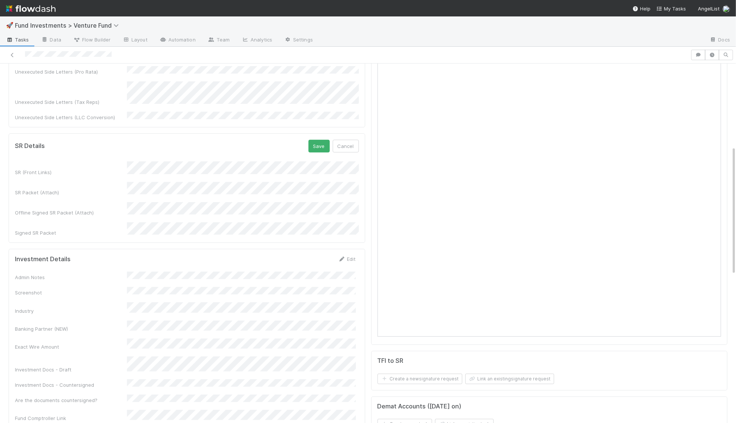
scroll to position [278, 0]
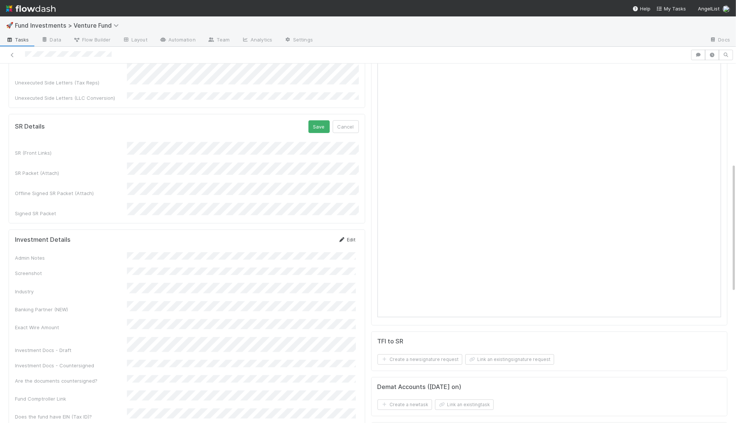
click at [344, 237] on icon at bounding box center [341, 239] width 7 height 5
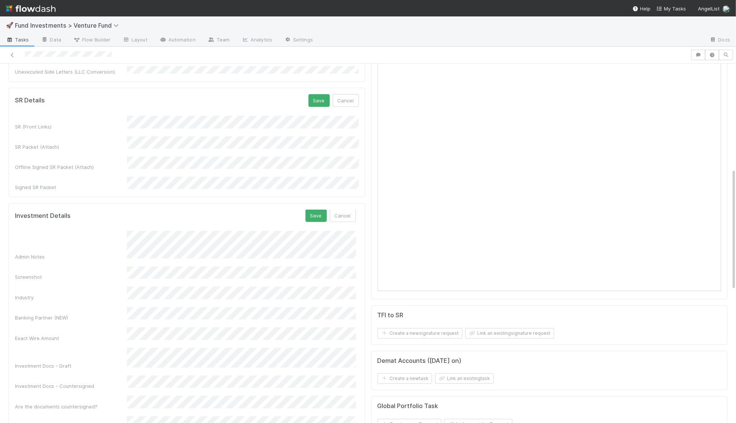
scroll to position [311, 0]
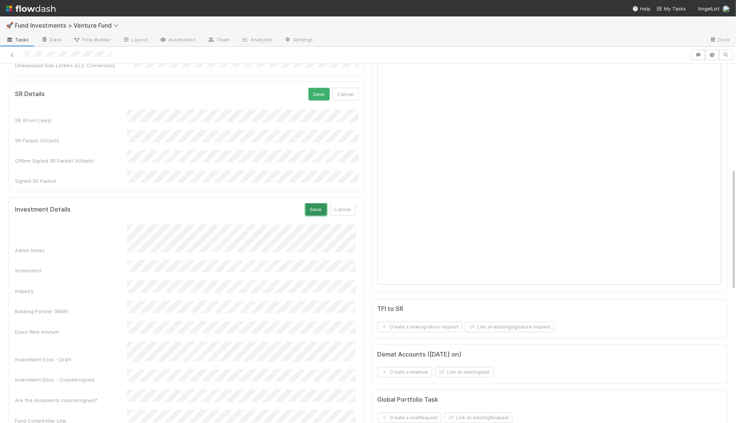
click at [319, 203] on button "Save" at bounding box center [315, 209] width 21 height 13
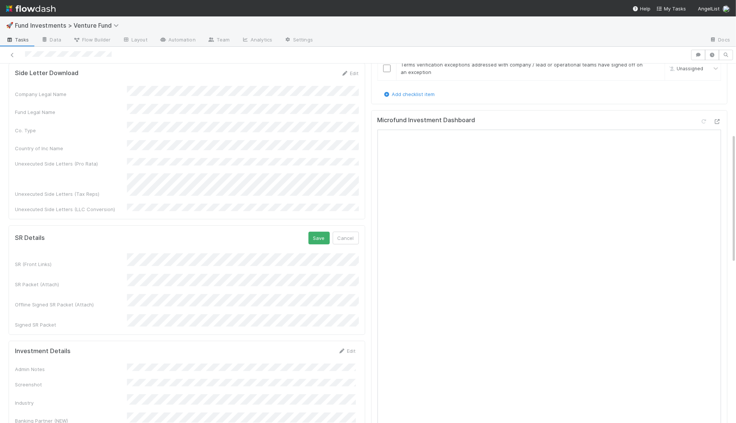
scroll to position [150, 0]
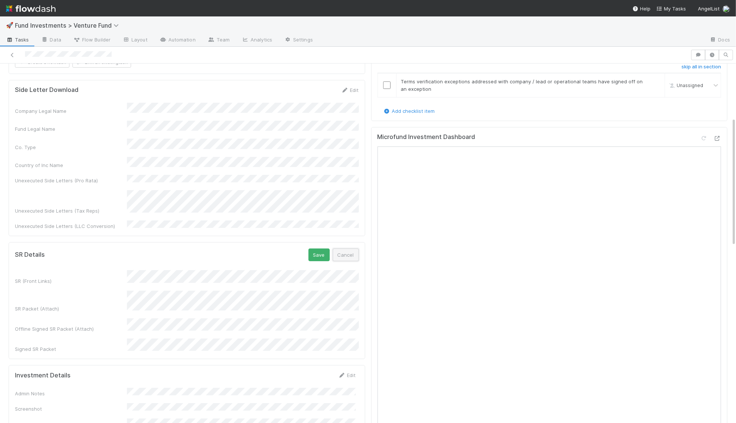
click at [345, 248] on button "Cancel" at bounding box center [346, 254] width 26 height 13
click at [349, 248] on button "Cancel" at bounding box center [346, 254] width 26 height 13
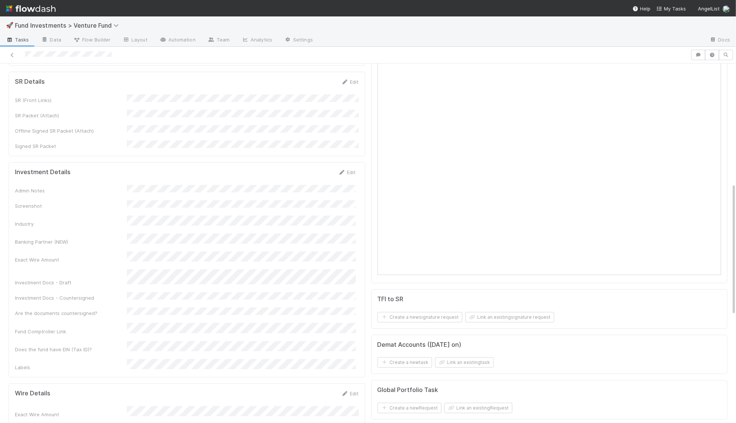
scroll to position [328, 0]
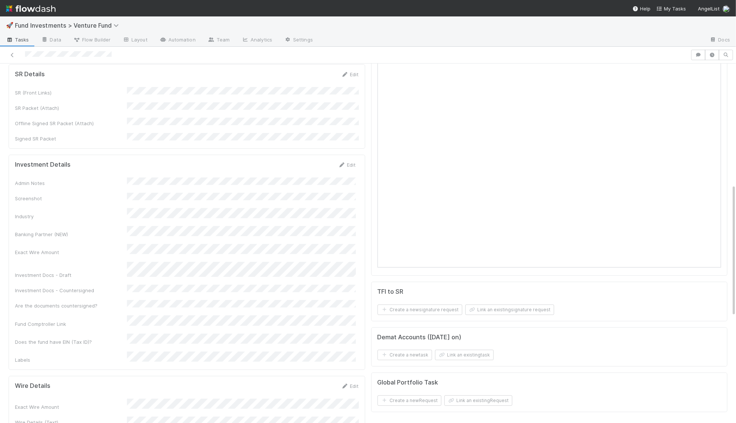
click at [349, 161] on div "Edit" at bounding box center [347, 164] width 18 height 7
click at [349, 162] on link "Edit" at bounding box center [347, 165] width 18 height 6
click at [320, 161] on button "Save" at bounding box center [315, 167] width 21 height 13
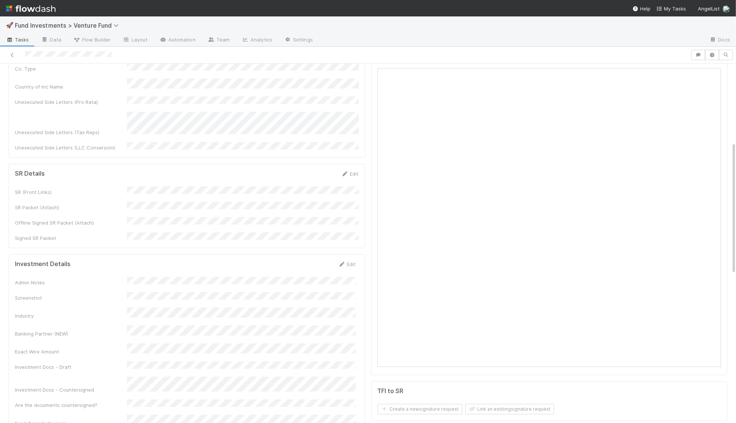
scroll to position [178, 0]
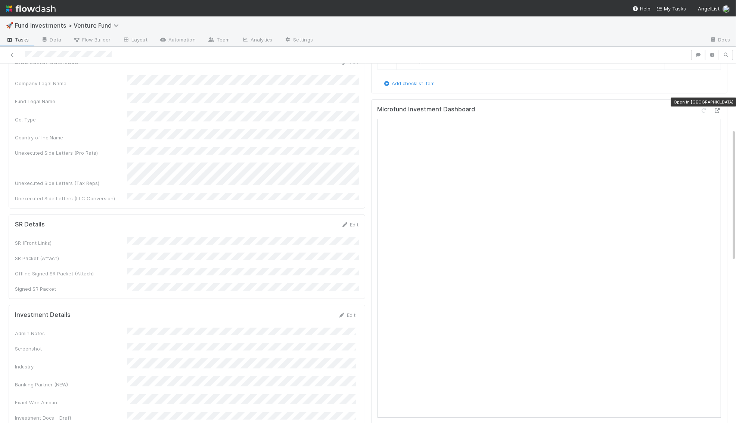
click at [716, 108] on icon at bounding box center [716, 110] width 7 height 5
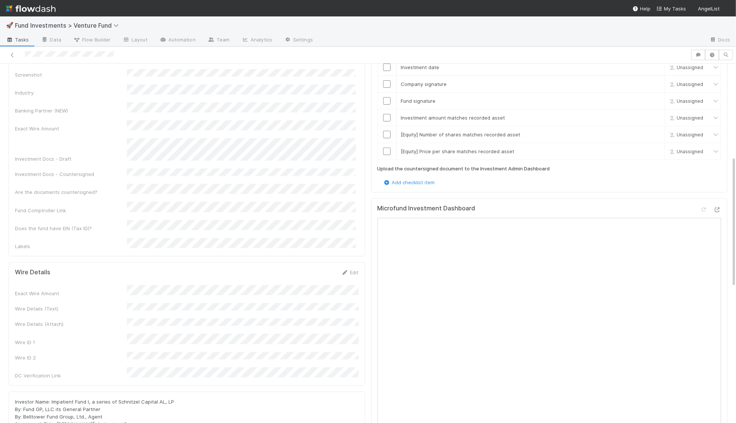
scroll to position [246, 0]
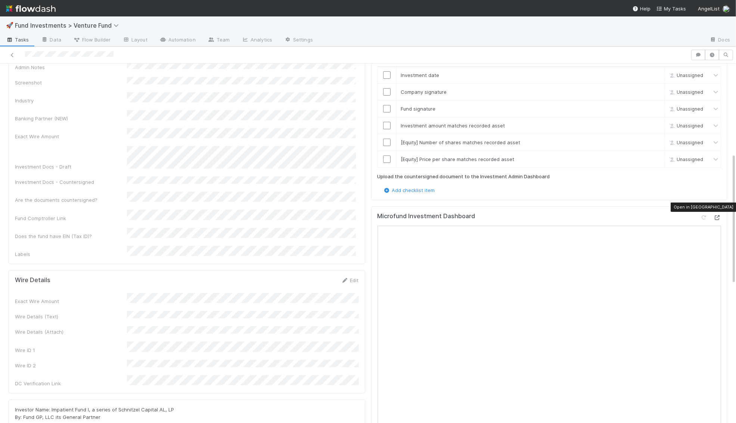
click at [714, 215] on icon at bounding box center [716, 217] width 7 height 5
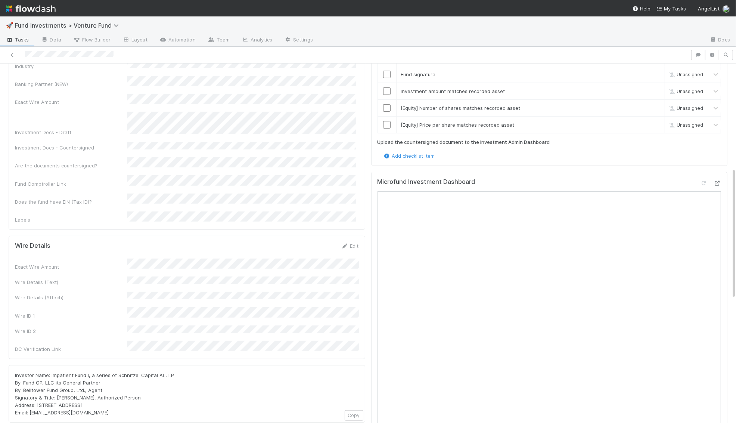
scroll to position [289, 0]
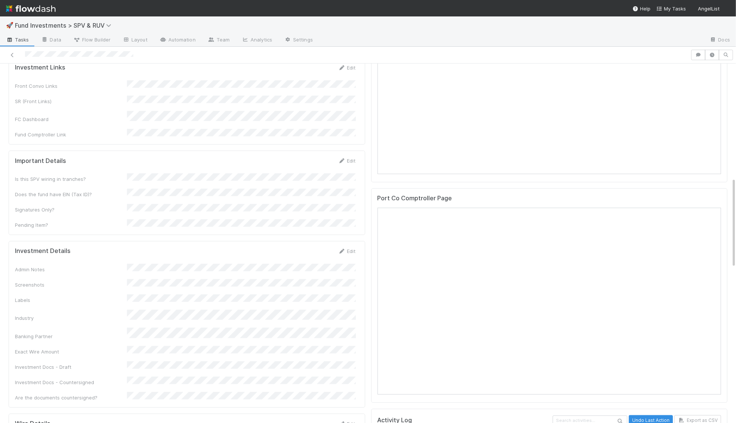
scroll to position [479, 0]
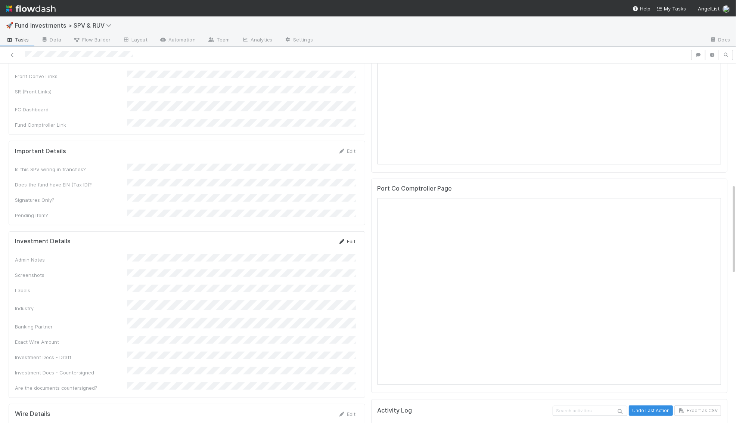
click at [348, 238] on link "Edit" at bounding box center [347, 241] width 18 height 6
click at [322, 237] on button "Save" at bounding box center [315, 243] width 21 height 13
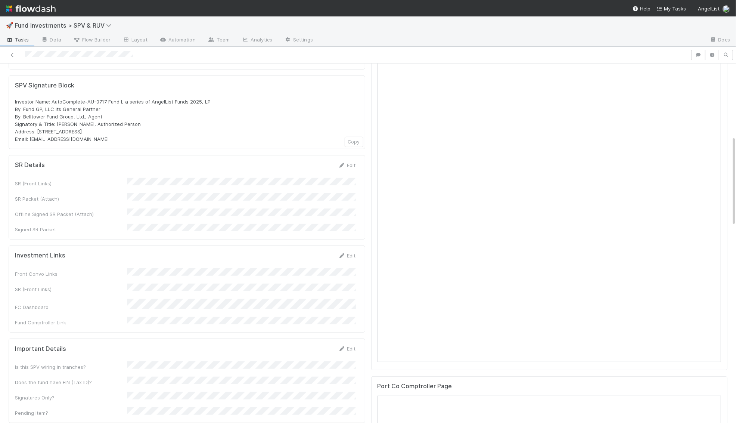
scroll to position [280, 0]
click at [355, 163] on link "Edit" at bounding box center [347, 166] width 18 height 6
click at [310, 162] on button "Save" at bounding box center [315, 168] width 21 height 13
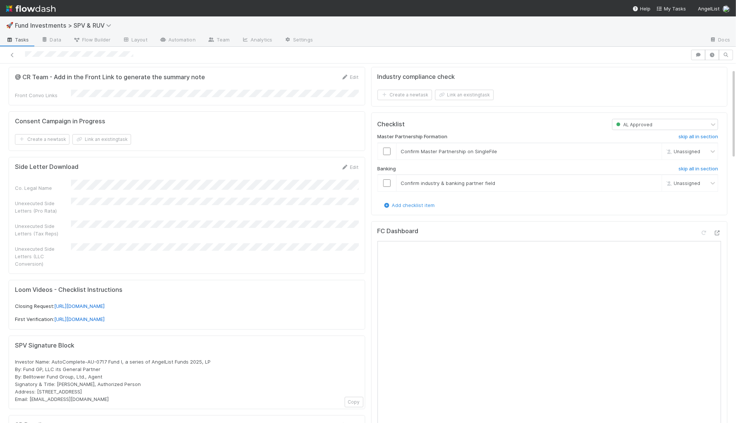
scroll to position [23, 0]
click at [387, 146] on input "checkbox" at bounding box center [386, 149] width 7 height 7
click at [387, 177] on input "checkbox" at bounding box center [386, 180] width 7 height 7
click at [390, 146] on input "checkbox" at bounding box center [386, 149] width 7 height 7
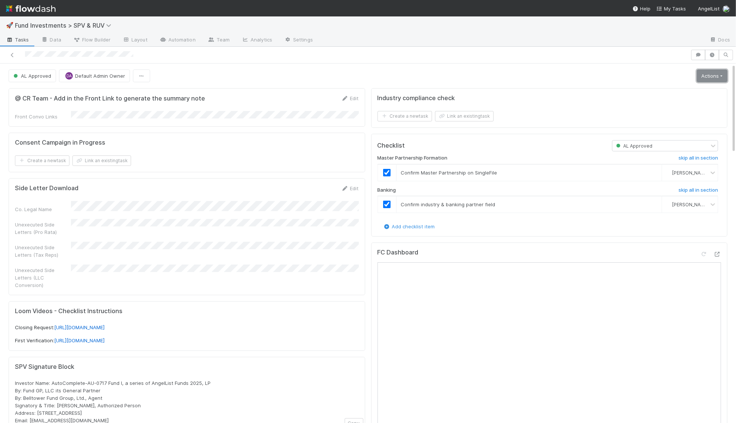
click at [705, 80] on link "Actions" at bounding box center [712, 75] width 31 height 13
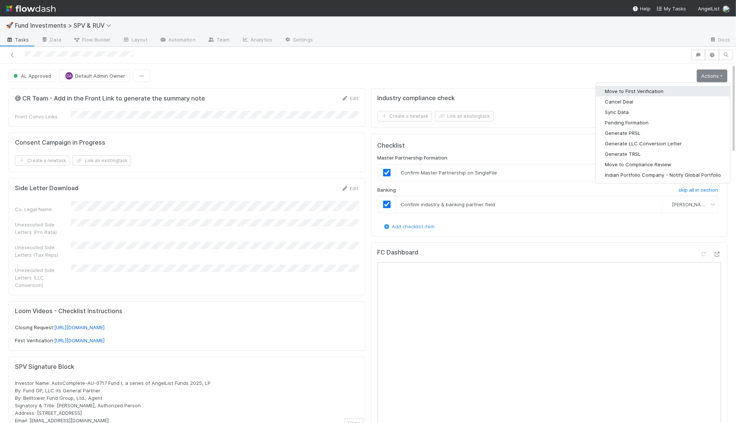
click at [682, 91] on button "Move to First Verification" at bounding box center [663, 91] width 134 height 10
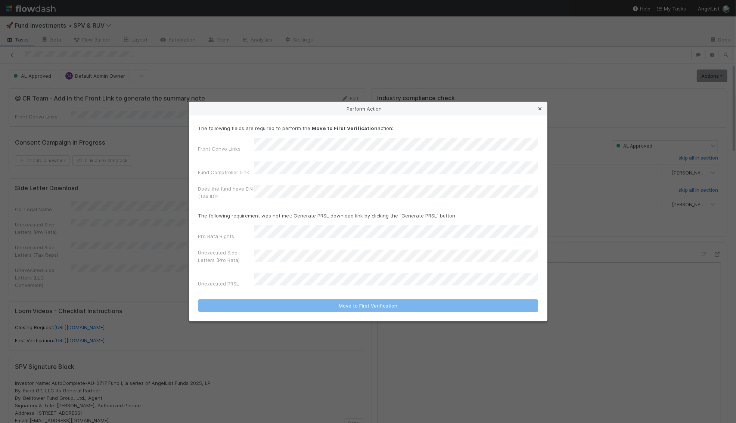
click at [542, 111] on icon at bounding box center [539, 108] width 7 height 5
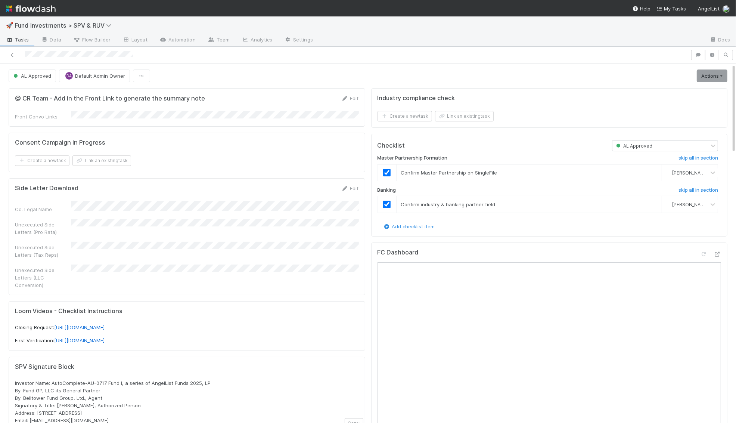
click at [707, 78] on link "Actions" at bounding box center [712, 75] width 31 height 13
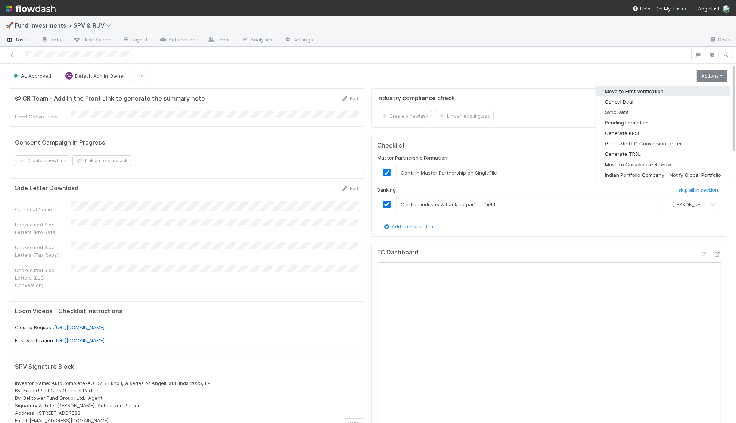
click at [673, 90] on button "Move to First Verification" at bounding box center [663, 91] width 134 height 10
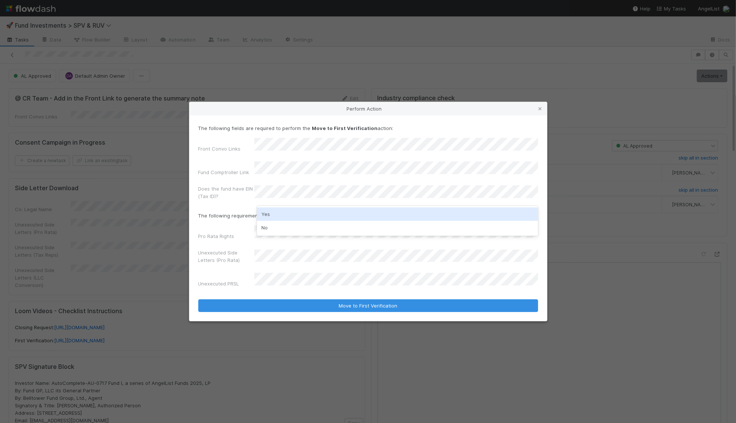
click at [272, 216] on div "Yes" at bounding box center [397, 213] width 281 height 13
click at [226, 224] on form "The following fields are required to perform the Move to First Verification act…" at bounding box center [368, 217] width 340 height 187
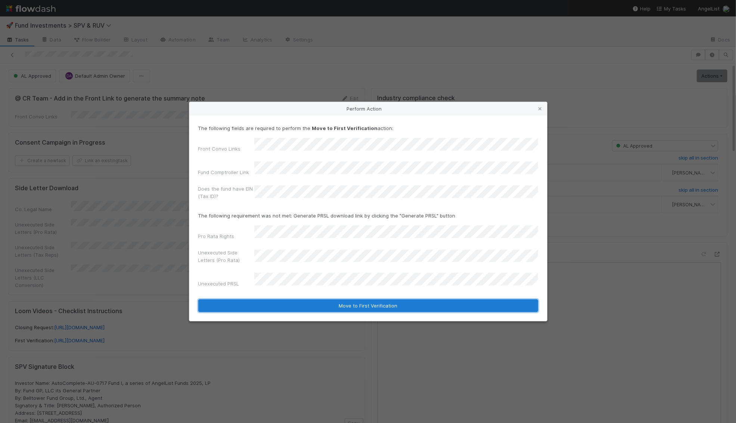
click at [290, 299] on button "Move to First Verification" at bounding box center [368, 305] width 340 height 13
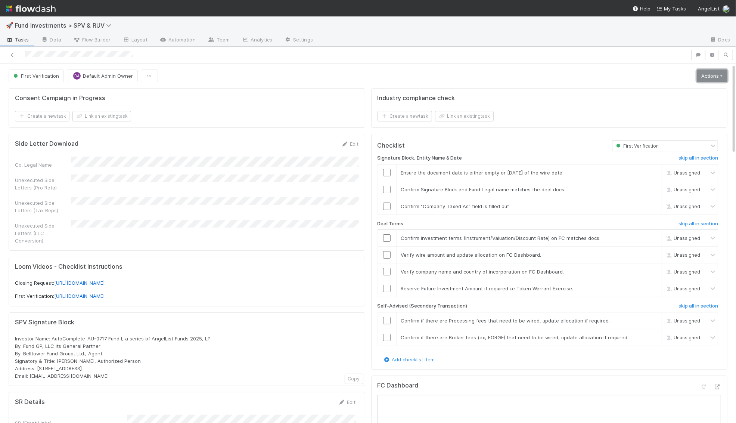
click at [710, 75] on link "Actions" at bounding box center [712, 75] width 31 height 13
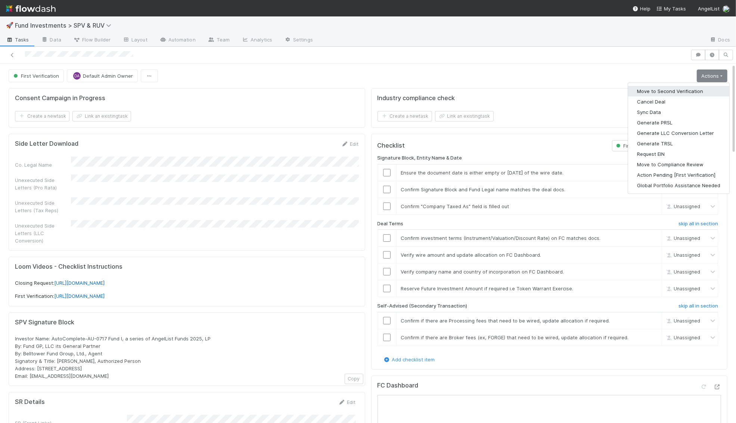
click at [694, 87] on button "Move to Second Verification" at bounding box center [678, 91] width 101 height 10
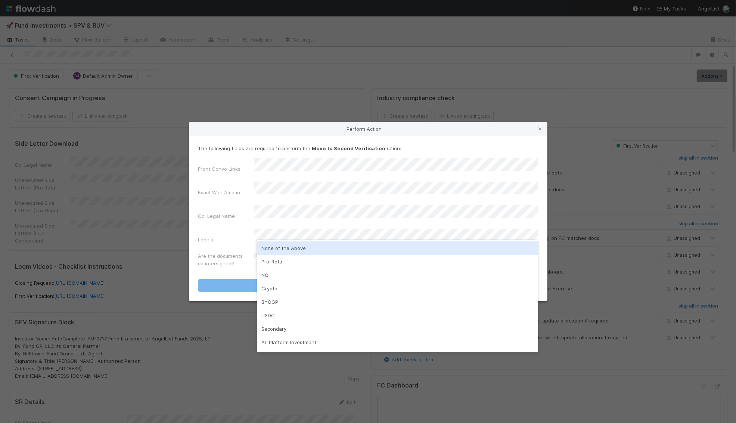
click at [282, 250] on div "None of the Above" at bounding box center [397, 247] width 281 height 13
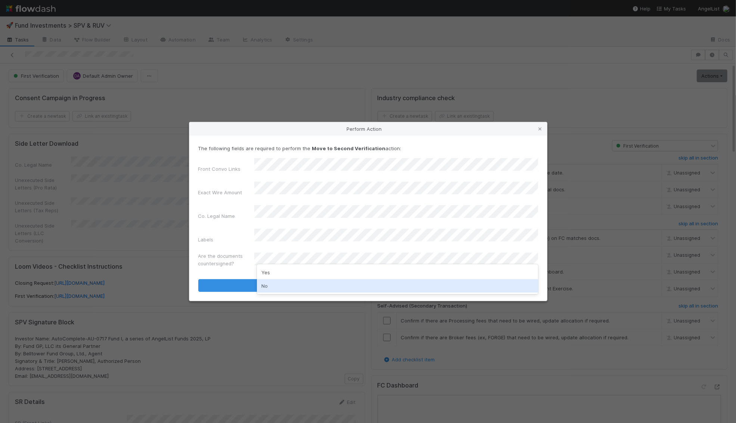
click at [274, 284] on div "No" at bounding box center [397, 285] width 281 height 13
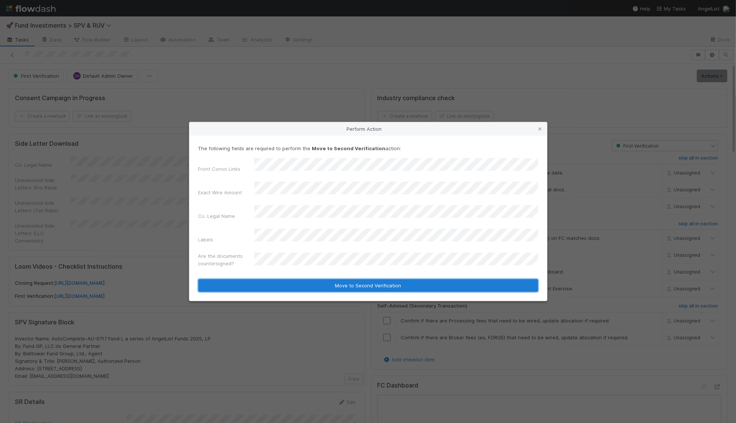
click at [275, 279] on button "Move to Second Verification" at bounding box center [368, 285] width 340 height 13
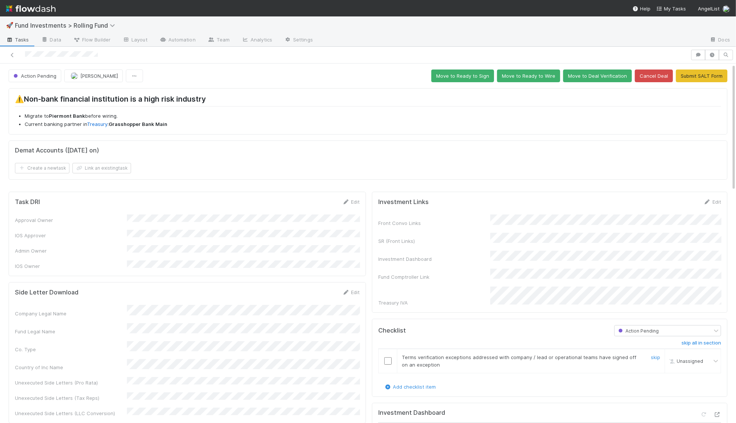
click at [389, 357] on input "checkbox" at bounding box center [387, 360] width 7 height 7
click at [386, 357] on input "checkbox" at bounding box center [387, 360] width 7 height 7
click at [545, 78] on button "Move to Ready to Wire" at bounding box center [528, 75] width 63 height 13
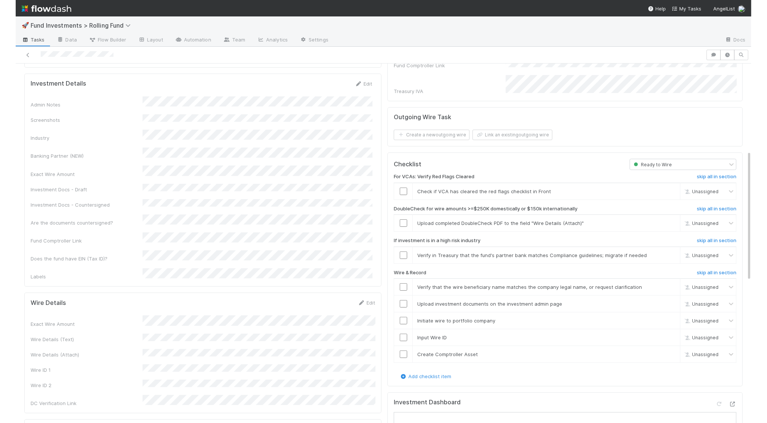
scroll to position [87, 0]
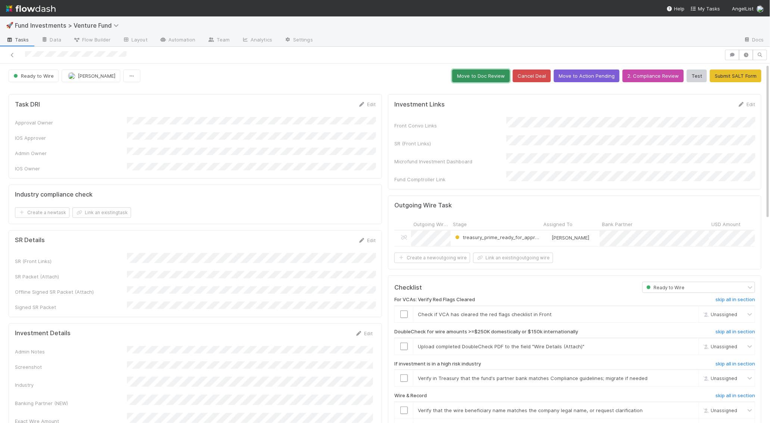
click at [493, 77] on button "Move to Doc Review" at bounding box center [480, 75] width 57 height 13
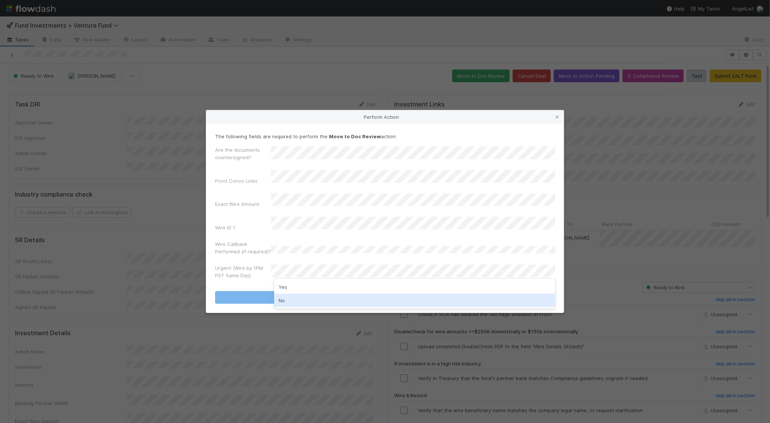
click at [286, 298] on div "No" at bounding box center [414, 299] width 281 height 13
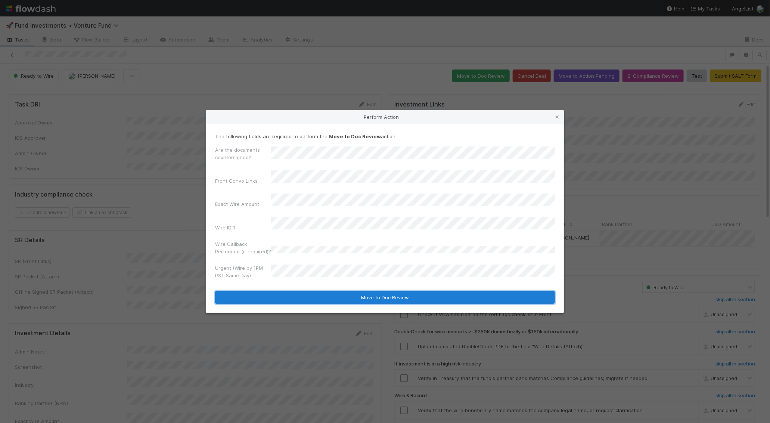
click at [286, 294] on button "Move to Doc Review" at bounding box center [385, 297] width 340 height 13
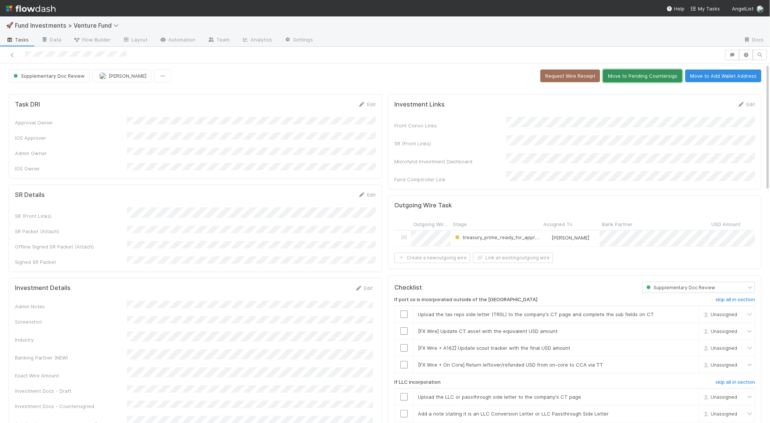
click at [652, 74] on button "Move to Pending Countersigs" at bounding box center [642, 75] width 79 height 13
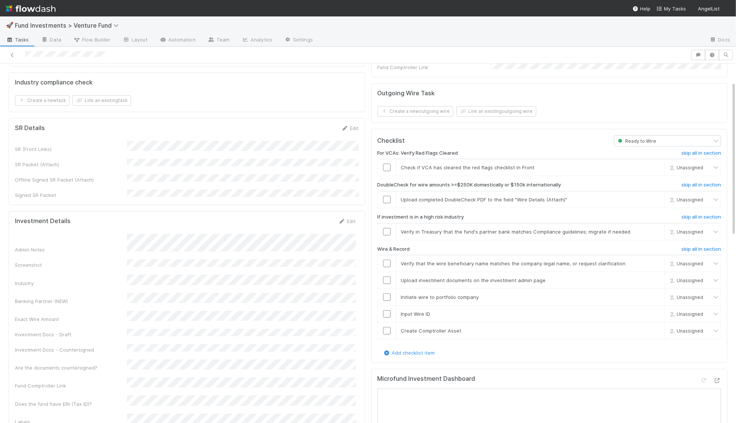
scroll to position [166, 0]
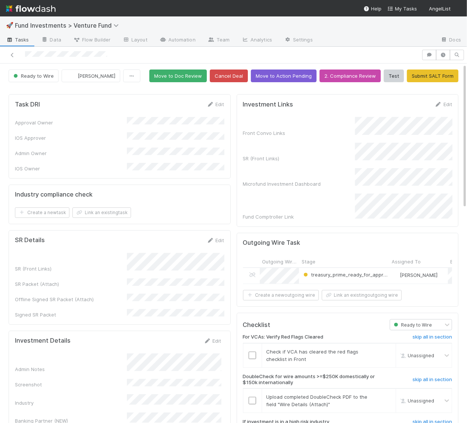
scroll to position [13, 0]
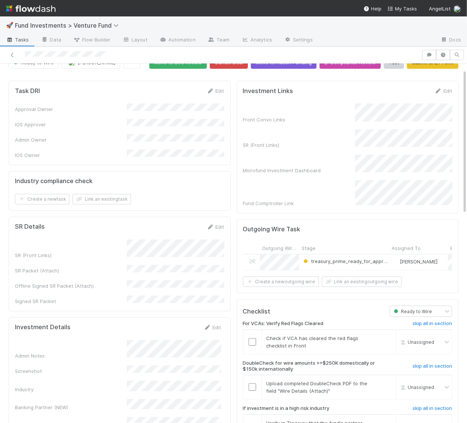
click at [124, 340] on div "Admin Notes" at bounding box center [118, 349] width 206 height 19
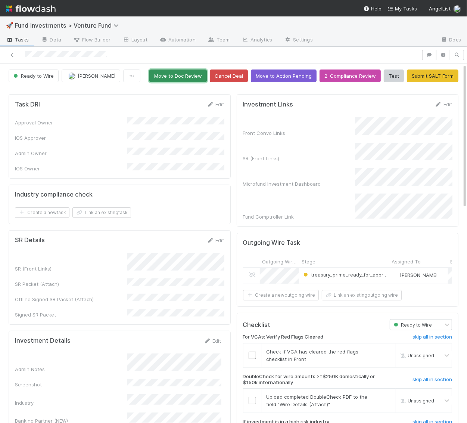
click at [188, 73] on button "Move to Doc Review" at bounding box center [177, 75] width 57 height 13
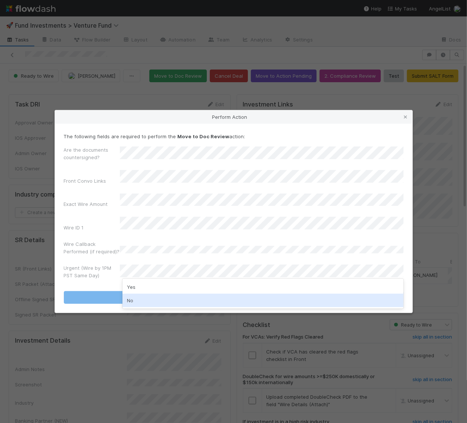
click at [182, 300] on div "No" at bounding box center [262, 299] width 281 height 13
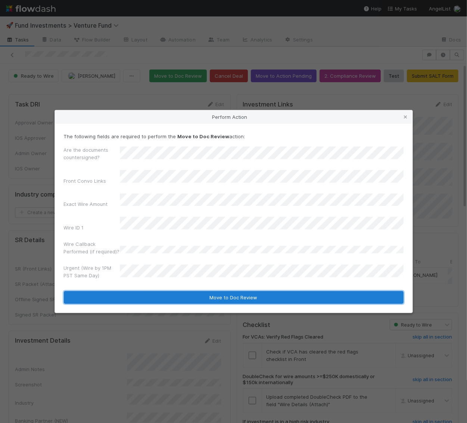
click at [183, 291] on button "Move to Doc Review" at bounding box center [234, 297] width 340 height 13
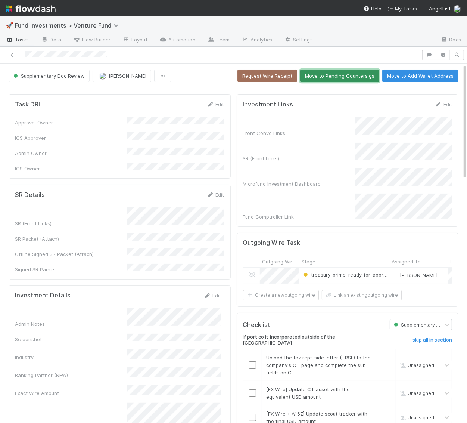
click at [335, 78] on button "Move to Pending Countersigs" at bounding box center [339, 75] width 79 height 13
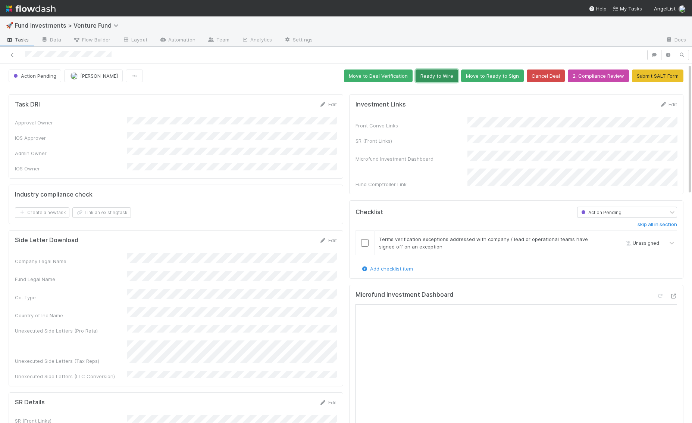
click at [452, 77] on button "Ready to Wire" at bounding box center [437, 75] width 43 height 13
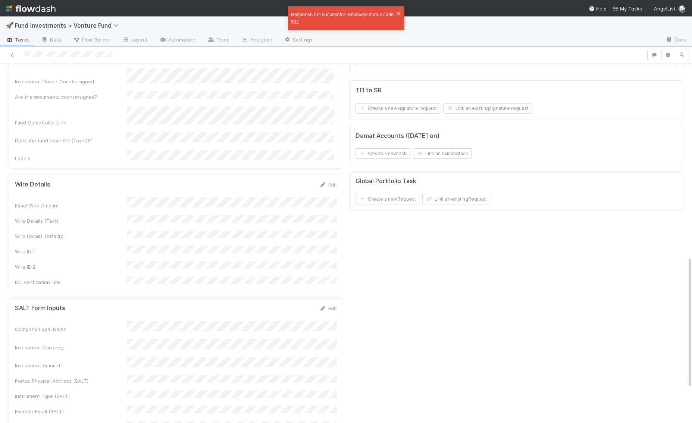
scroll to position [627, 0]
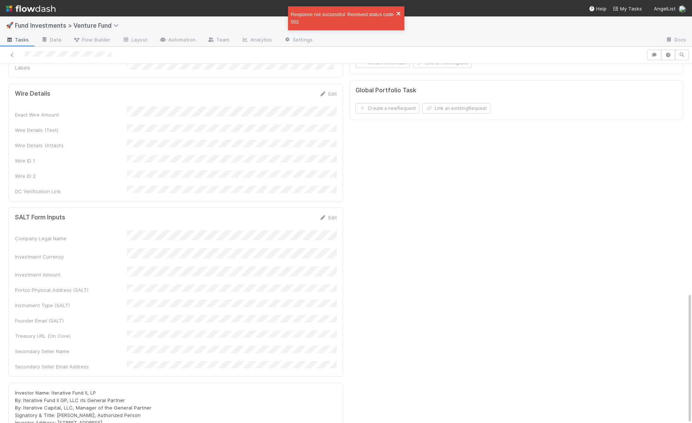
click at [399, 12] on icon "close" at bounding box center [399, 14] width 4 height 4
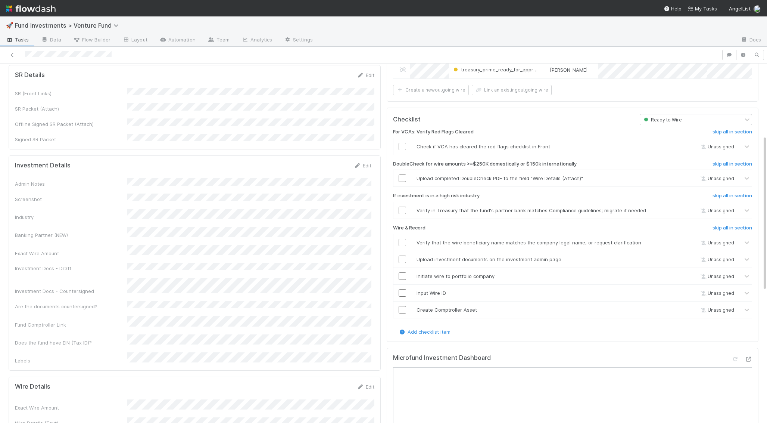
scroll to position [0, 0]
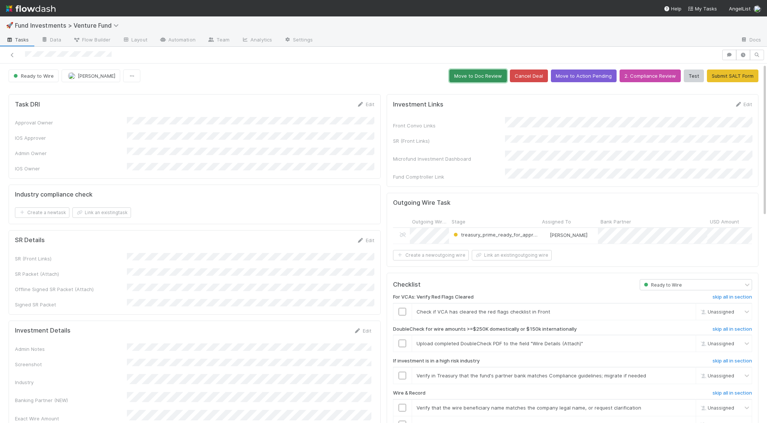
click at [467, 76] on button "Move to Doc Review" at bounding box center [477, 75] width 57 height 13
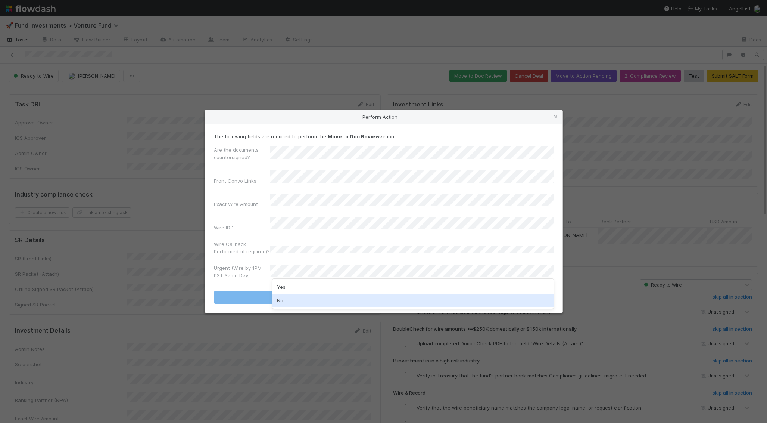
click at [296, 299] on div "No" at bounding box center [412, 299] width 281 height 13
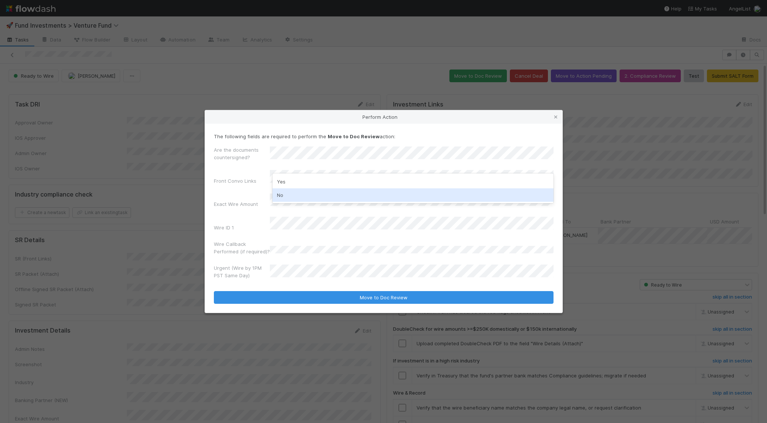
click at [299, 200] on div "No" at bounding box center [412, 194] width 281 height 13
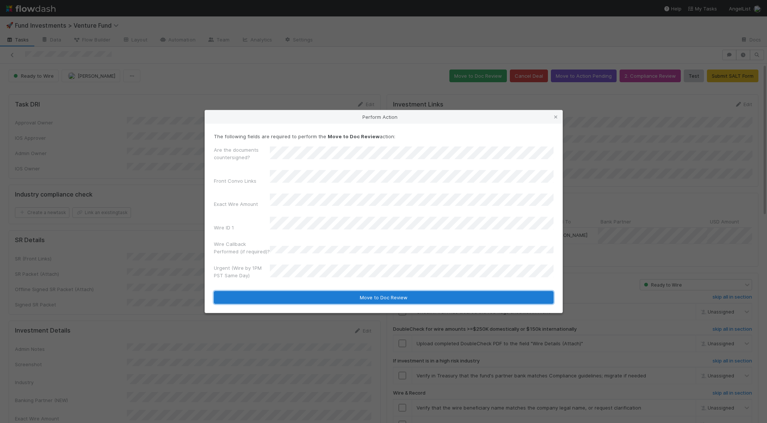
click at [326, 291] on button "Move to Doc Review" at bounding box center [384, 297] width 340 height 13
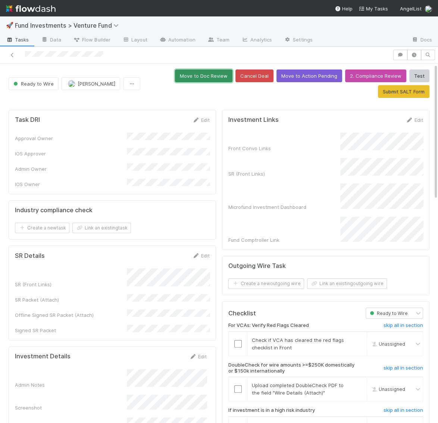
click at [222, 73] on button "Move to Doc Review" at bounding box center [203, 75] width 57 height 13
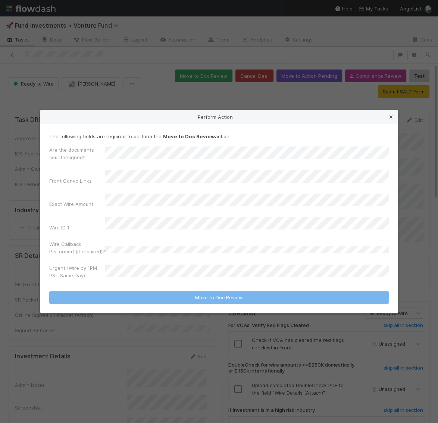
click at [390, 119] on icon at bounding box center [390, 117] width 7 height 5
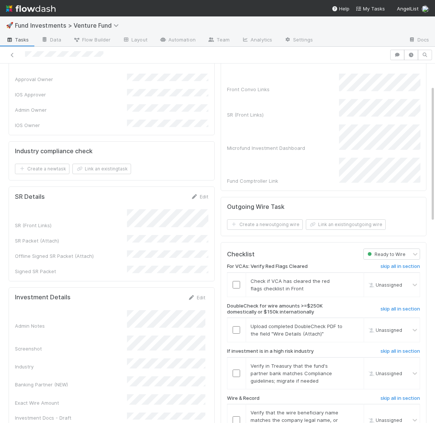
scroll to position [68, 0]
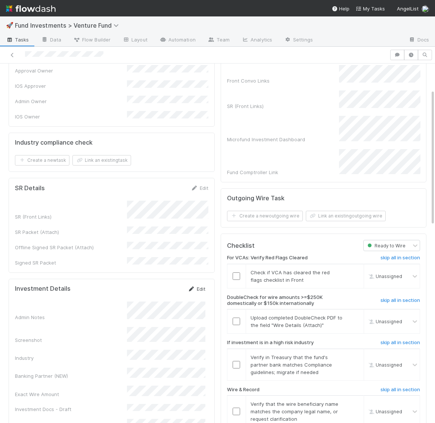
click at [195, 286] on link "Edit" at bounding box center [197, 289] width 18 height 6
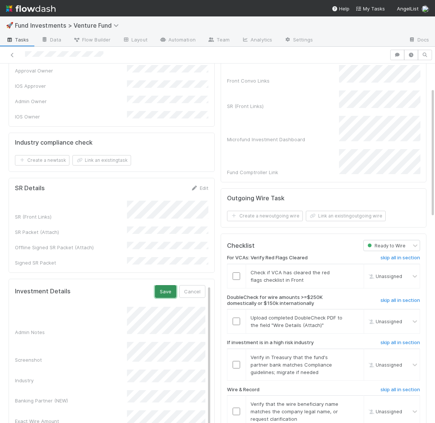
click at [168, 285] on button "Save" at bounding box center [165, 291] width 21 height 13
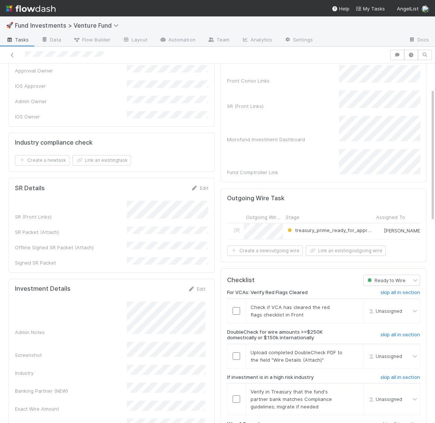
scroll to position [0, 0]
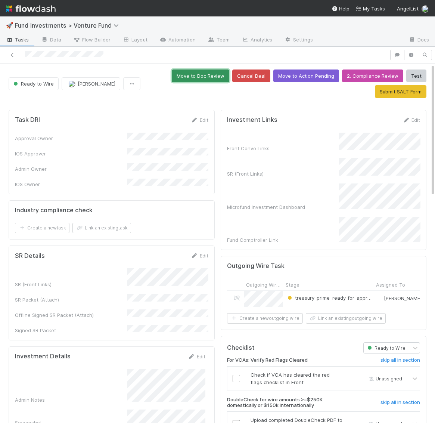
click at [214, 76] on button "Move to Doc Review" at bounding box center [200, 75] width 57 height 13
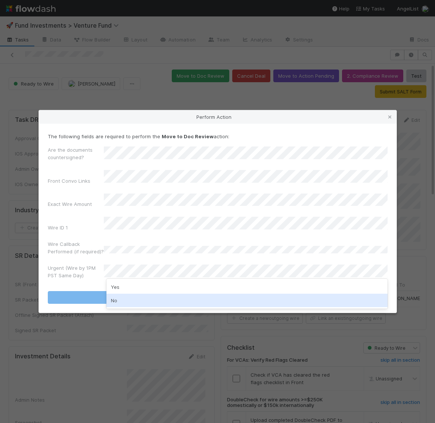
click at [175, 298] on div "No" at bounding box center [246, 299] width 281 height 13
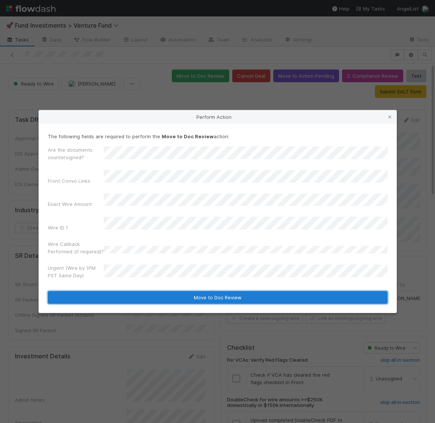
click at [179, 291] on button "Move to Doc Review" at bounding box center [218, 297] width 340 height 13
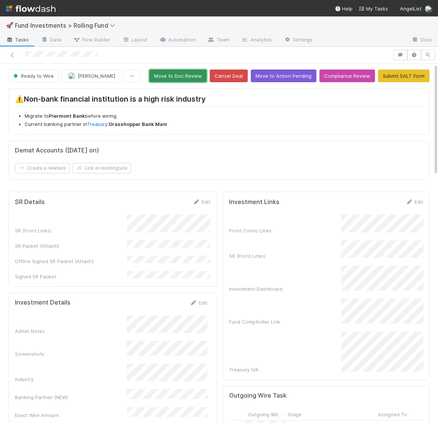
click at [191, 74] on button "Move to Doc Review" at bounding box center [177, 75] width 57 height 13
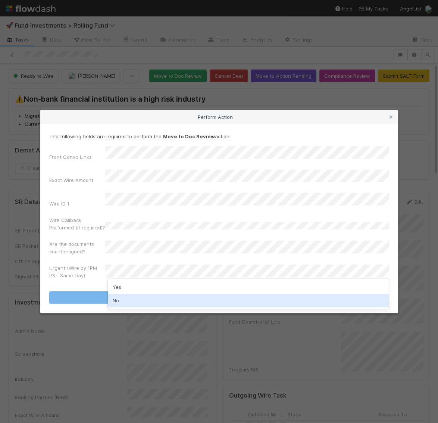
click at [181, 298] on div "No" at bounding box center [248, 299] width 281 height 13
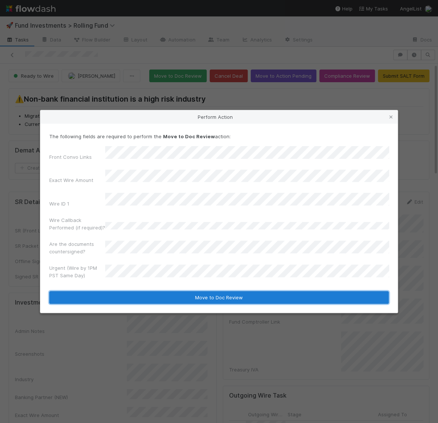
click at [181, 291] on button "Move to Doc Review" at bounding box center [219, 297] width 340 height 13
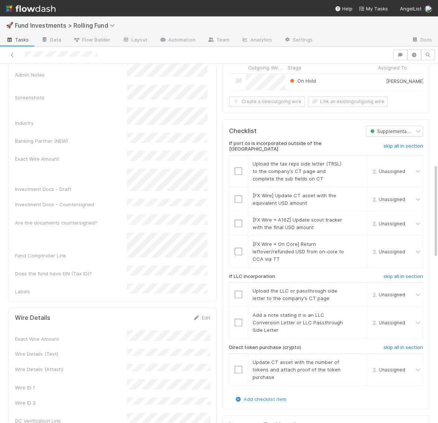
scroll to position [426, 0]
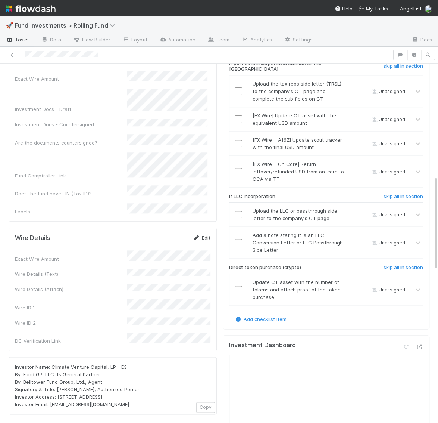
click at [199, 235] on icon at bounding box center [196, 237] width 7 height 5
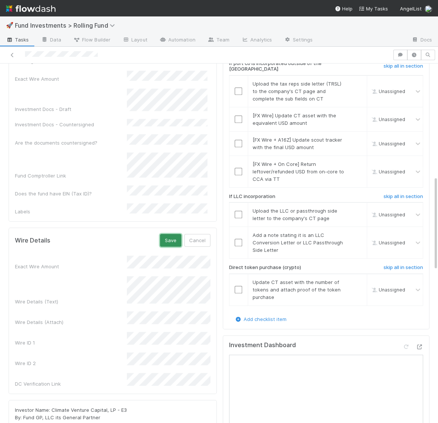
click at [174, 234] on button "Save" at bounding box center [170, 240] width 21 height 13
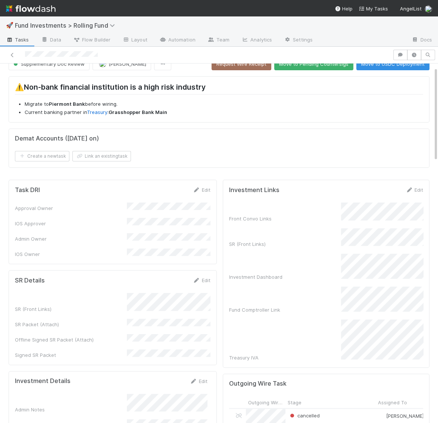
scroll to position [0, 0]
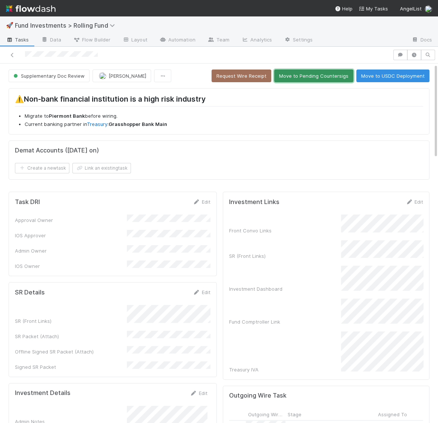
click at [303, 74] on button "Move to Pending Countersigs" at bounding box center [313, 75] width 79 height 13
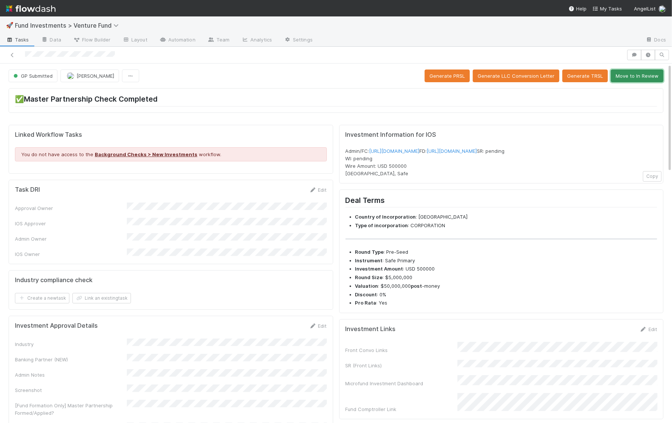
click at [636, 77] on button "Move to In Review" at bounding box center [637, 75] width 53 height 13
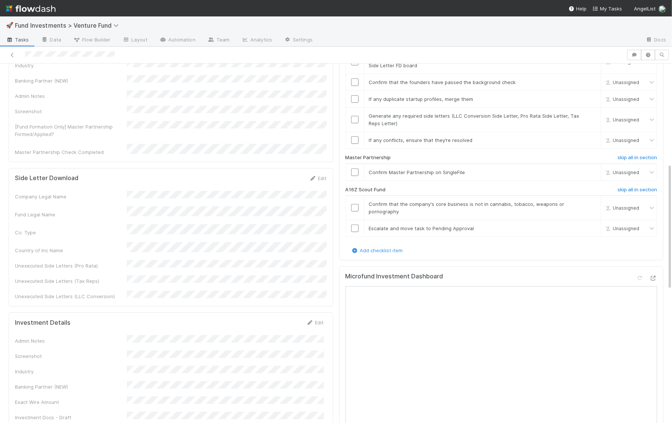
scroll to position [289, 0]
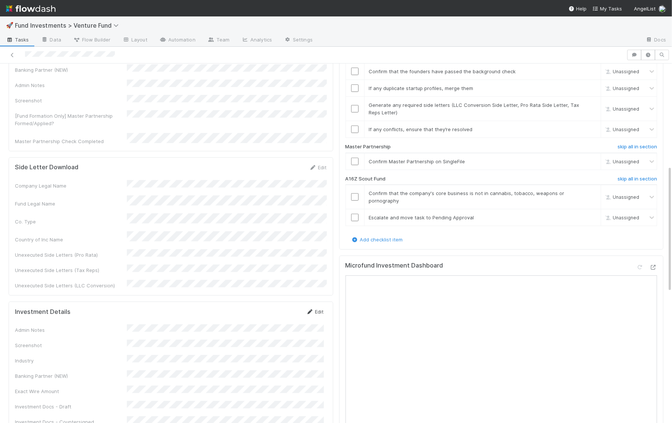
click at [321, 308] on link "Edit" at bounding box center [315, 311] width 18 height 6
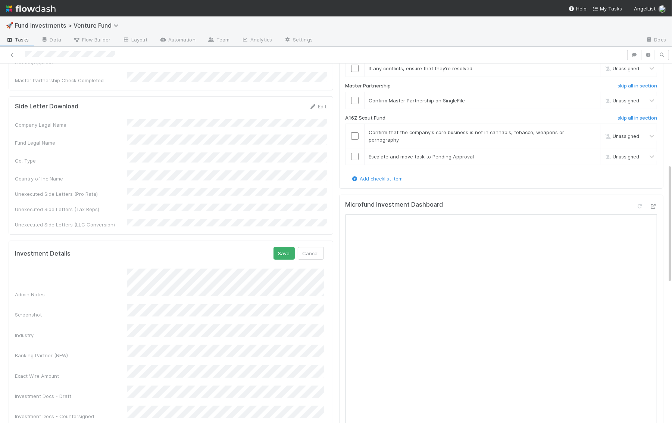
scroll to position [377, 0]
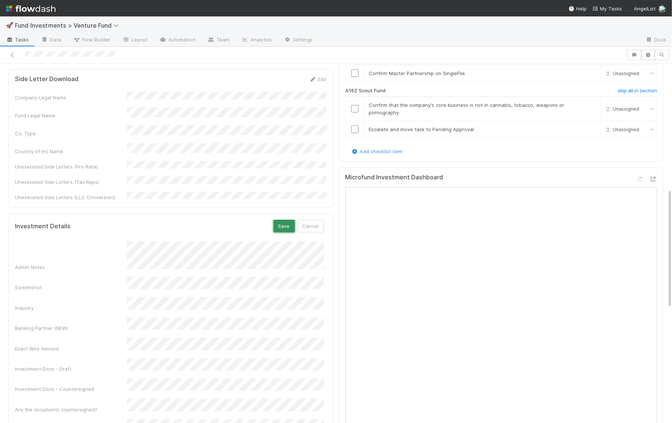
click at [286, 219] on button "Save" at bounding box center [284, 225] width 21 height 13
click at [320, 220] on link "Edit" at bounding box center [315, 223] width 18 height 6
click at [285, 219] on button "Save" at bounding box center [284, 225] width 21 height 13
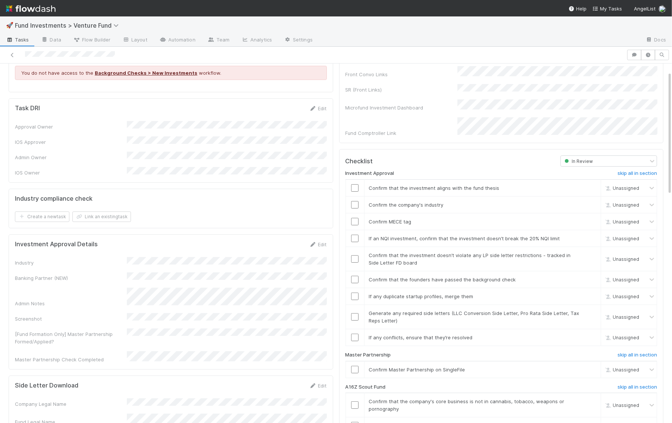
scroll to position [0, 0]
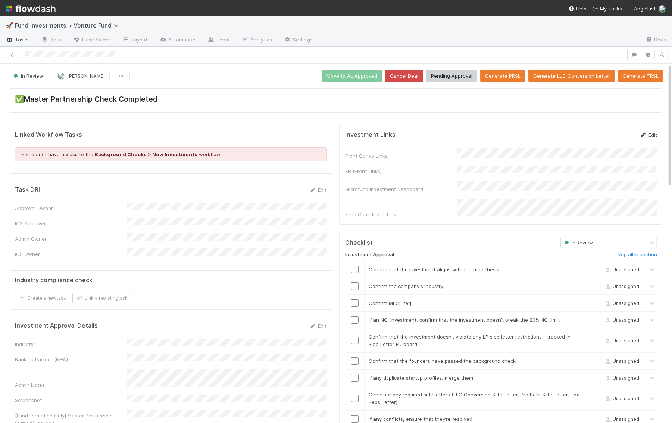
click at [648, 132] on link "Edit" at bounding box center [649, 135] width 18 height 6
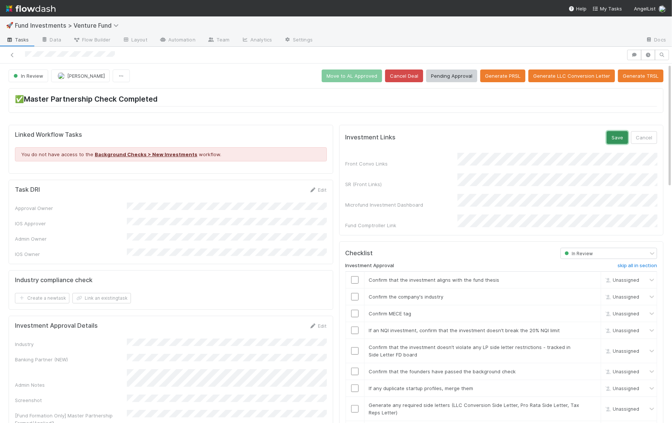
click at [619, 135] on button "Save" at bounding box center [617, 137] width 21 height 13
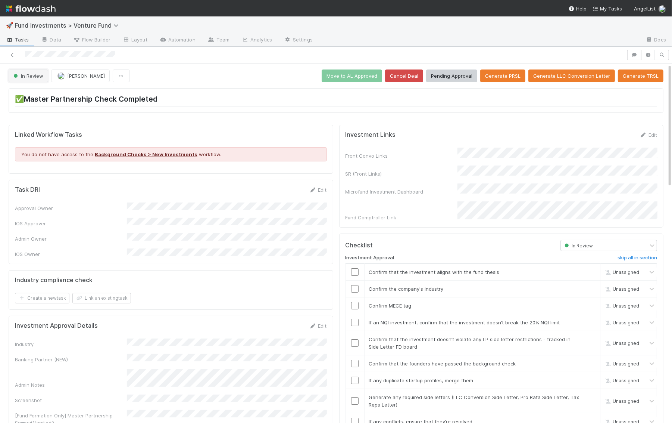
click at [24, 75] on span "In Review" at bounding box center [27, 76] width 31 height 6
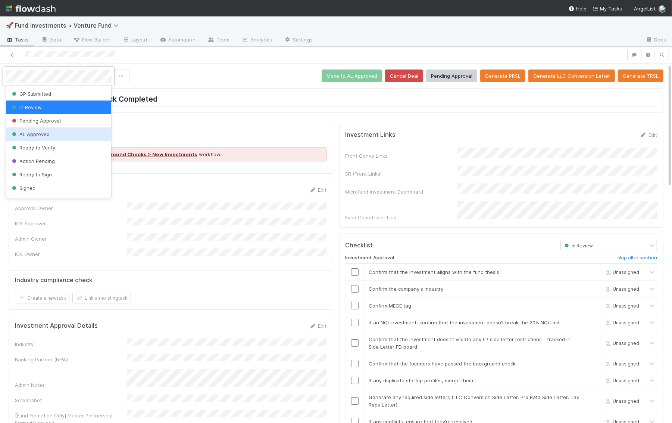
click at [44, 134] on span "AL Approved" at bounding box center [29, 134] width 39 height 6
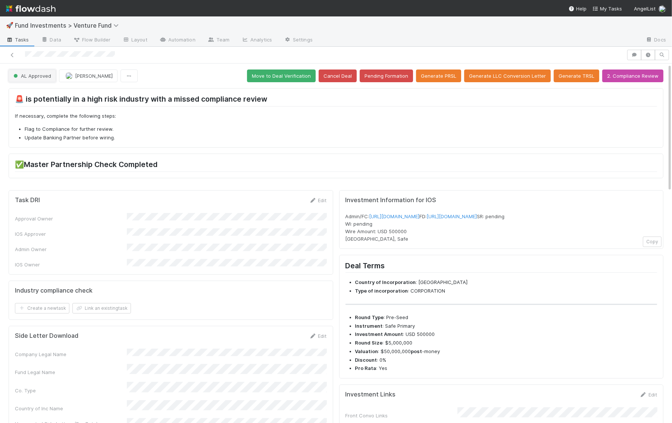
click at [43, 73] on span "AL Approved" at bounding box center [31, 76] width 39 height 6
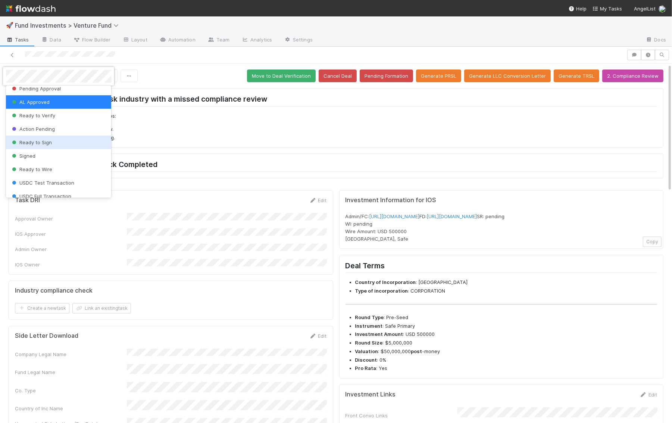
scroll to position [50, 0]
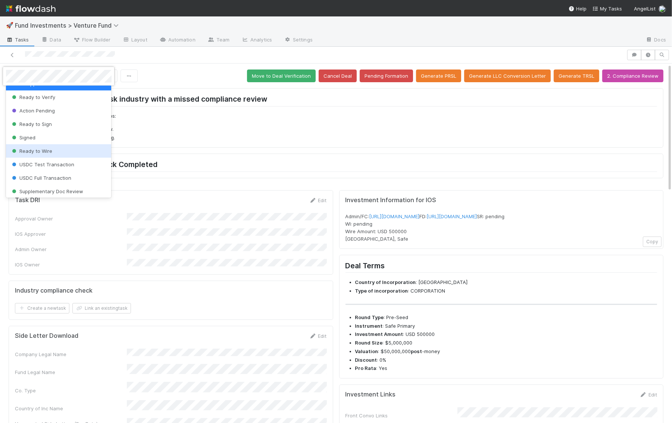
click at [45, 149] on span "Ready to Wire" at bounding box center [31, 151] width 42 height 6
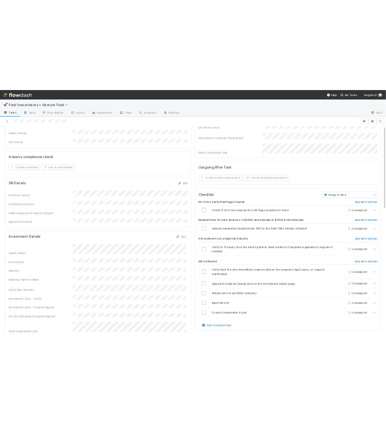
scroll to position [243, 0]
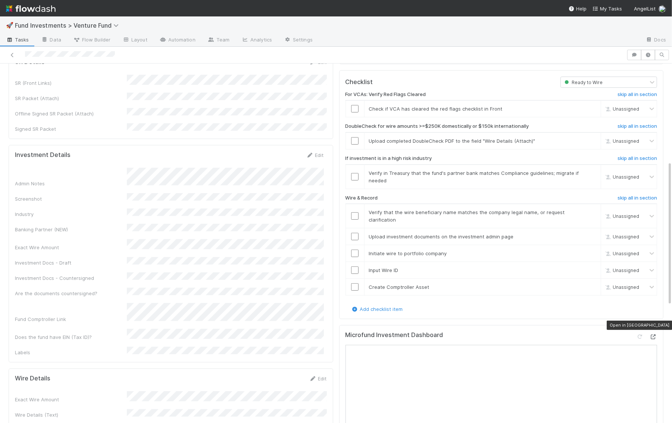
click at [655, 334] on icon at bounding box center [653, 336] width 7 height 5
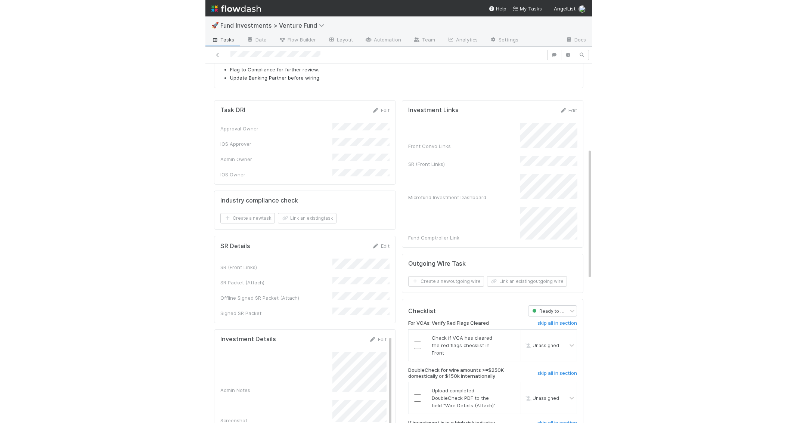
scroll to position [0, 0]
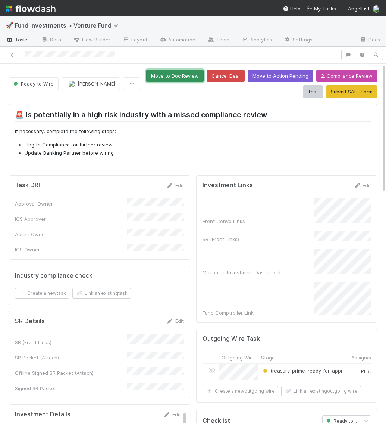
click at [184, 77] on button "Move to Doc Review" at bounding box center [174, 75] width 57 height 13
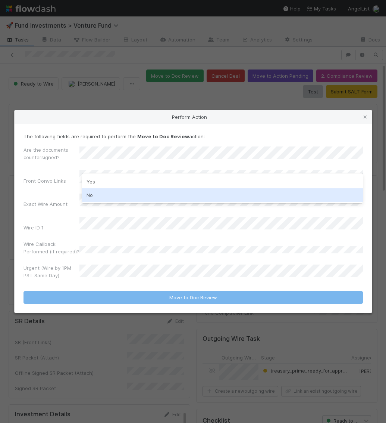
click at [100, 191] on div "No" at bounding box center [222, 194] width 281 height 13
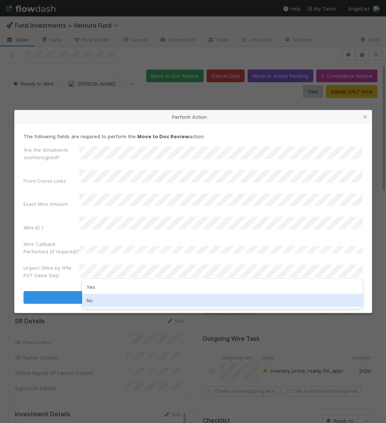
click at [96, 298] on div "No" at bounding box center [222, 299] width 281 height 13
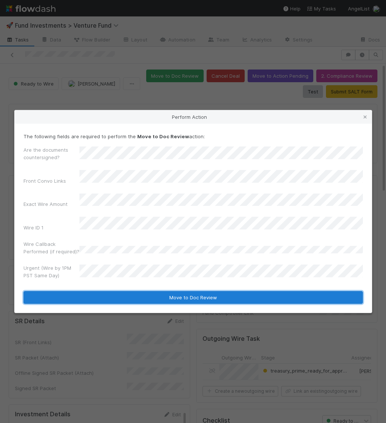
click at [96, 291] on button "Move to Doc Review" at bounding box center [194, 297] width 340 height 13
